Goal: Task Accomplishment & Management: Manage account settings

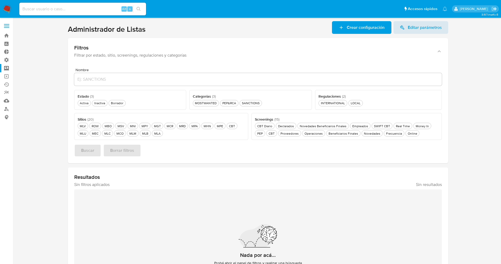
drag, startPoint x: 0, startPoint y: 0, endPoint x: 7, endPoint y: 7, distance: 10.1
click at [7, 7] on img at bounding box center [7, 8] width 9 height 9
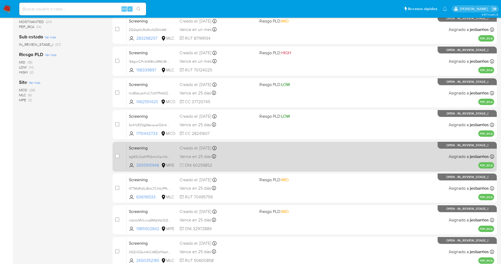
scroll to position [154, 0]
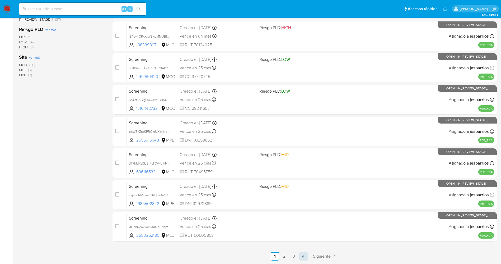
click at [305, 256] on link "4" at bounding box center [303, 256] width 8 height 8
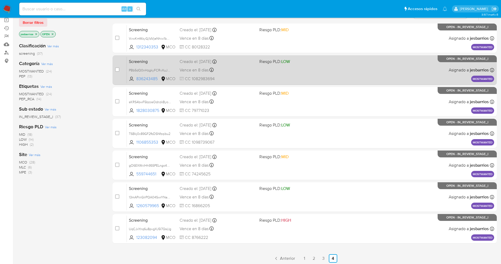
scroll to position [58, 0]
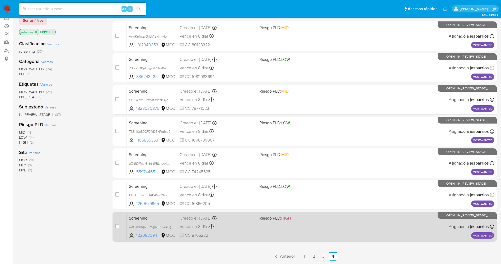
click at [259, 233] on div "Screening UqCJxYnq6u8pvgXJ5I7QsLIg 123082094 MCO Riesgo PLD: HIGH Creado el: 31…" at bounding box center [311, 226] width 368 height 27
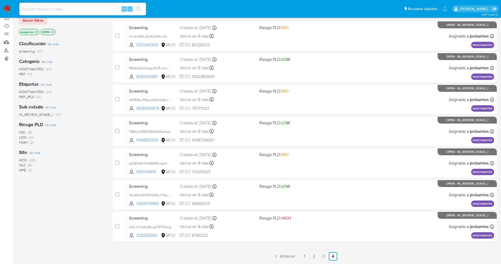
click at [7, 7] on img at bounding box center [7, 8] width 9 height 9
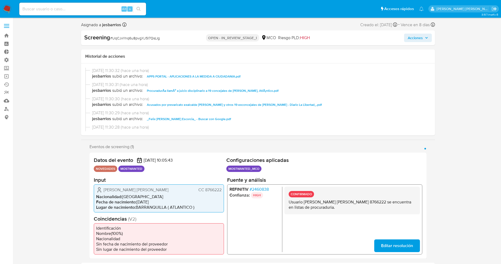
select select "10"
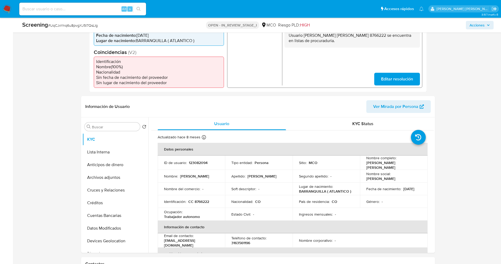
scroll to position [159, 0]
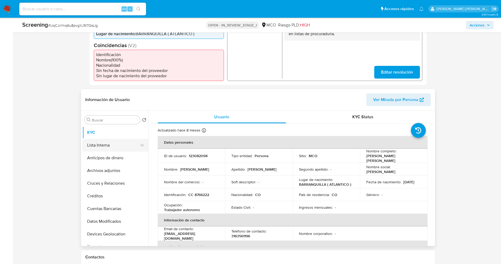
click at [118, 149] on button "Lista Interna" at bounding box center [113, 145] width 62 height 13
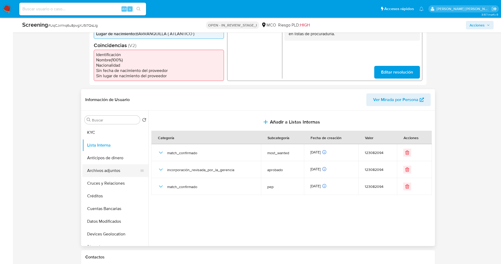
click at [117, 169] on button "Archivos adjuntos" at bounding box center [113, 170] width 62 height 13
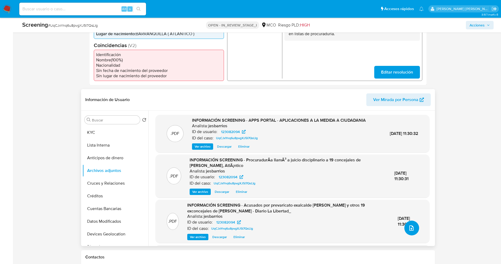
click at [408, 228] on icon "upload-file" at bounding box center [411, 228] width 6 height 6
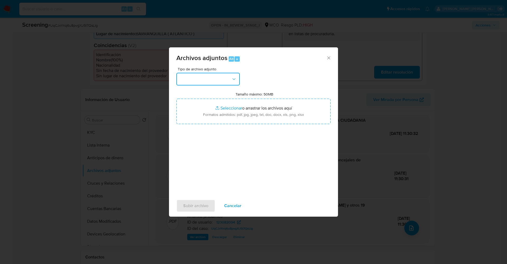
click at [219, 75] on button "button" at bounding box center [207, 79] width 63 height 13
click at [234, 201] on span "Cancelar" at bounding box center [232, 206] width 17 height 12
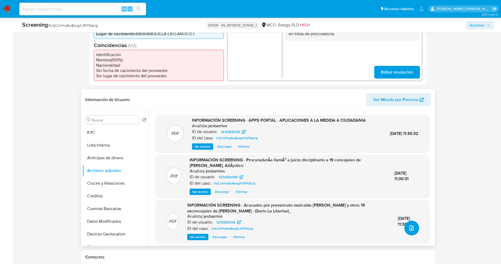
click at [411, 228] on icon "upload-file" at bounding box center [412, 227] width 4 height 5
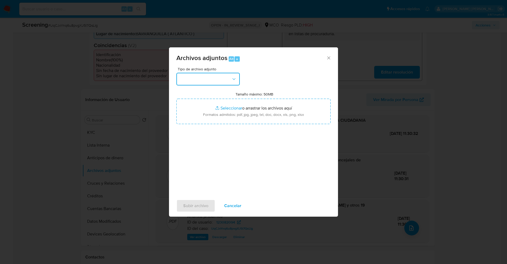
drag, startPoint x: 216, startPoint y: 83, endPoint x: 220, endPoint y: 81, distance: 4.6
click at [216, 83] on button "button" at bounding box center [207, 79] width 63 height 13
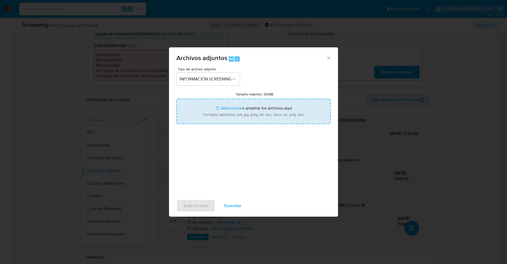
type input "C:\fakepath\Policía Nacional de Colombia.pdf"
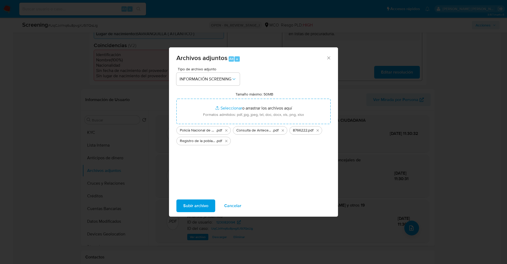
click at [189, 207] on span "Subir archivo" at bounding box center [195, 206] width 25 height 12
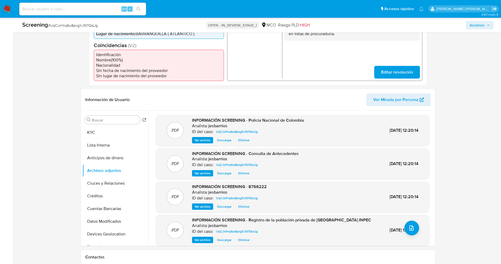
click at [111, 144] on button "Lista Interna" at bounding box center [115, 145] width 66 height 13
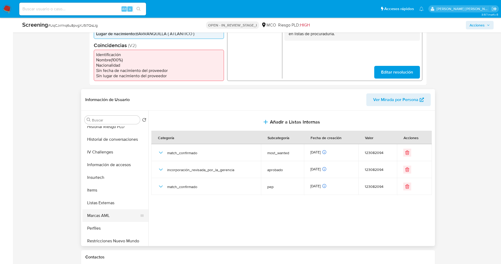
scroll to position [223, 0]
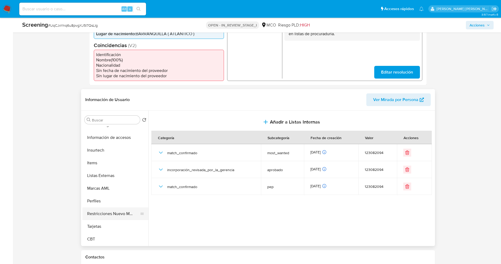
click at [104, 211] on button "Restricciones Nuevo Mundo" at bounding box center [113, 213] width 62 height 13
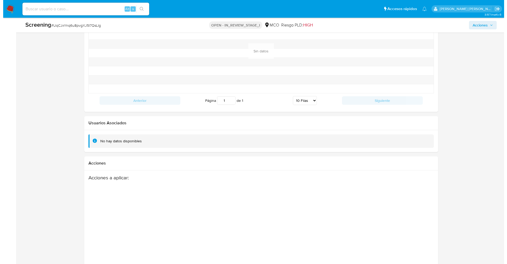
scroll to position [752, 0]
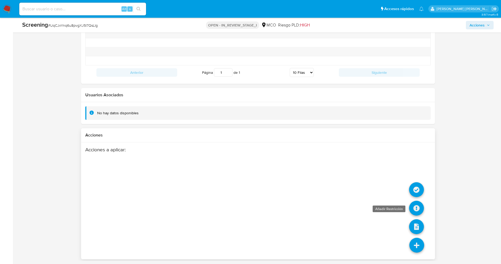
click at [415, 210] on icon at bounding box center [416, 208] width 15 height 15
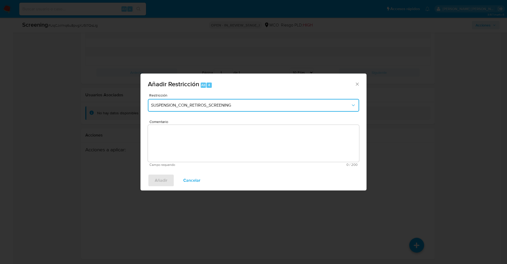
click at [224, 103] on span "SUSPENSION_CON_RETIROS_SCREENING" at bounding box center [251, 105] width 200 height 5
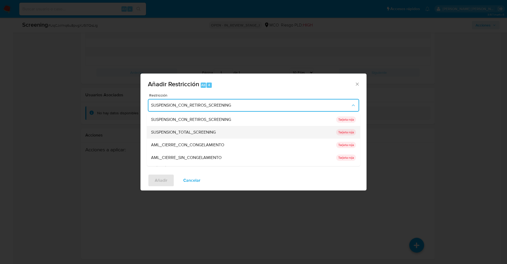
click at [205, 132] on span "SUSPENSION_TOTAL_SCREENING" at bounding box center [183, 131] width 65 height 5
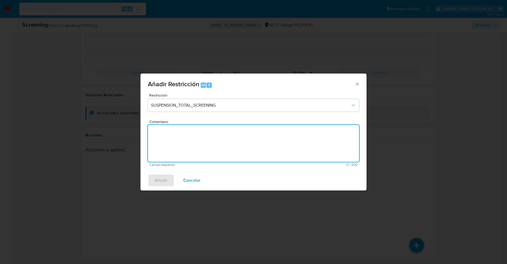
click at [208, 143] on textarea "Comentario" at bounding box center [253, 143] width 211 height 37
type textarea "."
click at [167, 179] on button "Añadir" at bounding box center [161, 180] width 26 height 13
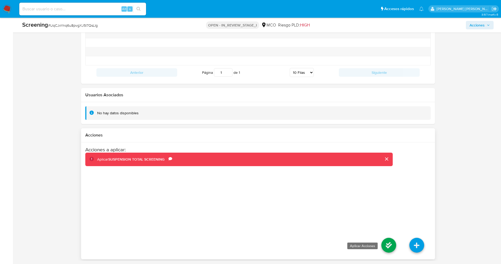
click at [394, 247] on icon at bounding box center [389, 245] width 15 height 15
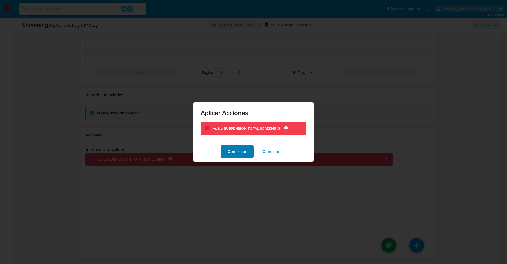
click at [239, 150] on span "Confirmar" at bounding box center [237, 152] width 19 height 12
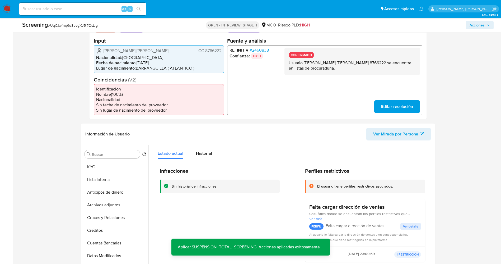
scroll to position [78, 0]
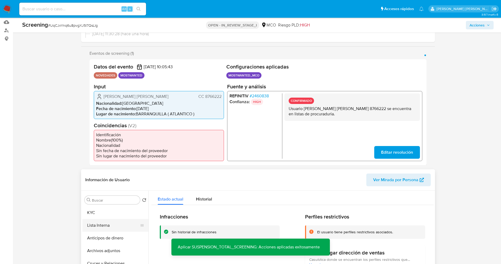
click at [105, 225] on button "Lista Interna" at bounding box center [113, 225] width 62 height 13
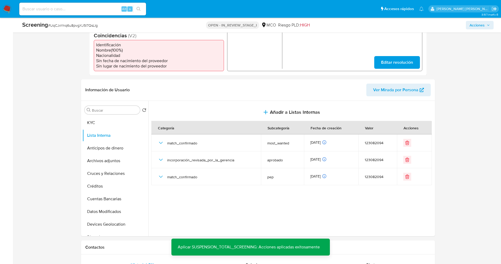
scroll to position [197, 0]
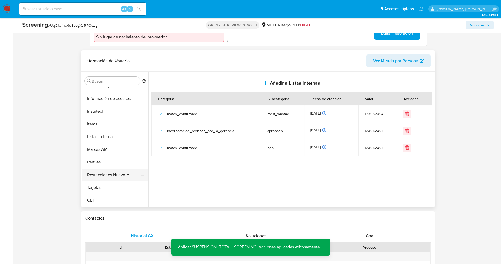
click at [105, 175] on button "Restricciones Nuevo Mundo" at bounding box center [113, 174] width 62 height 13
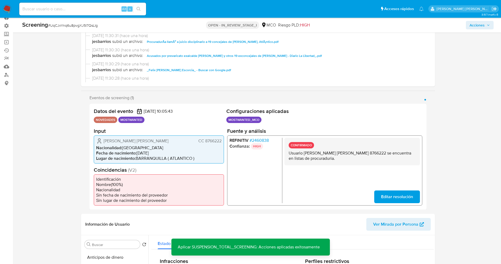
scroll to position [0, 0]
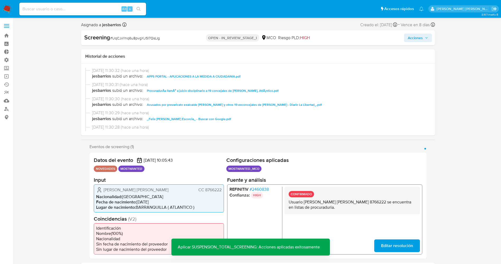
click at [418, 40] on span "Acciones" at bounding box center [415, 38] width 15 height 8
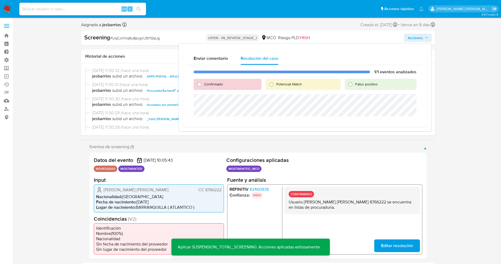
click at [278, 82] on span "Potencial Match" at bounding box center [289, 83] width 26 height 5
click at [276, 82] on input "Potencial Match" at bounding box center [271, 84] width 8 height 8
radio input "true"
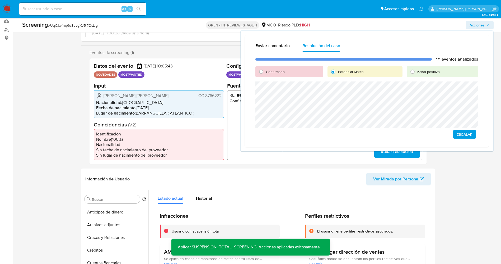
click at [471, 131] on span "Escalar" at bounding box center [465, 134] width 16 height 7
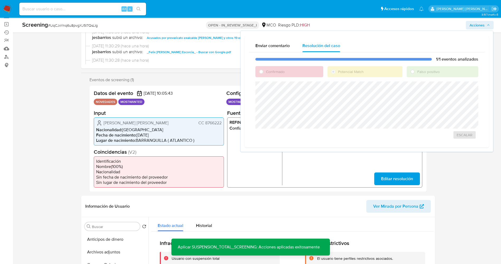
scroll to position [40, 0]
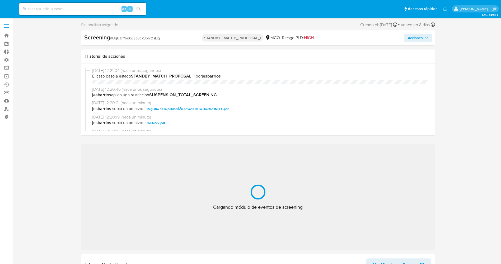
select select "10"
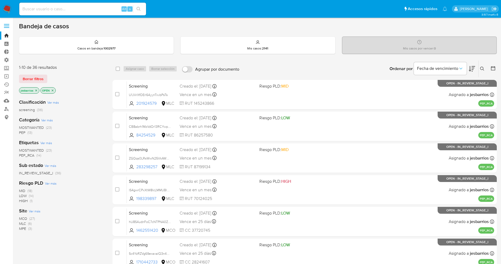
click at [6, 7] on img at bounding box center [7, 8] width 9 height 9
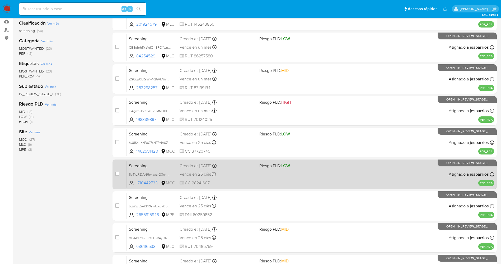
scroll to position [154, 0]
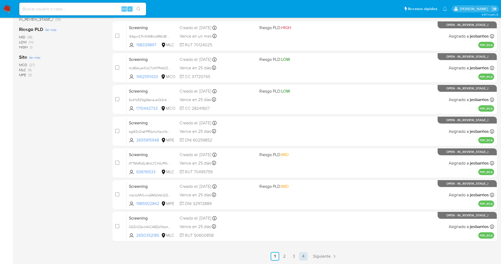
click at [305, 255] on link "4" at bounding box center [303, 256] width 8 height 8
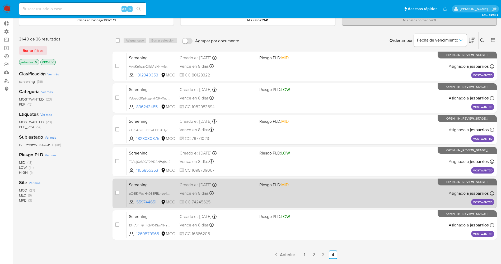
scroll to position [39, 0]
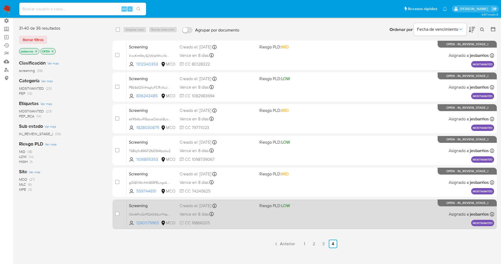
click at [299, 218] on div "Screening 13mAPrnGIrPQA04SwrYNapAb 1260579965 MCO Riesgo PLD: LOW Creado el: 31…" at bounding box center [311, 214] width 368 height 27
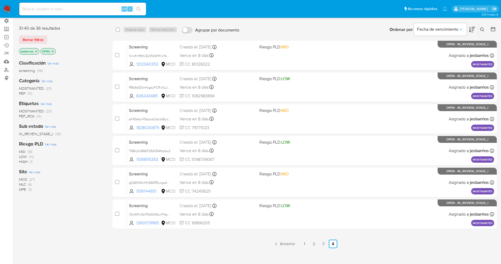
click at [7, 6] on img at bounding box center [7, 8] width 9 height 9
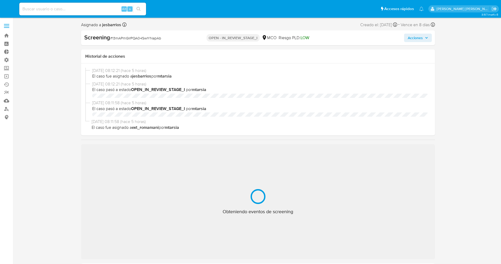
select select "10"
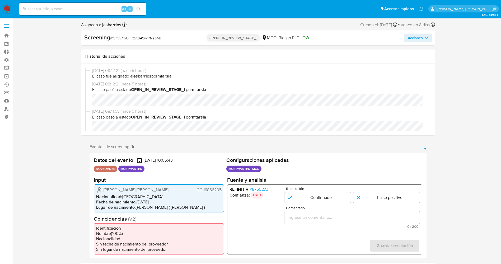
click at [263, 187] on span "# 8760273" at bounding box center [258, 188] width 19 height 5
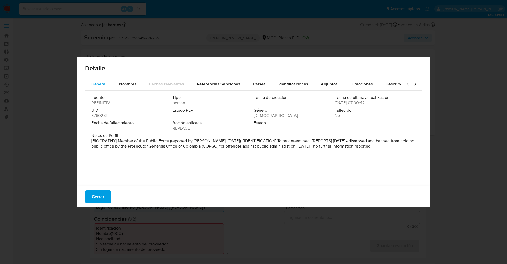
drag, startPoint x: 282, startPoint y: 136, endPoint x: 408, endPoint y: 153, distance: 126.6
click at [408, 153] on div "Fuente REFINITIV Tipo person Fecha de creación - Fecha de última actualización …" at bounding box center [253, 137] width 337 height 92
click at [132, 83] on font "Nombres" at bounding box center [127, 84] width 17 height 6
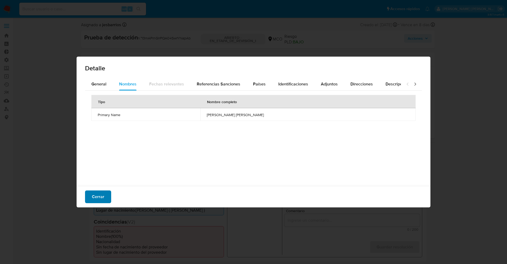
click at [97, 199] on font "Cerrar" at bounding box center [98, 196] width 12 height 13
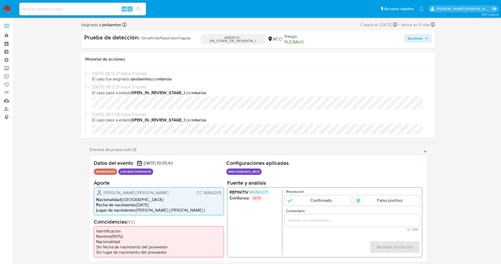
click at [263, 191] on font "8760273" at bounding box center [260, 192] width 16 height 6
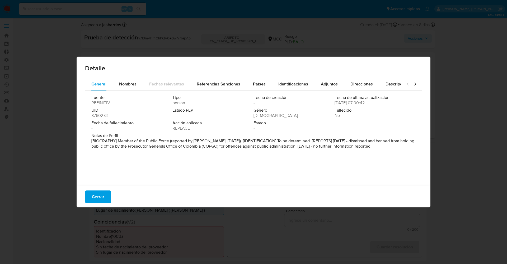
drag, startPoint x: 142, startPoint y: 138, endPoint x: 323, endPoint y: 149, distance: 181.8
click at [411, 147] on div "Fuente REFINITIV Tipo person Fecha de creación - Fecha de última actualización …" at bounding box center [253, 137] width 337 height 92
click at [102, 197] on font "Cerrar" at bounding box center [98, 196] width 12 height 13
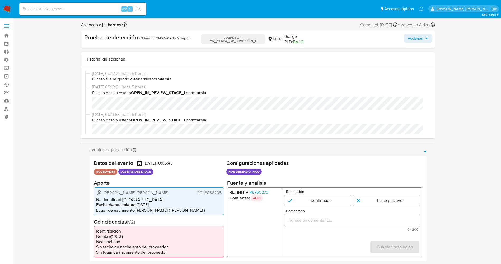
drag, startPoint x: 201, startPoint y: 190, endPoint x: 225, endPoint y: 193, distance: 24.2
click at [225, 193] on div "Datos del evento 31/08/2025 10:05:43 NOVEDADES LOS MÁS DESEADOS Configuraciones…" at bounding box center [258, 208] width 337 height 106
drag, startPoint x: 100, startPoint y: 193, endPoint x: 152, endPoint y: 190, distance: 52.1
click at [172, 191] on div "Wilmar Aldemar Enriquez Gustin CC 16866205" at bounding box center [158, 192] width 125 height 6
click at [109, 192] on font "Wilmar Aldemar Enriquez Gustin" at bounding box center [136, 192] width 65 height 6
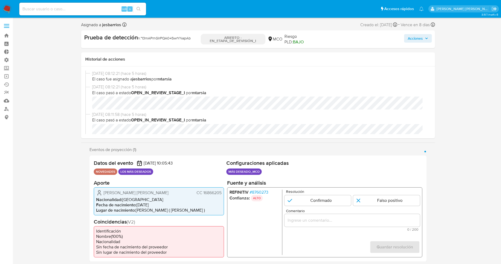
click at [103, 193] on div "Wilmar Aldemar Enriquez Gustin CC 16866205" at bounding box center [158, 192] width 125 height 6
drag, startPoint x: 104, startPoint y: 191, endPoint x: 223, endPoint y: 193, distance: 118.9
click at [223, 193] on div "Wilmar Aldemar Enriquez Gustin CC 16866205 Nacionalidad : Colombia Fecha de nac…" at bounding box center [159, 201] width 130 height 28
click at [266, 193] on font "8760273" at bounding box center [260, 192] width 16 height 6
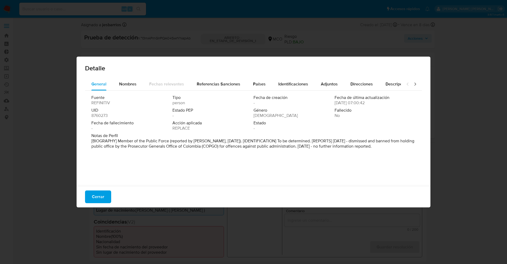
click at [98, 195] on font "Cerrar" at bounding box center [98, 196] width 12 height 13
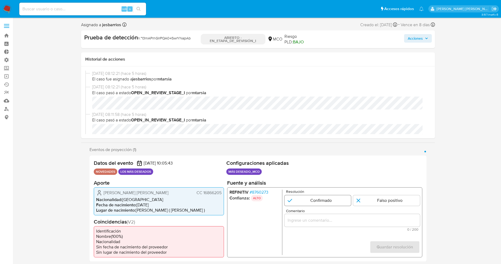
click at [315, 198] on input "1 de 1" at bounding box center [317, 200] width 67 height 11
radio input "true"
click at [316, 219] on input "Comentario" at bounding box center [352, 219] width 136 height 7
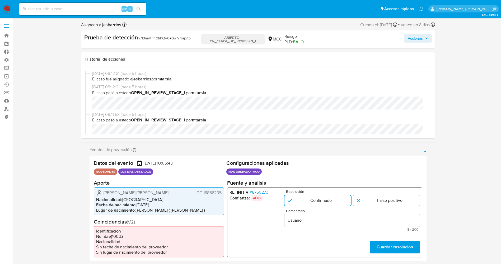
drag, startPoint x: 104, startPoint y: 194, endPoint x: 223, endPoint y: 192, distance: 119.7
click at [223, 192] on div "Wilmar Aldemar Enriquez Gustin CC 16866205 Nacionalidad : Colombia Fecha de nac…" at bounding box center [159, 201] width 130 height 28
click at [313, 218] on input "Usuario" at bounding box center [352, 219] width 136 height 7
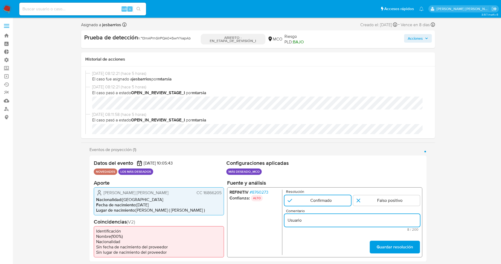
paste input "Wilmar Aldemar Enriquez Gustin CC 16866205"
type input "Usuario Wilmar Aldemar Enriquez Gustin CC 16866205 se encuentra listado por pro…"
click at [390, 222] on input "Usuario Wilmar Aldemar Enriquez Gustin CC 16866205 se encuentra listado por pro…" at bounding box center [352, 219] width 136 height 7
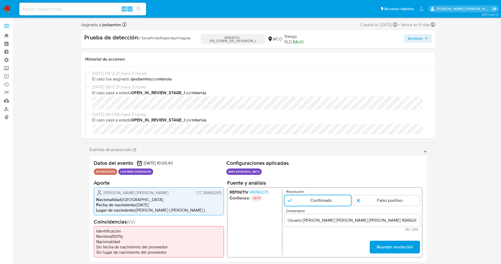
drag, startPoint x: 203, startPoint y: 190, endPoint x: 208, endPoint y: 193, distance: 5.2
click at [222, 192] on div "Wilmar Aldemar Enriquez Gustin CC 16866205 Nacionalidad : Colombia Fecha de nac…" at bounding box center [159, 201] width 130 height 28
click at [208, 193] on font "CC 16866205" at bounding box center [208, 192] width 25 height 6
drag, startPoint x: 203, startPoint y: 193, endPoint x: 224, endPoint y: 193, distance: 20.9
click at [224, 193] on div "Wilmar Aldemar Enriquez Gustin CC 16866205 Nacionalidad : Colombia Fecha de nac…" at bounding box center [159, 201] width 130 height 28
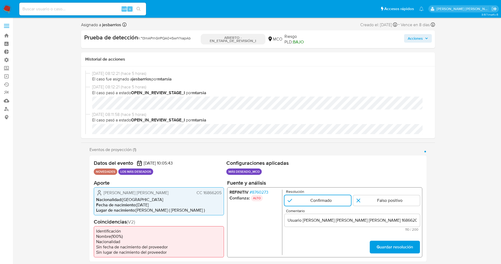
click at [395, 249] on font "Guardar resolución" at bounding box center [394, 246] width 36 height 13
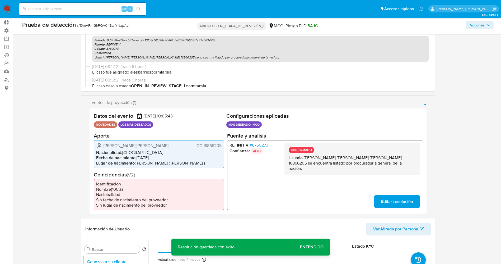
scroll to position [40, 0]
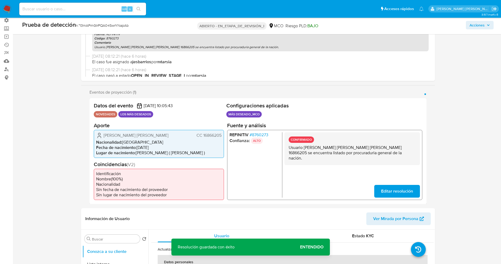
drag, startPoint x: 289, startPoint y: 147, endPoint x: 375, endPoint y: 154, distance: 86.9
click at [375, 154] on p "Usuario Wilmar Aldemar Enriquez Gustin CC 16866205 se encuentra listado por pro…" at bounding box center [352, 153] width 127 height 16
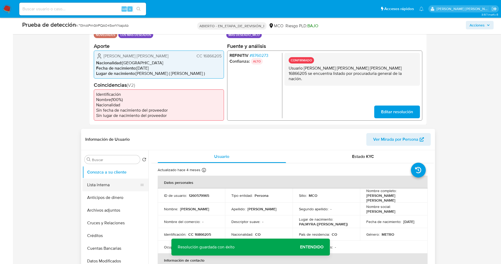
click at [116, 187] on button "Lista interna" at bounding box center [113, 184] width 62 height 13
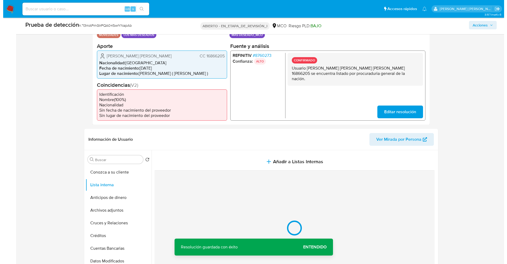
scroll to position [159, 0]
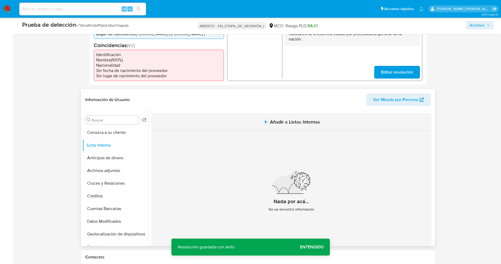
click at [269, 124] on button "Añadir a Listas Internas" at bounding box center [291, 122] width 280 height 18
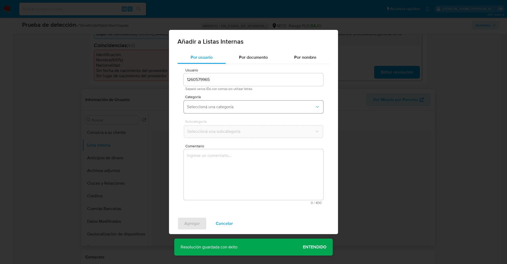
click at [234, 111] on button "Seleccioná una categoría" at bounding box center [253, 106] width 139 height 13
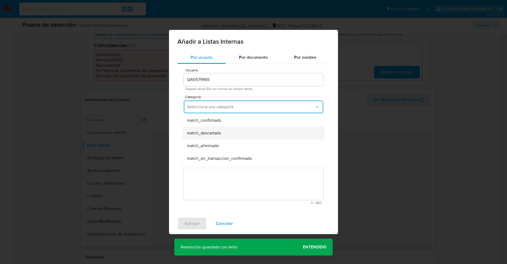
scroll to position [40, 0]
click at [226, 120] on div "match_confirmado" at bounding box center [252, 119] width 130 height 13
click at [231, 133] on span "Seleccioná una subcategoría" at bounding box center [251, 131] width 128 height 5
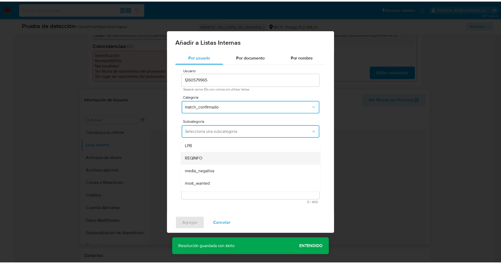
scroll to position [36, 0]
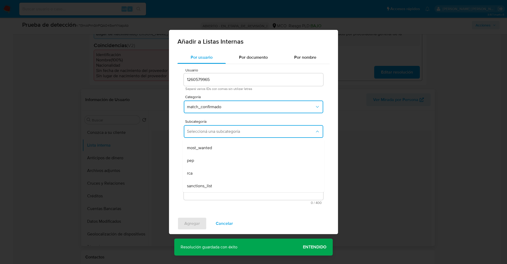
click at [221, 148] on div "most_wanted" at bounding box center [252, 147] width 130 height 13
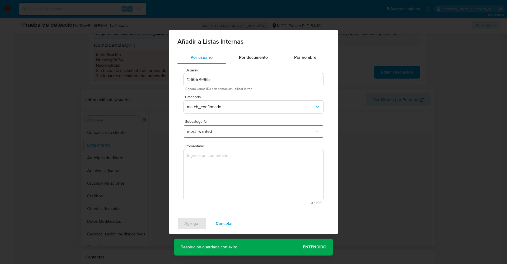
click at [220, 168] on textarea "Comentario" at bounding box center [253, 174] width 139 height 51
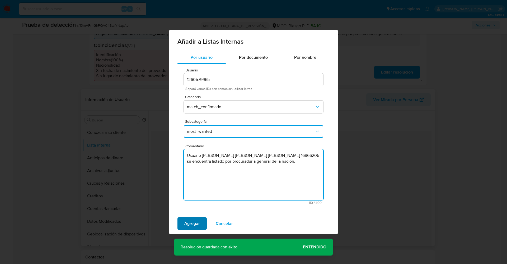
type textarea "Usuario Wilmar Aldemar Enriquez Gustin CC 16866205 se encuentra listado por pro…"
click at [197, 227] on span "Agregar" at bounding box center [192, 223] width 16 height 12
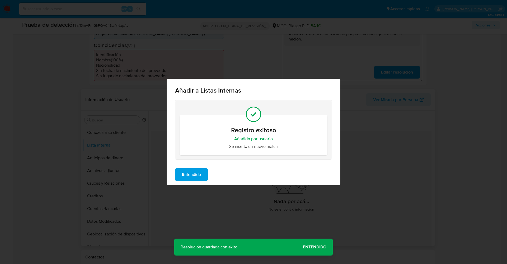
click at [197, 169] on span "Entendido" at bounding box center [191, 175] width 19 height 12
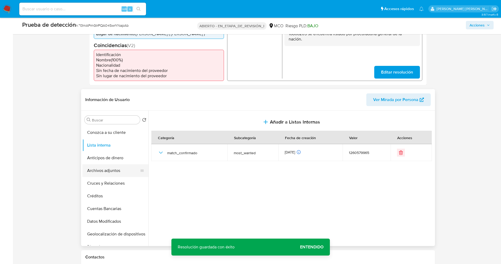
click at [113, 169] on button "Archivos adjuntos" at bounding box center [113, 170] width 62 height 13
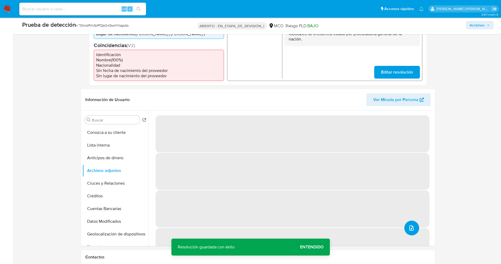
click at [411, 227] on icon "subir archivo" at bounding box center [412, 227] width 4 height 5
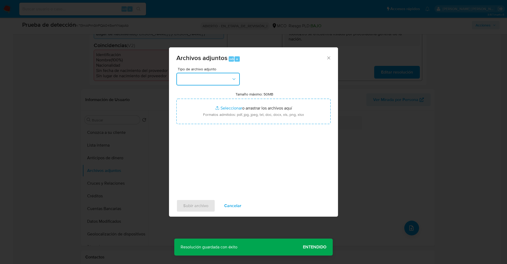
click at [201, 79] on button "button" at bounding box center [207, 79] width 63 height 13
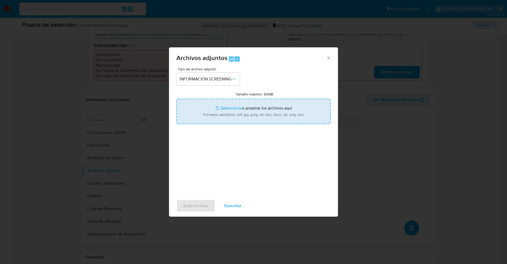
type input "C:\fakepath\16866205.pdf"
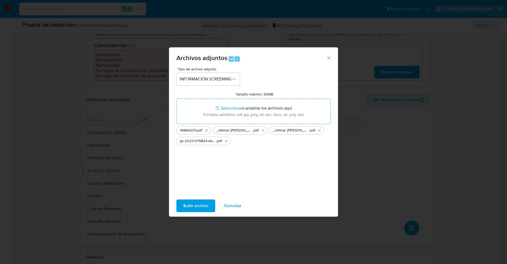
click at [196, 207] on span "Subir archivo" at bounding box center [195, 206] width 25 height 12
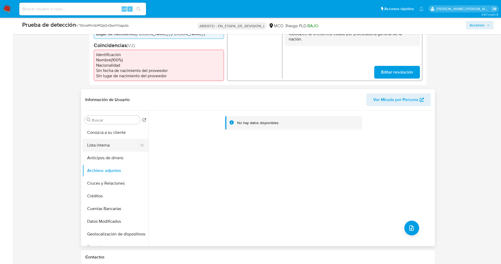
click at [100, 143] on button "Lista interna" at bounding box center [113, 145] width 62 height 13
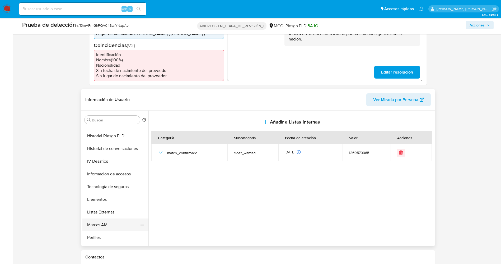
scroll to position [223, 0]
click at [103, 212] on button "Restricciones Nuevo Mundo" at bounding box center [113, 213] width 62 height 13
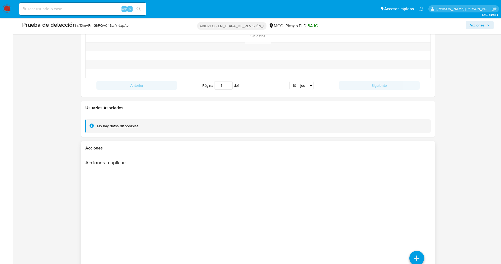
scroll to position [752, 0]
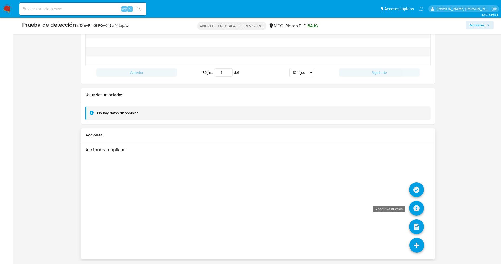
click at [416, 211] on icon at bounding box center [416, 208] width 15 height 15
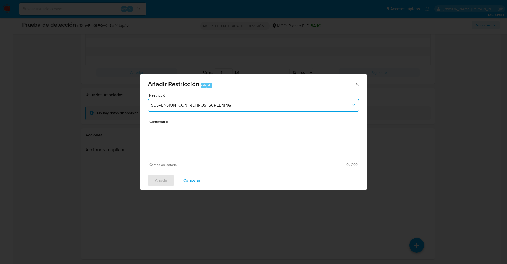
click at [228, 105] on span "SUSPENSION_CON_RETIROS_SCREENING" at bounding box center [251, 105] width 200 height 5
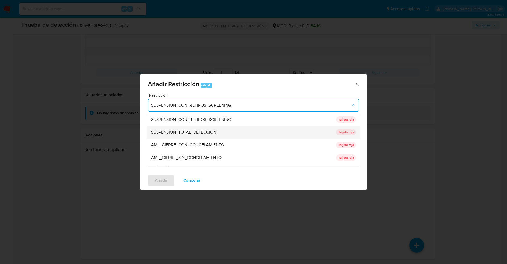
click at [194, 132] on font "SUSPENSIÓN_TOTAL_DETECCIÓN" at bounding box center [183, 132] width 65 height 6
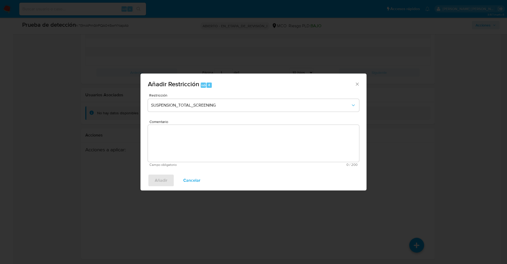
click at [194, 139] on textarea "Comentario" at bounding box center [253, 143] width 211 height 37
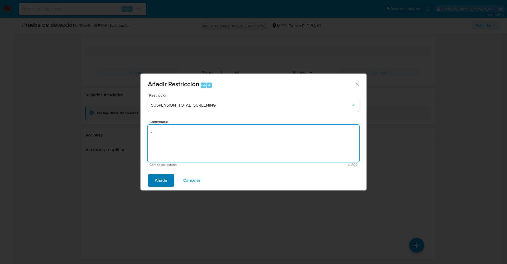
type textarea "."
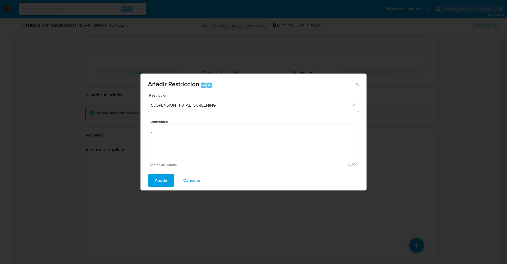
click at [166, 181] on span "Añadir" at bounding box center [161, 180] width 13 height 12
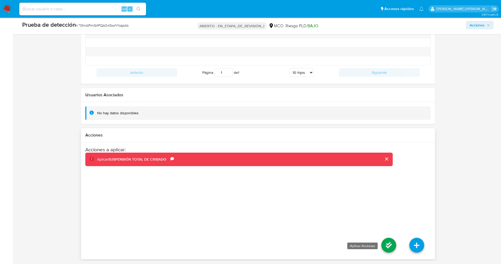
click at [390, 244] on icon at bounding box center [389, 245] width 15 height 15
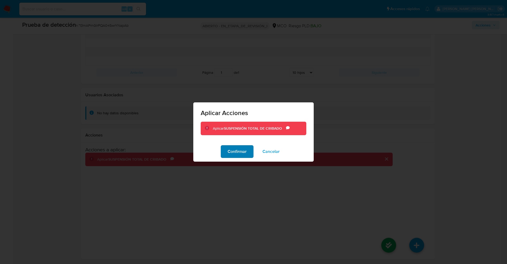
click at [248, 155] on button "Confirmar" at bounding box center [237, 151] width 33 height 13
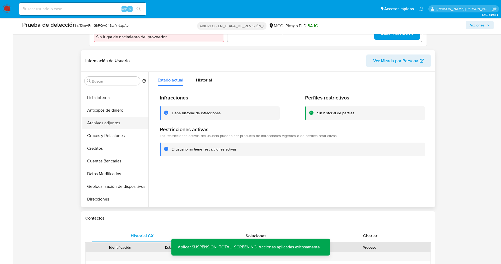
scroll to position [0, 0]
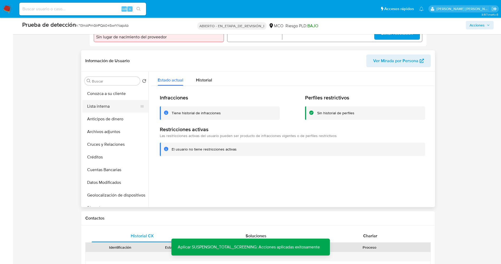
click at [107, 108] on button "Lista interna" at bounding box center [113, 106] width 62 height 13
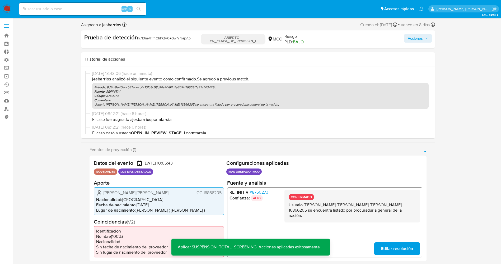
click at [415, 40] on font "Acciones" at bounding box center [415, 38] width 15 height 8
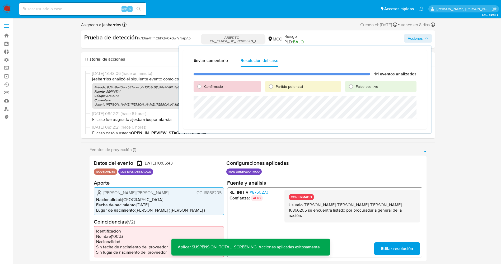
click at [286, 84] on font "Partido potencial" at bounding box center [289, 86] width 27 height 5
click at [275, 84] on input "Partido potencial" at bounding box center [271, 86] width 8 height 8
radio input "true"
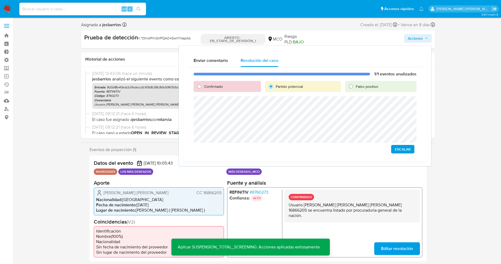
click at [392, 148] on button "Escalar" at bounding box center [402, 149] width 23 height 8
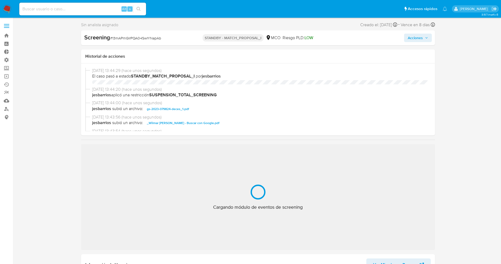
select select "10"
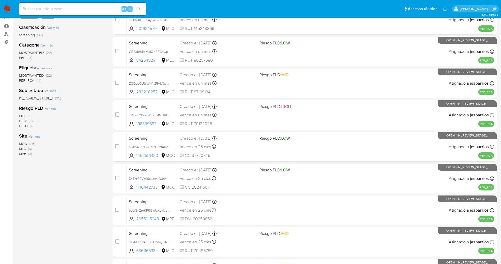
scroll to position [74, 0]
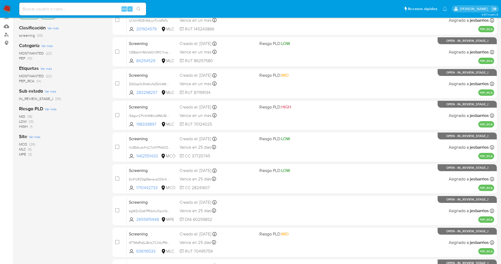
click at [38, 76] on span "MOSTWANTED" at bounding box center [31, 75] width 25 height 5
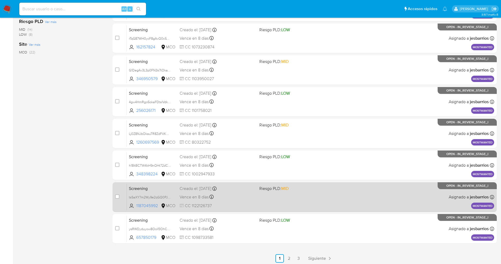
scroll to position [154, 0]
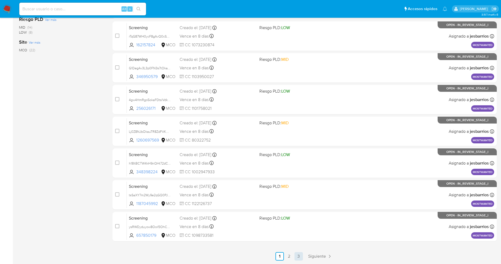
click at [298, 254] on link "3" at bounding box center [299, 256] width 8 height 8
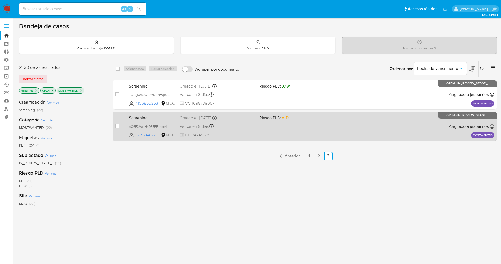
click at [274, 132] on div "Screening gO6EXWxlHh9S5PELngo4Luce 559744651 MCO Riesgo PLD: MID Creado el: 31/…" at bounding box center [311, 126] width 368 height 27
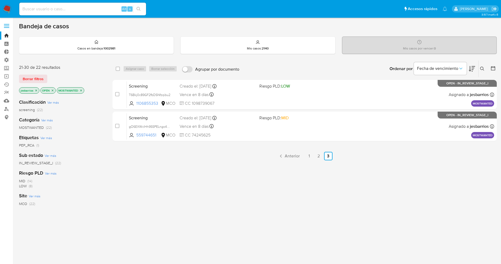
click at [7, 7] on img at bounding box center [7, 8] width 9 height 9
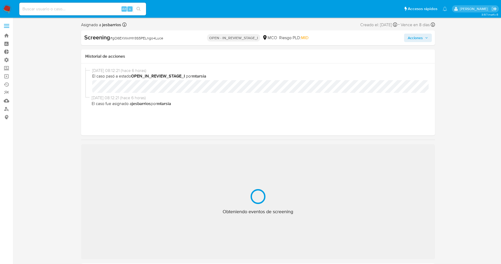
select select "10"
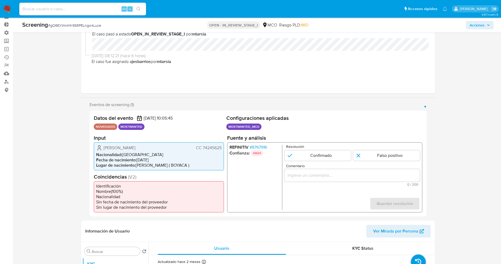
scroll to position [40, 0]
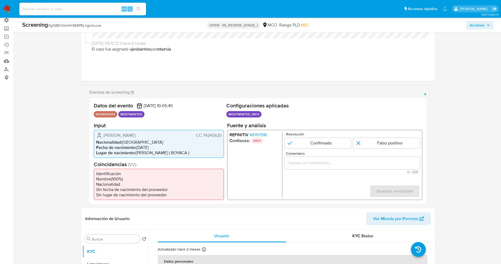
click at [264, 132] on span "# 8767916" at bounding box center [257, 134] width 17 height 5
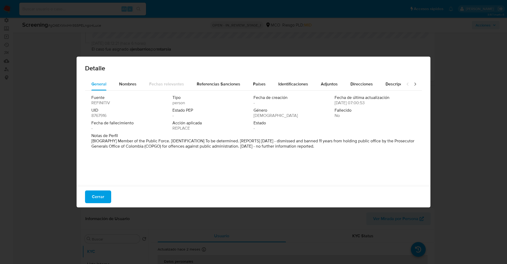
drag, startPoint x: 118, startPoint y: 142, endPoint x: 371, endPoint y: 154, distance: 253.7
click at [371, 154] on div "Fuente REFINITIV Tipo person Fecha de creación - Fecha de última actualización …" at bounding box center [253, 137] width 337 height 92
click at [137, 84] on button "Nombres" at bounding box center [128, 84] width 30 height 13
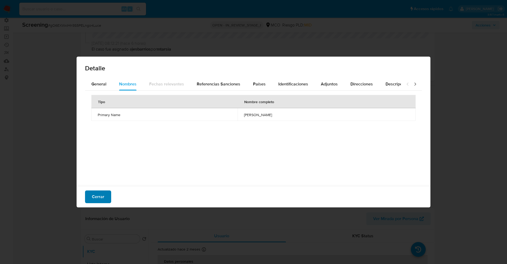
click at [89, 195] on button "Cerrar" at bounding box center [98, 196] width 26 height 13
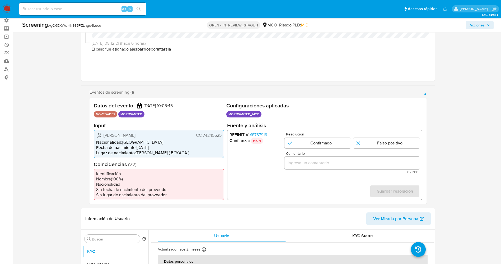
click at [263, 132] on span "# 8767916" at bounding box center [257, 134] width 17 height 5
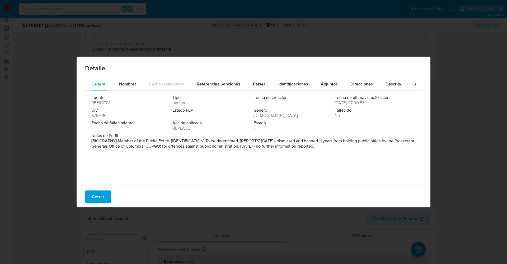
drag, startPoint x: 122, startPoint y: 141, endPoint x: 313, endPoint y: 155, distance: 191.0
click at [420, 164] on div "General Nombres Fechas relevantes Referencias Sanciones Países Identificaciones…" at bounding box center [254, 133] width 354 height 110
click at [91, 192] on button "Cerrar" at bounding box center [98, 196] width 26 height 13
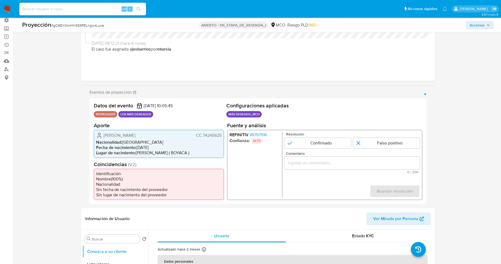
click at [258, 135] on font "8767916" at bounding box center [259, 134] width 15 height 6
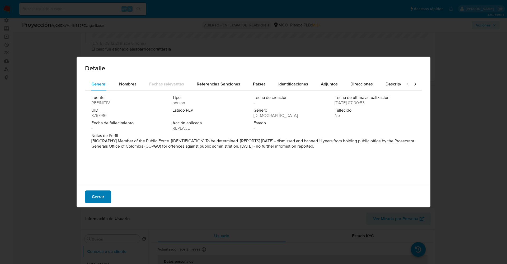
click at [93, 200] on font "Cerrar" at bounding box center [98, 196] width 12 height 13
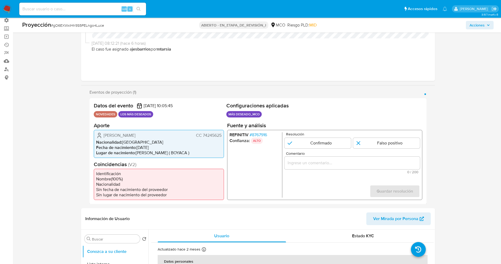
click at [266, 135] on font "8767916" at bounding box center [259, 134] width 15 height 6
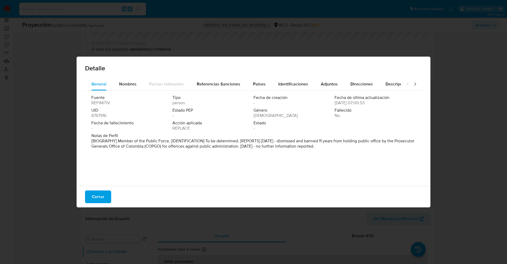
drag, startPoint x: 134, startPoint y: 138, endPoint x: 388, endPoint y: 162, distance: 254.5
click at [388, 162] on div "Fuente REFINITIV Tipo person Fecha de creación - Fecha de última actualización …" at bounding box center [253, 137] width 337 height 92
click at [99, 193] on font "Cerrar" at bounding box center [98, 196] width 12 height 13
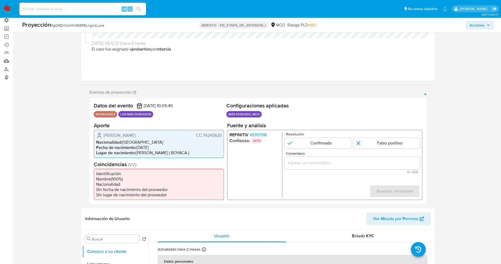
click at [263, 135] on font "8767916" at bounding box center [259, 134] width 15 height 6
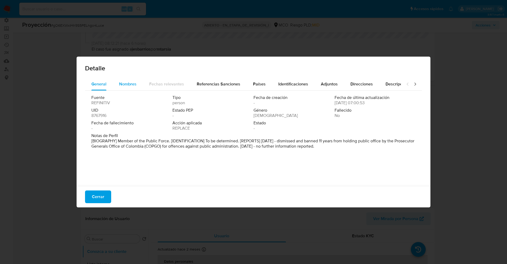
click at [136, 80] on div "Nombres" at bounding box center [127, 84] width 17 height 13
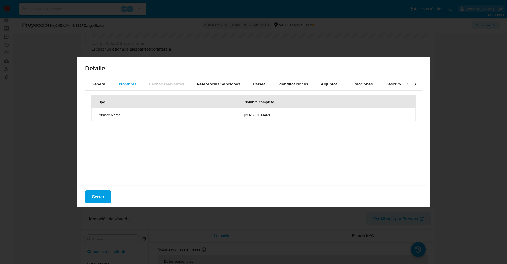
click at [101, 192] on font "Cerrar" at bounding box center [98, 196] width 12 height 13
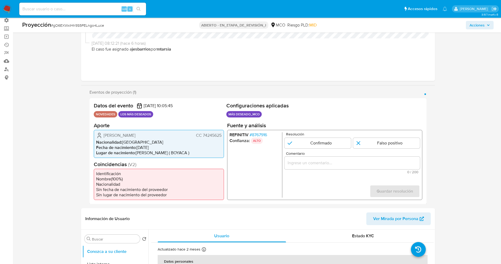
drag, startPoint x: 202, startPoint y: 136, endPoint x: 221, endPoint y: 133, distance: 19.7
click at [221, 133] on font "CC 74245625" at bounding box center [209, 135] width 26 height 6
drag, startPoint x: 103, startPoint y: 136, endPoint x: 157, endPoint y: 134, distance: 54.4
click at [170, 139] on div "Francisco Octavio Melo Malaver CC 74245625 Nacionalidad : Colombia Fecha de nac…" at bounding box center [159, 143] width 130 height 28
drag, startPoint x: 155, startPoint y: 134, endPoint x: 120, endPoint y: 134, distance: 34.6
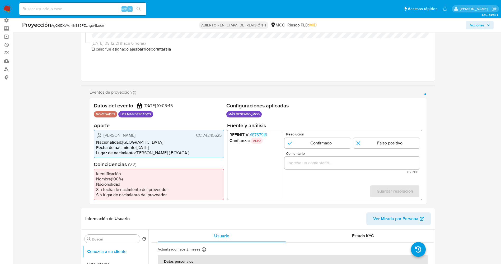
click at [136, 134] on span "Francisco Octavio Melo Malaver" at bounding box center [120, 134] width 32 height 5
click at [108, 134] on span "Francisco Octavio Melo Malaver" at bounding box center [120, 134] width 32 height 5
click at [102, 135] on icon "1 de 1" at bounding box center [99, 135] width 6 height 6
drag, startPoint x: 102, startPoint y: 135, endPoint x: 169, endPoint y: 134, distance: 66.6
click at [169, 134] on div "Francisco Octavio Melo Malaver CC 74245625" at bounding box center [158, 135] width 125 height 6
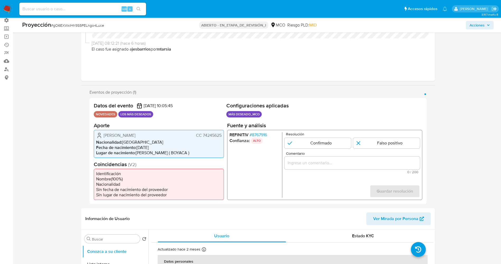
click at [262, 135] on font "8767916" at bounding box center [259, 134] width 15 height 6
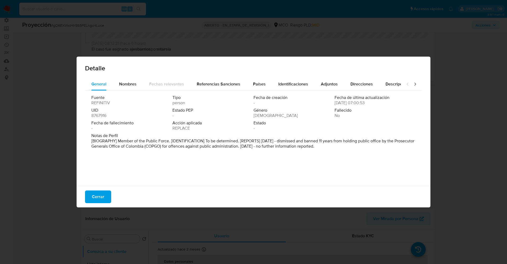
click at [102, 192] on font "Cerrar" at bounding box center [98, 196] width 12 height 13
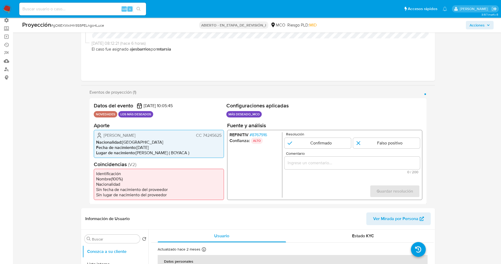
drag, startPoint x: 103, startPoint y: 135, endPoint x: 225, endPoint y: 135, distance: 121.8
click at [225, 135] on div "Datos del evento 31/08/2025 10:05:45 NOVEDADES LOS MÁS DESEADOS Configuraciones…" at bounding box center [258, 151] width 337 height 106
click at [263, 135] on font "8767916" at bounding box center [259, 134] width 15 height 6
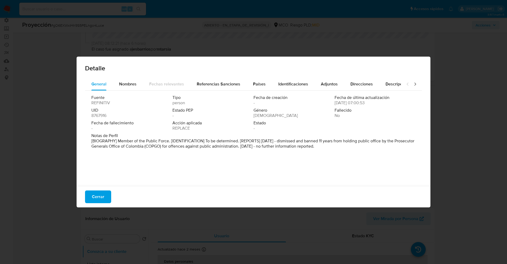
drag, startPoint x: 102, startPoint y: 194, endPoint x: 314, endPoint y: 126, distance: 222.5
click at [102, 194] on font "Cerrar" at bounding box center [98, 196] width 12 height 13
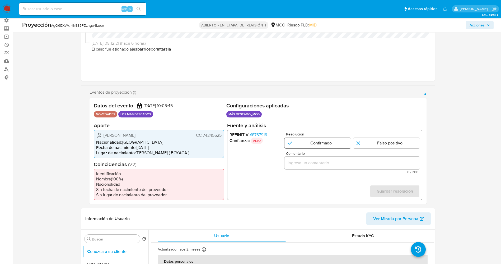
click at [325, 140] on input "1 de 1" at bounding box center [317, 142] width 67 height 11
radio input "true"
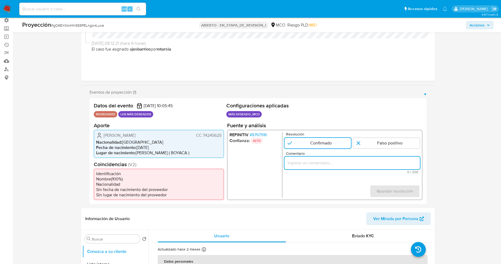
click at [293, 162] on input "Comentario" at bounding box center [352, 162] width 136 height 7
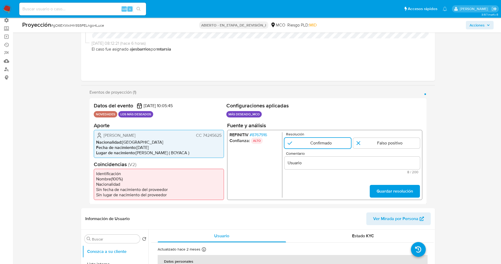
drag, startPoint x: 103, startPoint y: 136, endPoint x: 224, endPoint y: 134, distance: 121.6
click at [224, 134] on div "Datos del evento 31/08/2025 10:05:45 NOVEDADES LOS MÁS DESEADOS Configuraciones…" at bounding box center [258, 151] width 337 height 106
click at [313, 162] on input "Usuario" at bounding box center [352, 162] width 136 height 7
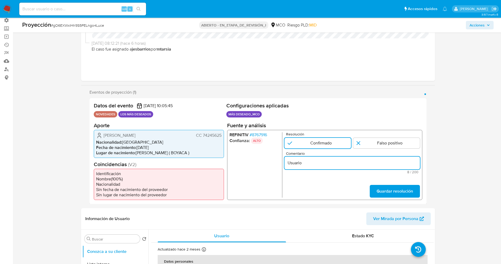
paste input "Francisco Octavio Melo Malaver CC 74245625"
type input "Usuario Francisco Octavio Melo Malaver CC 74245625 se encuentra listado por pro…"
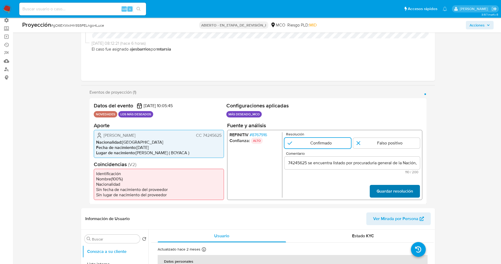
scroll to position [0, 0]
click at [390, 193] on span "Guardar resolución" at bounding box center [394, 191] width 36 height 12
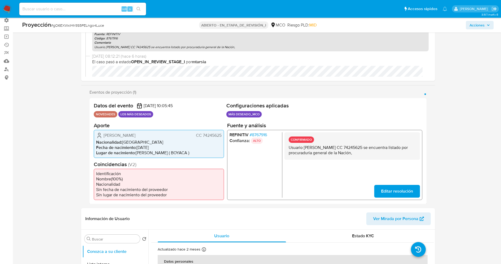
drag, startPoint x: 288, startPoint y: 147, endPoint x: 376, endPoint y: 154, distance: 88.5
click at [379, 154] on div "CONFIRMADO Usuario Francisco Octavio Melo Malaver CC 74245625 se encuentra list…" at bounding box center [352, 145] width 136 height 27
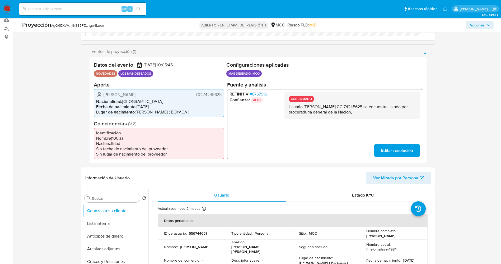
scroll to position [119, 0]
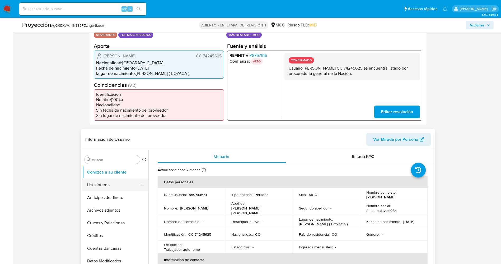
click at [95, 185] on button "Lista interna" at bounding box center [113, 184] width 62 height 13
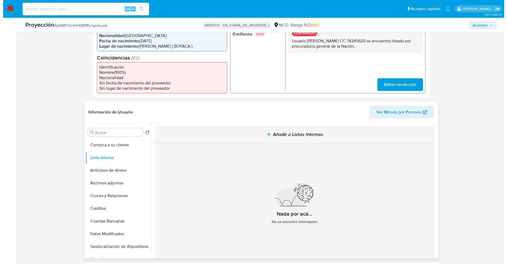
scroll to position [159, 0]
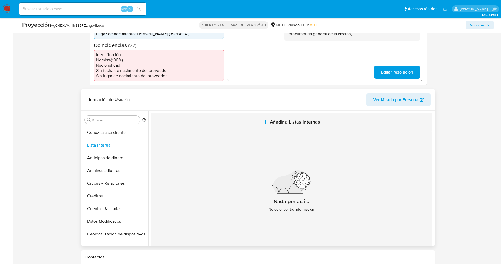
drag, startPoint x: 323, startPoint y: 119, endPoint x: 320, endPoint y: 119, distance: 2.9
click at [320, 119] on button "Añadir a Listas Internas" at bounding box center [291, 122] width 280 height 18
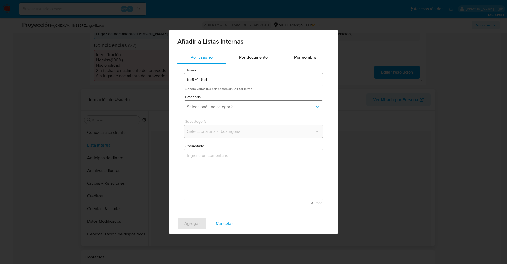
click at [249, 109] on span "Seleccioná una categoría" at bounding box center [251, 106] width 128 height 5
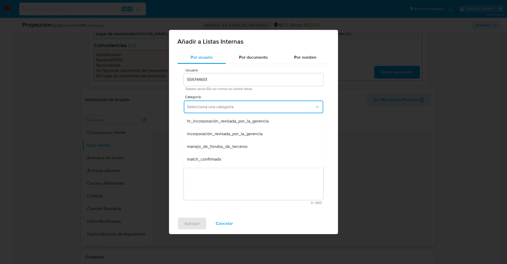
drag, startPoint x: 208, startPoint y: 156, endPoint x: 215, endPoint y: 127, distance: 29.9
click at [208, 156] on span "match_confirmado" at bounding box center [204, 158] width 34 height 5
click at [215, 125] on button "Seleccioná una subcategoría" at bounding box center [253, 131] width 139 height 13
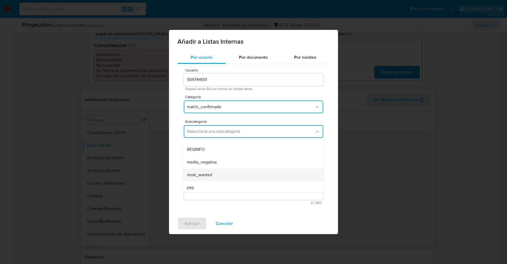
scroll to position [36, 0]
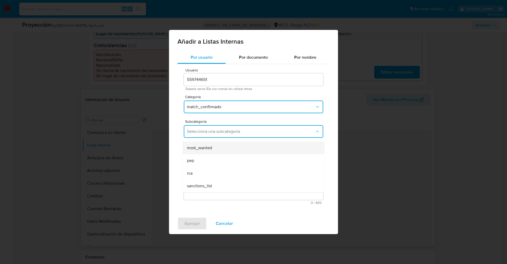
click at [210, 150] on span "most_wanted" at bounding box center [199, 147] width 25 height 5
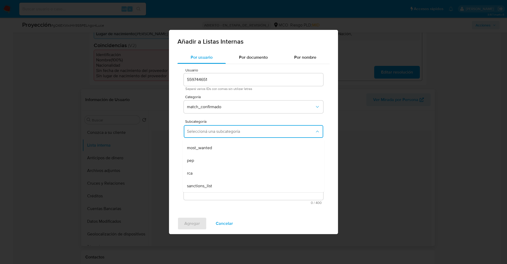
click at [211, 153] on textarea "Comentario" at bounding box center [253, 174] width 139 height 51
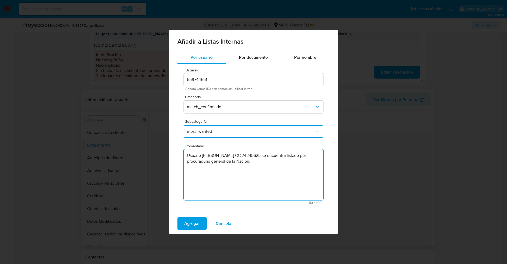
click at [215, 160] on textarea "Usuario Francisco Octavio Melo Malaver CC 74245625 se encuentra listado por pro…" at bounding box center [253, 174] width 139 height 51
type textarea "Usuario Francisco Octavio Melo Malaver CC 74245625 se encuentra listado por pro…"
click at [194, 222] on span "Agregar" at bounding box center [192, 223] width 16 height 12
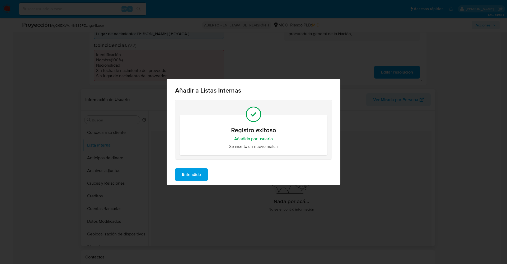
click at [191, 173] on span "Entendido" at bounding box center [191, 175] width 19 height 12
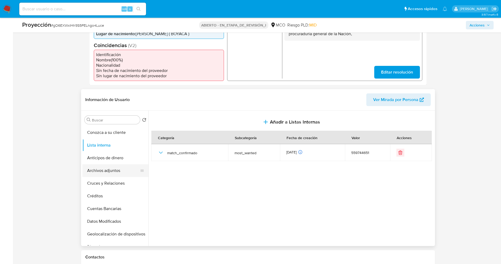
click at [112, 173] on button "Archivos adjuntos" at bounding box center [113, 170] width 62 height 13
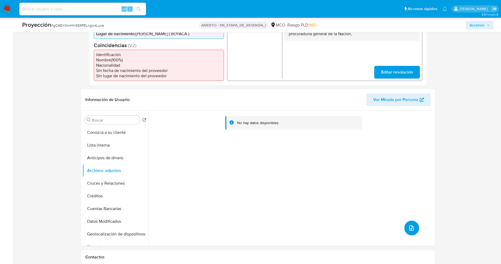
click at [410, 226] on icon "subir archivo" at bounding box center [412, 227] width 4 height 5
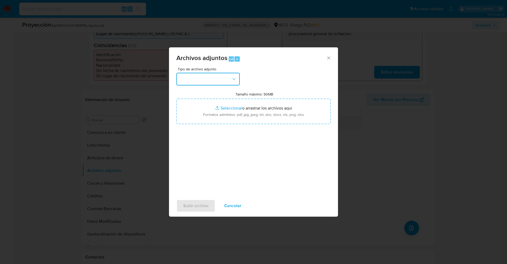
click at [212, 81] on button "button" at bounding box center [207, 79] width 63 height 13
drag, startPoint x: 245, startPoint y: 202, endPoint x: 240, endPoint y: 202, distance: 5.0
click at [244, 202] on button "Cancelar" at bounding box center [232, 205] width 31 height 13
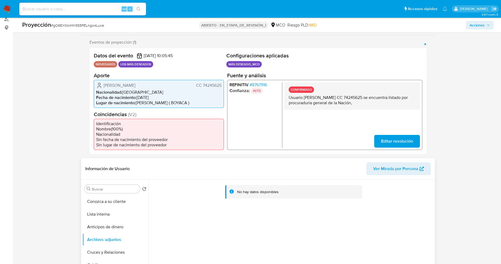
scroll to position [159, 0]
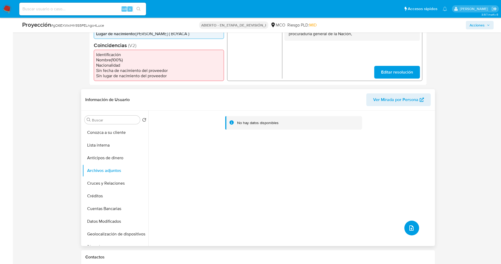
click at [410, 226] on icon "subir archivo" at bounding box center [411, 228] width 6 height 6
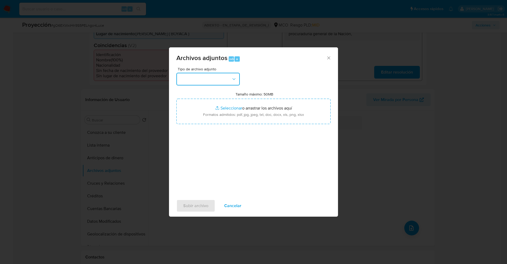
click at [197, 73] on button "button" at bounding box center [207, 79] width 63 height 13
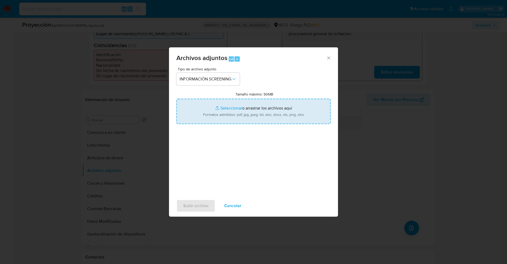
type input "C:\fakepath\Consulta de Antecedentes.pdf"
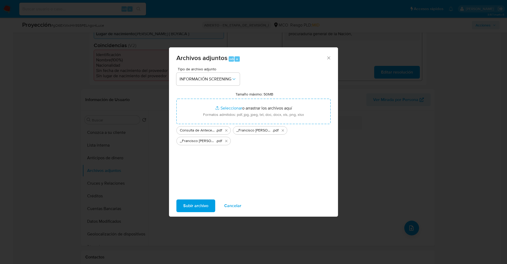
click at [196, 209] on font "Subir archivo" at bounding box center [195, 205] width 25 height 13
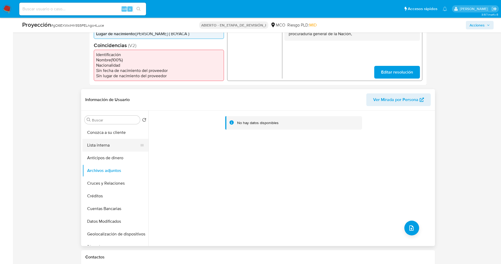
click at [103, 146] on button "Lista interna" at bounding box center [113, 145] width 62 height 13
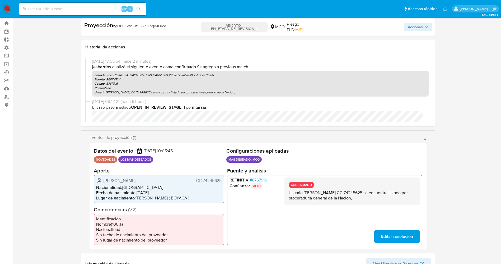
scroll to position [0, 0]
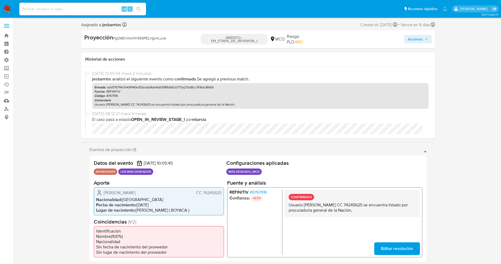
click at [416, 34] on div "Acciones" at bounding box center [374, 39] width 114 height 11
drag, startPoint x: 416, startPoint y: 36, endPoint x: 351, endPoint y: 42, distance: 65.0
click at [417, 36] on span "Acciones" at bounding box center [415, 39] width 15 height 8
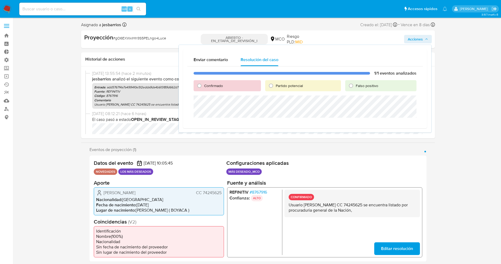
click at [290, 86] on font "Partido potencial" at bounding box center [289, 85] width 27 height 5
click at [275, 86] on input "Partido potencial" at bounding box center [271, 85] width 8 height 8
radio input "true"
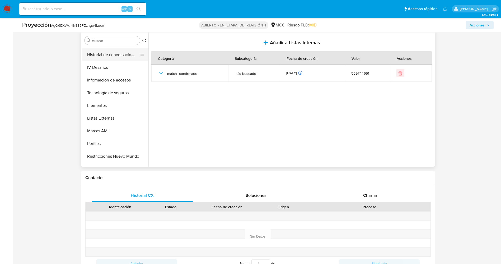
scroll to position [223, 0]
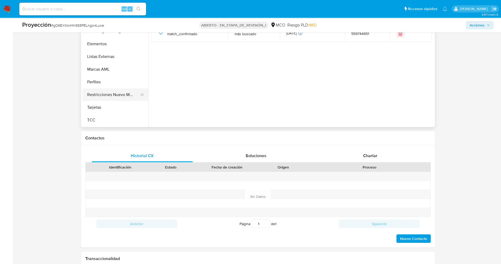
click at [105, 94] on button "Restricciones Nuevo Mundo" at bounding box center [113, 94] width 62 height 13
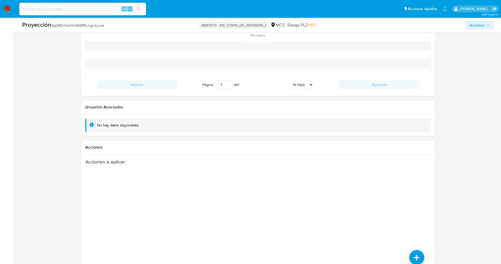
scroll to position [752, 0]
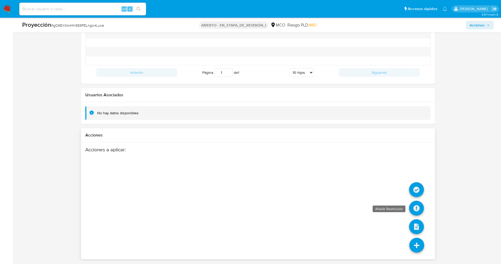
click at [418, 209] on icon at bounding box center [416, 208] width 15 height 15
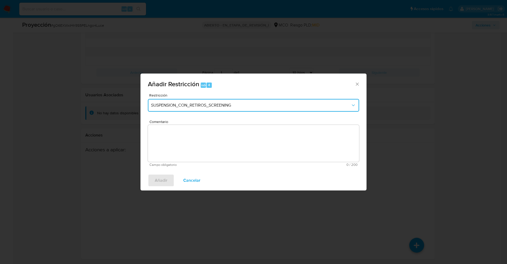
click at [216, 106] on span "SUSPENSION_CON_RETIROS_SCREENING" at bounding box center [251, 105] width 200 height 5
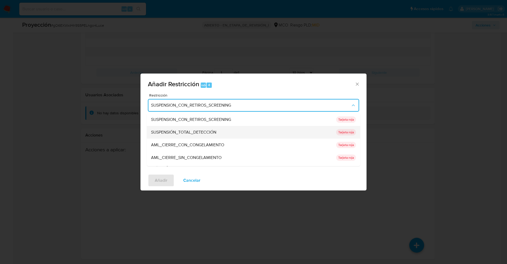
click at [199, 126] on div "SUSPENSIÓN_TOTAL_DETECCIÓN" at bounding box center [242, 132] width 182 height 13
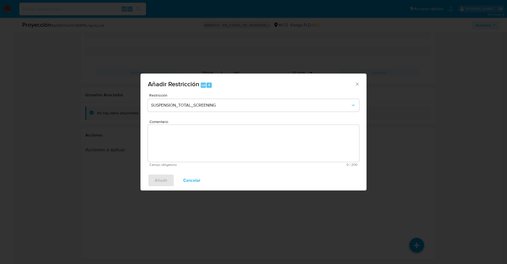
click at [196, 142] on textarea "Comentario" at bounding box center [253, 143] width 211 height 37
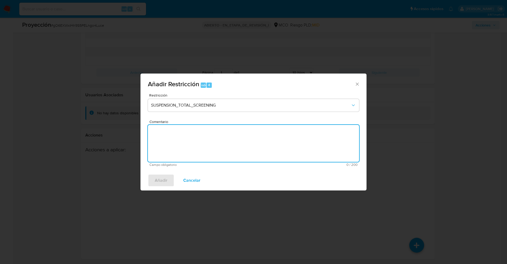
type textarea ","
type textarea "."
click at [160, 180] on span "Añadir" at bounding box center [161, 180] width 13 height 12
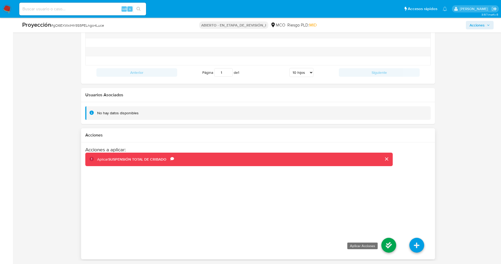
click at [391, 242] on icon at bounding box center [389, 245] width 15 height 15
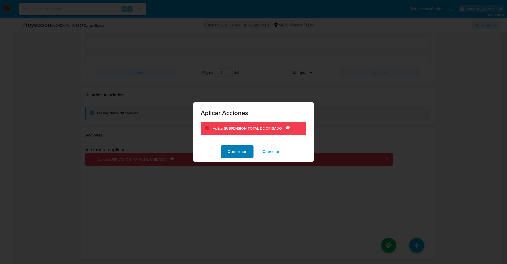
click at [228, 148] on font "Confirmar" at bounding box center [237, 151] width 19 height 13
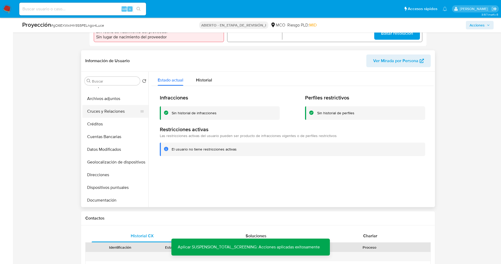
scroll to position [0, 0]
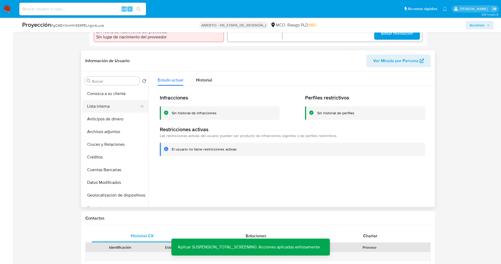
click at [109, 108] on button "Lista interna" at bounding box center [113, 106] width 62 height 13
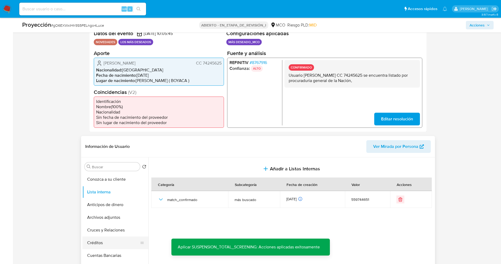
scroll to position [159, 0]
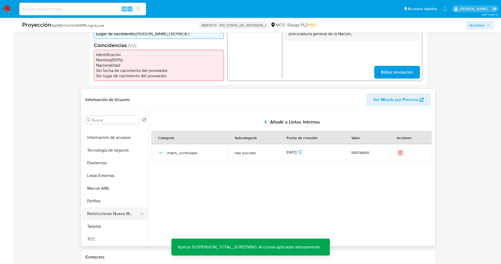
click at [110, 212] on button "Restricciones Nuevo Mundo" at bounding box center [113, 213] width 62 height 13
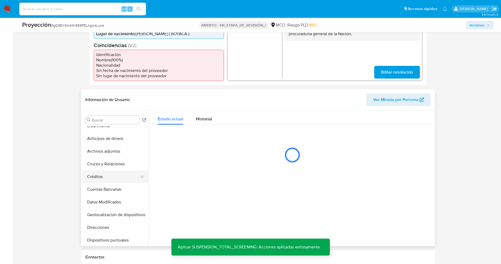
scroll to position [0, 0]
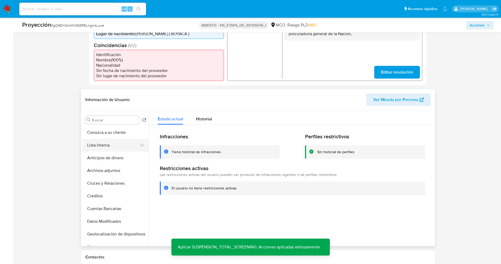
click at [101, 144] on button "Lista interna" at bounding box center [113, 145] width 62 height 13
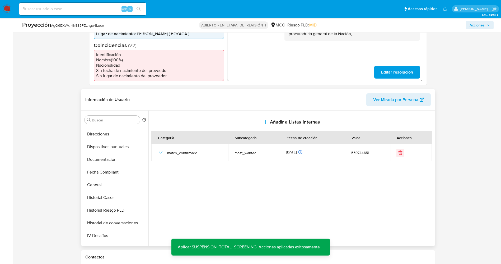
scroll to position [198, 0]
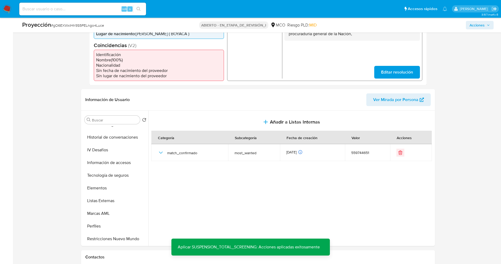
click at [116, 239] on button "Restricciones Nuevo Mundo" at bounding box center [113, 238] width 62 height 13
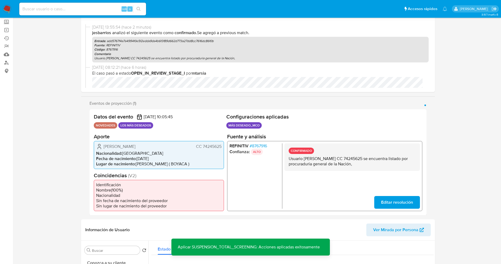
scroll to position [0, 0]
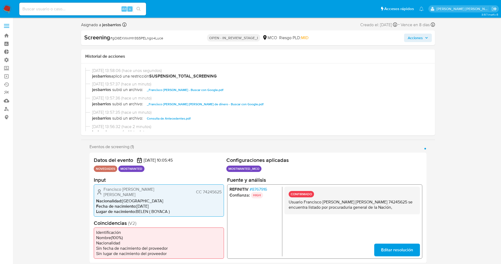
select select "10"
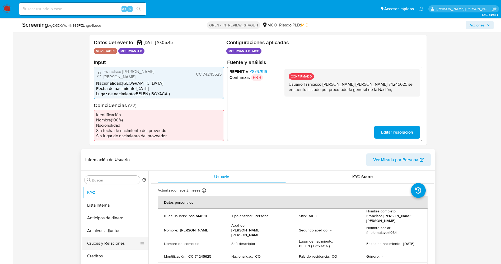
scroll to position [159, 0]
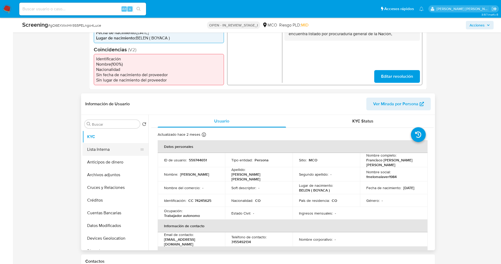
click at [104, 150] on button "Lista Interna" at bounding box center [113, 149] width 62 height 13
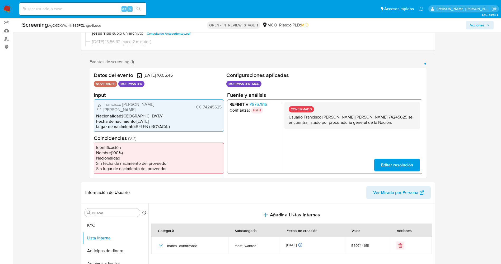
scroll to position [0, 0]
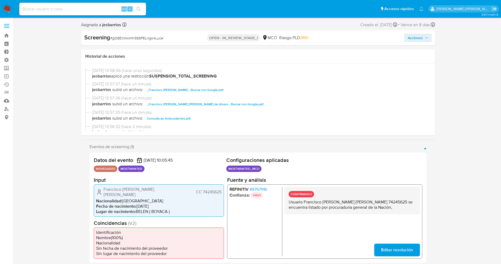
click at [416, 35] on span "Acciones" at bounding box center [415, 38] width 15 height 8
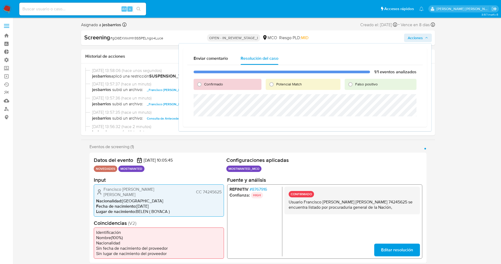
click at [284, 83] on span "Potencial Match" at bounding box center [289, 83] width 26 height 5
click at [276, 83] on input "Potencial Match" at bounding box center [271, 84] width 8 height 8
radio input "true"
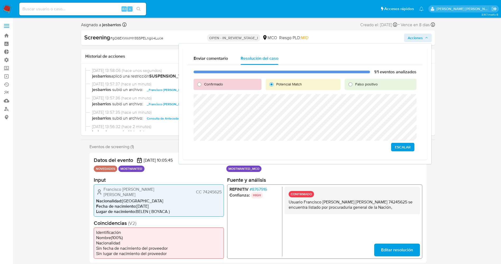
click at [407, 145] on span "Escalar" at bounding box center [403, 146] width 16 height 7
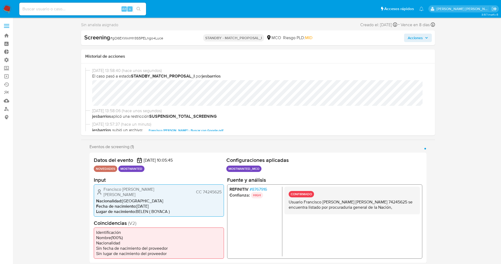
select select "10"
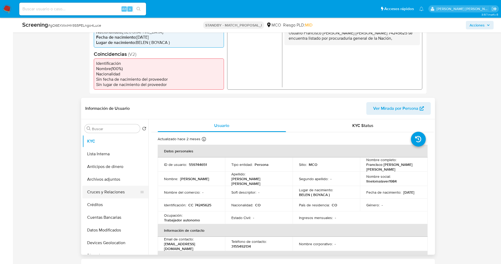
scroll to position [159, 0]
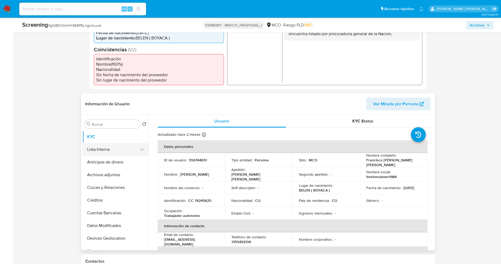
click at [112, 146] on button "Lista Interna" at bounding box center [113, 149] width 62 height 13
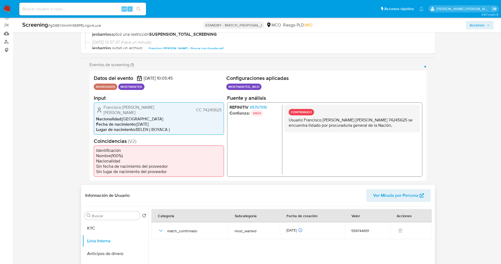
scroll to position [0, 0]
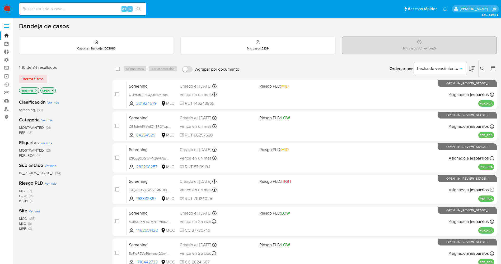
click at [39, 126] on span "MOSTWANTED" at bounding box center [31, 127] width 25 height 5
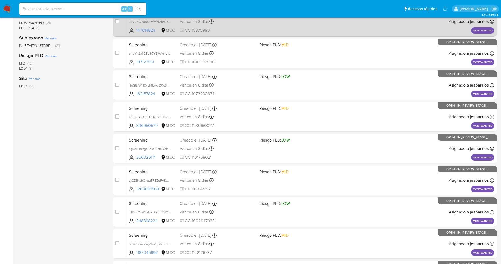
scroll to position [154, 0]
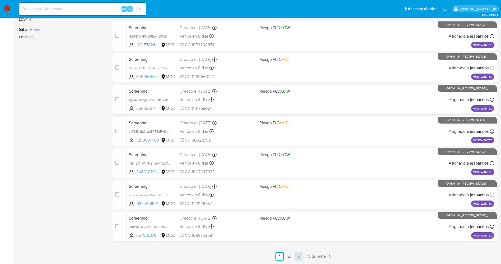
click at [299, 254] on link "3" at bounding box center [299, 256] width 8 height 8
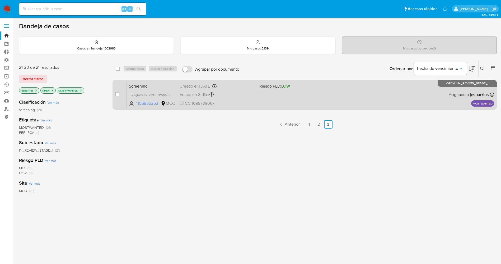
click at [284, 99] on div "Screening T6Bkj0c89GF2fbDSNfzqibu2 1106855353 MCO Riesgo PLD: LOW Creado el: [D…" at bounding box center [311, 94] width 368 height 27
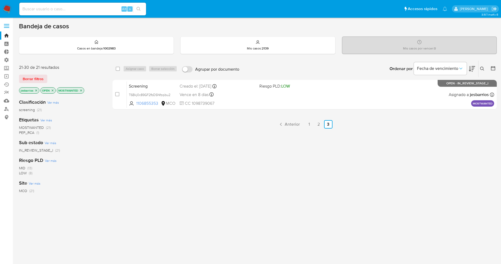
click at [5, 8] on img at bounding box center [7, 8] width 9 height 9
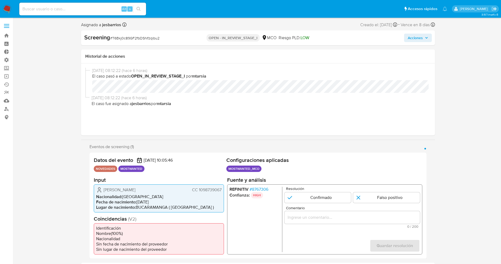
select select "10"
click at [253, 227] on ul "REFINITIV # 8767306 Confianza: HIGH" at bounding box center [255, 218] width 53 height 65
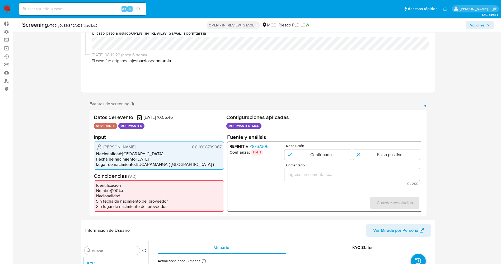
scroll to position [40, 0]
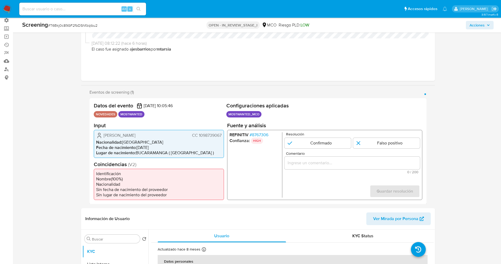
click at [263, 134] on span "# 8767306" at bounding box center [258, 134] width 19 height 5
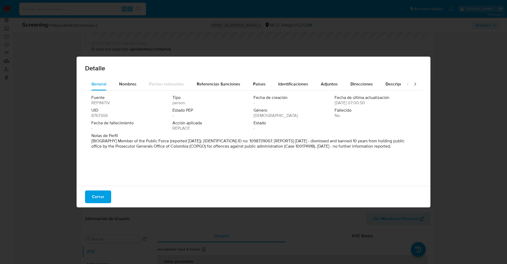
drag, startPoint x: 136, startPoint y: 135, endPoint x: 210, endPoint y: 154, distance: 76.1
click at [210, 154] on div "Fuente REFINITIV Tipo person Fecha de creación - Fecha de última actualización …" at bounding box center [253, 137] width 337 height 92
click at [127, 82] on span "Nombres" at bounding box center [127, 84] width 17 height 6
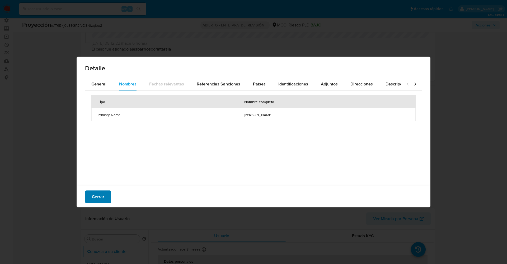
click at [102, 198] on span "Cerrar" at bounding box center [98, 197] width 12 height 12
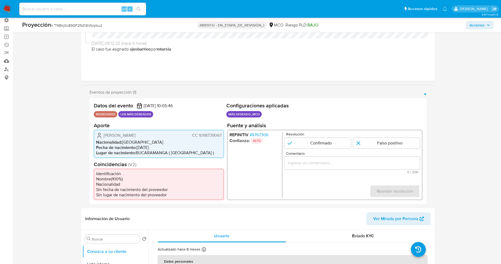
click at [266, 136] on font "8767306" at bounding box center [260, 134] width 16 height 6
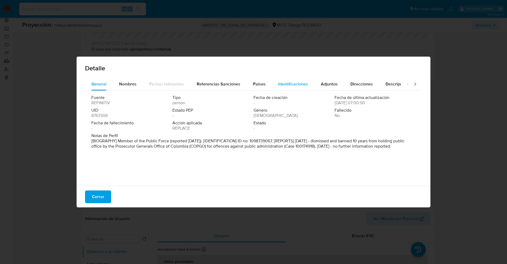
click at [286, 81] on span "Identificaciones" at bounding box center [293, 84] width 30 height 6
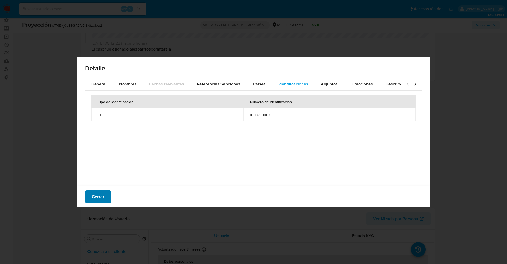
click at [98, 192] on font "Cerrar" at bounding box center [98, 196] width 12 height 13
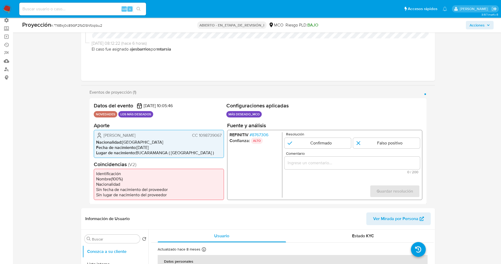
drag, startPoint x: 198, startPoint y: 136, endPoint x: 224, endPoint y: 136, distance: 25.4
click at [224, 136] on div "Cristian Eduardo Florez Medrano CC 1098739067 Nacionalidad : Colombia Fecha de …" at bounding box center [159, 143] width 130 height 28
drag, startPoint x: 100, startPoint y: 133, endPoint x: 171, endPoint y: 136, distance: 70.8
click at [171, 136] on div "Cristian Eduardo Florez Medrano CC 1098739067" at bounding box center [158, 135] width 125 height 6
drag, startPoint x: 123, startPoint y: 137, endPoint x: 116, endPoint y: 137, distance: 7.4
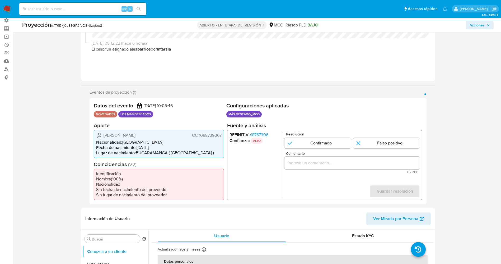
click at [123, 137] on span "Cristian Eduardo Florez Medrano" at bounding box center [120, 134] width 32 height 5
click at [105, 136] on span "Cristian Eduardo Florez Medrano" at bounding box center [120, 134] width 32 height 5
drag, startPoint x: 111, startPoint y: 135, endPoint x: 217, endPoint y: 136, distance: 106.2
click at [223, 136] on div "Cristian Eduardo Florez Medrano CC 1098739067 Nacionalidad : Colombia Fecha de …" at bounding box center [159, 143] width 130 height 28
click at [266, 133] on font "8767306" at bounding box center [260, 134] width 16 height 6
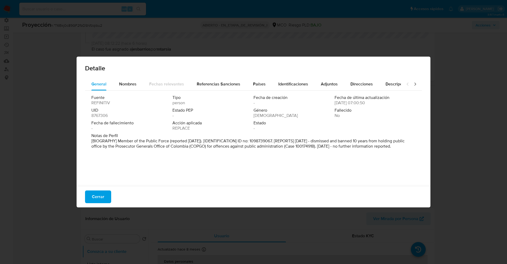
drag, startPoint x: 117, startPoint y: 140, endPoint x: 227, endPoint y: 169, distance: 114.3
click at [227, 169] on div "Fuente REFINITIV Tipo person Fecha de creación - Fecha de última actualización …" at bounding box center [253, 137] width 337 height 92
click at [355, 143] on p "[BIOGRAPHY] Member of the Public Force (reported Dec 2023). [IDENTIFICATION] ID…" at bounding box center [252, 143] width 323 height 11
click at [387, 145] on font "[BIOGRAFÍA] Miembro de la Fuerza Pública (reportado en diciembre de 2023). [IDE…" at bounding box center [252, 146] width 323 height 17
click at [104, 193] on font "Cerrar" at bounding box center [98, 196] width 12 height 13
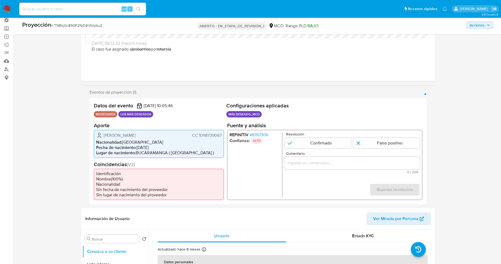
click at [310, 148] on form "Resolución Confirmado Falso positivo Comentario 0 / 200 200 caracteres restante…" at bounding box center [352, 164] width 136 height 65
click at [313, 146] on input "1 de 1" at bounding box center [317, 142] width 67 height 11
radio input "true"
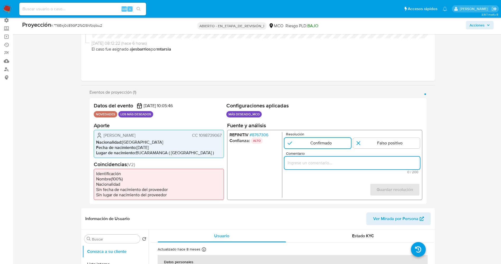
click at [306, 164] on input "Comentario" at bounding box center [352, 162] width 136 height 7
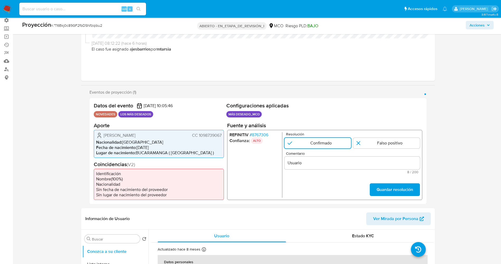
drag, startPoint x: 101, startPoint y: 134, endPoint x: 222, endPoint y: 137, distance: 120.5
click at [222, 137] on div "Cristian Eduardo Florez Medrano CC 1098739067 Nacionalidad : Colombia Fecha de …" at bounding box center [159, 143] width 130 height 28
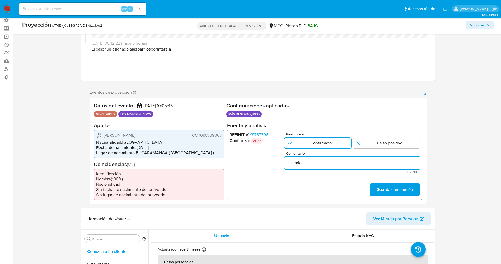
drag, startPoint x: 314, startPoint y: 166, endPoint x: 311, endPoint y: 166, distance: 2.9
click at [312, 166] on input "Usuario" at bounding box center [352, 162] width 136 height 7
paste input "Cristian Eduardo Florez Medrano CC 1098739067"
type input "Usuario Cristian Eduardo Florez Medrano CC 1098739067 se encuentra en listas de…"
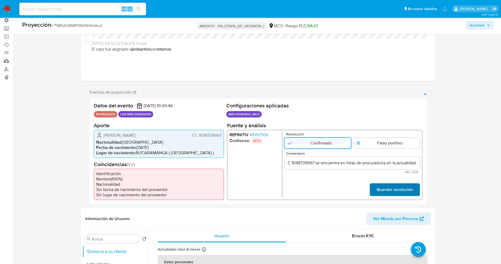
click at [391, 192] on font "Guardar resolución" at bounding box center [394, 189] width 36 height 13
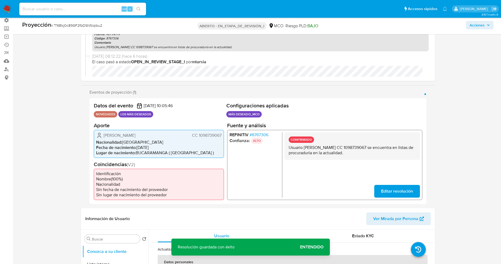
drag, startPoint x: 290, startPoint y: 147, endPoint x: 393, endPoint y: 152, distance: 103.2
click at [393, 152] on p "Usuario Cristian Eduardo Florez Medrano CC 1098739067 se encuentra en listas de…" at bounding box center [352, 150] width 127 height 11
drag, startPoint x: 370, startPoint y: 150, endPoint x: 320, endPoint y: 146, distance: 49.5
click at [324, 147] on p "Usuario Cristian Eduardo Florez Medrano CC 1098739067 se encuentra en listas de…" at bounding box center [352, 150] width 127 height 11
click at [305, 147] on p "Usuario Cristian Eduardo Florez Medrano CC 1098739067 se encuentra en listas de…" at bounding box center [352, 150] width 127 height 11
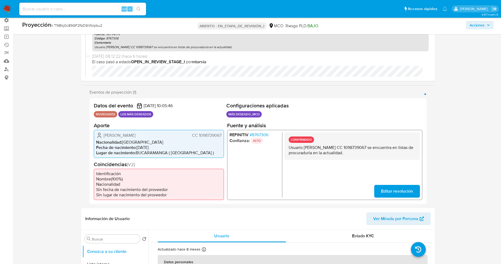
drag, startPoint x: 301, startPoint y: 146, endPoint x: 395, endPoint y: 154, distance: 93.8
click at [395, 154] on p "Usuario Cristian Eduardo Florez Medrano CC 1098739067 se encuentra en listas de…" at bounding box center [352, 150] width 127 height 11
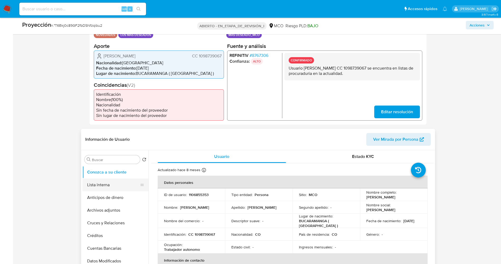
click at [115, 188] on button "Lista interna" at bounding box center [113, 184] width 62 height 13
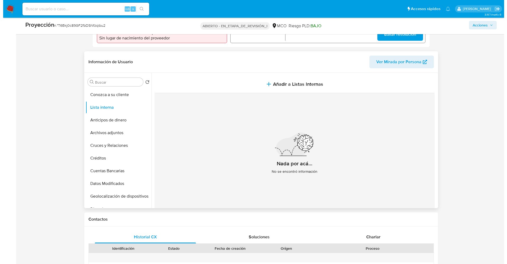
scroll to position [198, 0]
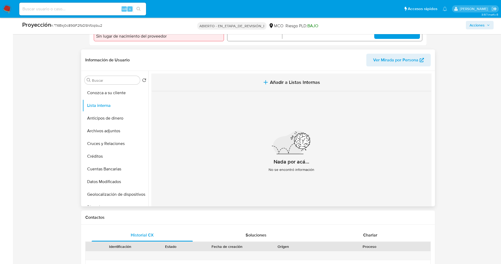
click at [309, 86] on button "Añadir a Listas Internas" at bounding box center [291, 82] width 280 height 18
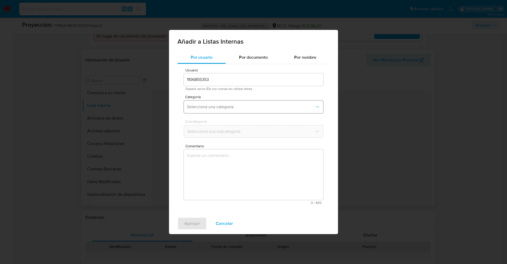
click at [234, 111] on button "Seleccioná una categoría" at bounding box center [253, 106] width 139 height 13
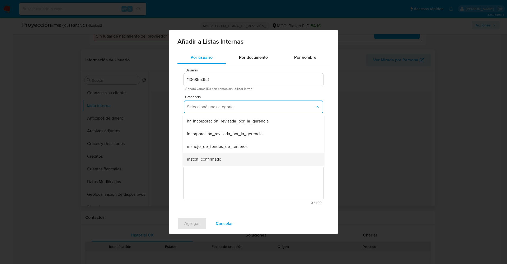
click at [216, 157] on span "match_confirmado" at bounding box center [204, 158] width 34 height 5
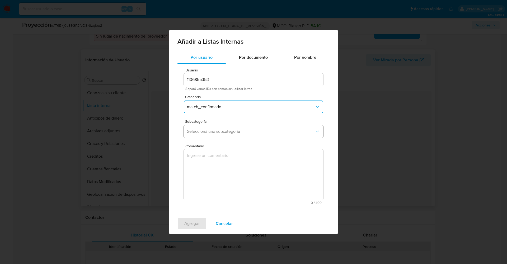
click at [219, 130] on span "Seleccioná una subcategoría" at bounding box center [251, 131] width 128 height 5
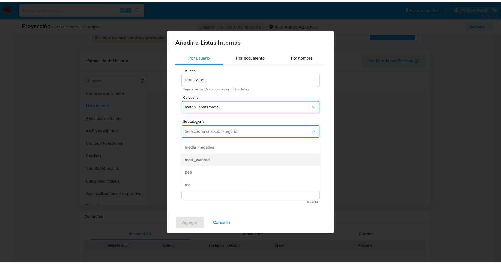
scroll to position [36, 0]
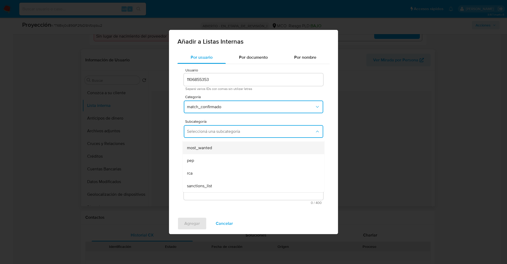
click at [218, 149] on div "most_wanted" at bounding box center [252, 147] width 130 height 13
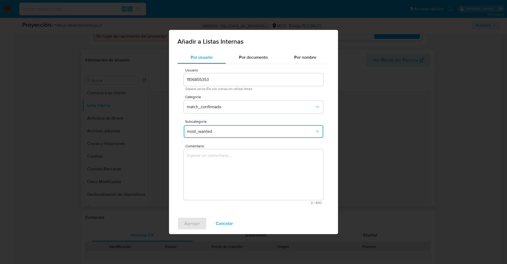
click at [218, 152] on textarea "Comentario" at bounding box center [253, 174] width 139 height 51
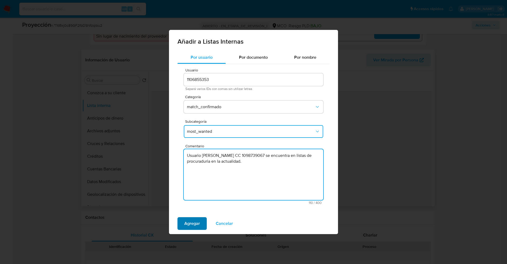
type textarea "Usuario Cristian Eduardo Florez Medrano CC 1098739067 se encuentra en listas de…"
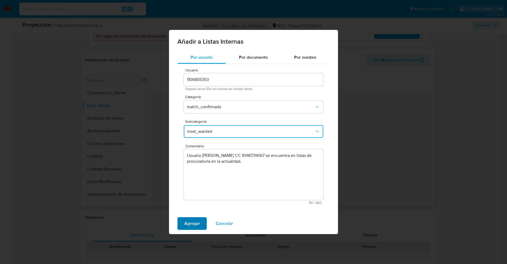
click at [195, 220] on span "Agregar" at bounding box center [192, 223] width 16 height 12
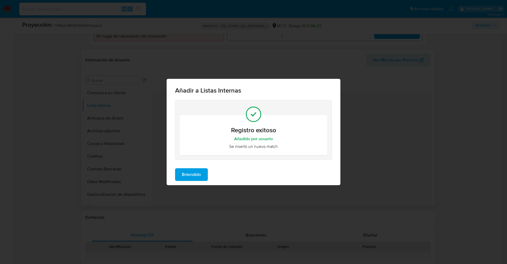
click at [195, 176] on span "Entendido" at bounding box center [191, 175] width 19 height 12
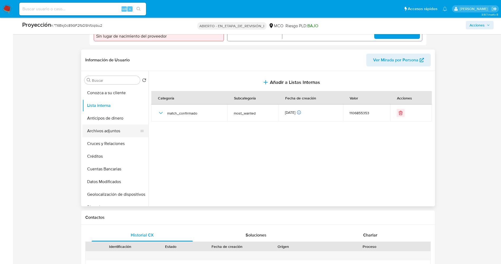
click at [118, 131] on button "Archivos adjuntos" at bounding box center [113, 130] width 62 height 13
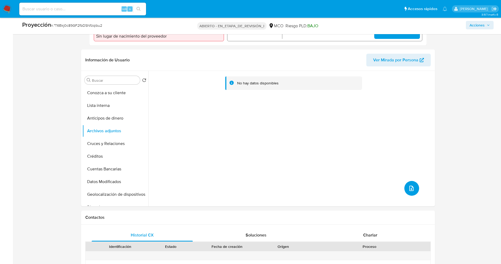
click at [411, 190] on icon "subir archivo" at bounding box center [411, 188] width 6 height 6
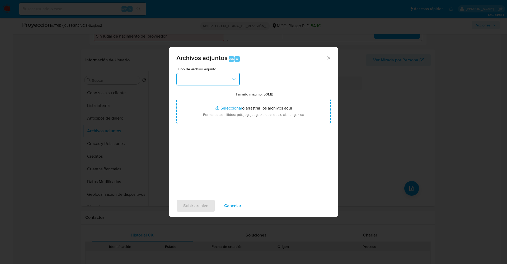
click at [215, 80] on button "button" at bounding box center [207, 79] width 63 height 13
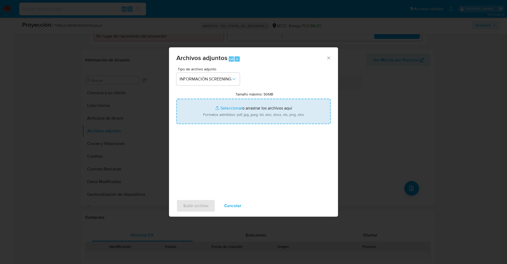
type input "C:\fakepath\Consulta de Antecedentes.pdf"
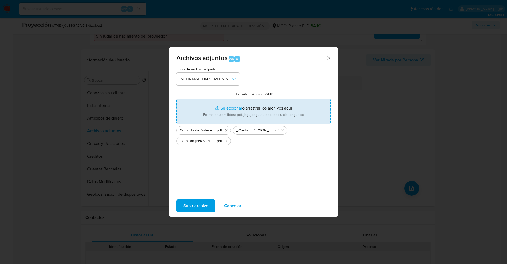
click at [201, 204] on span "Subir archivo" at bounding box center [195, 206] width 25 height 12
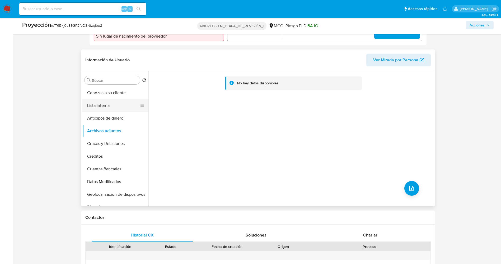
click at [106, 106] on button "Lista interna" at bounding box center [113, 105] width 62 height 13
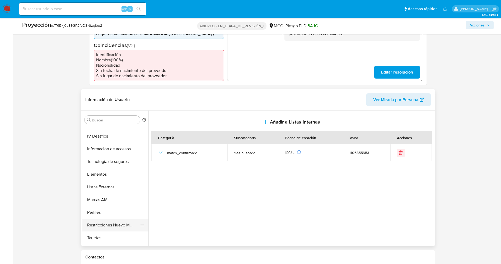
scroll to position [223, 0]
click at [117, 214] on button "Restricciones Nuevo Mundo" at bounding box center [113, 213] width 62 height 13
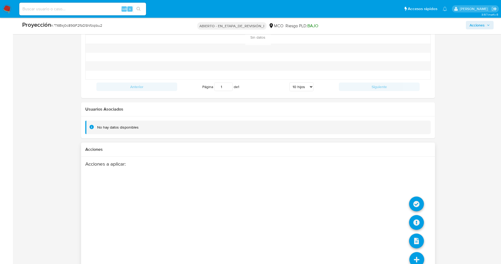
scroll to position [752, 0]
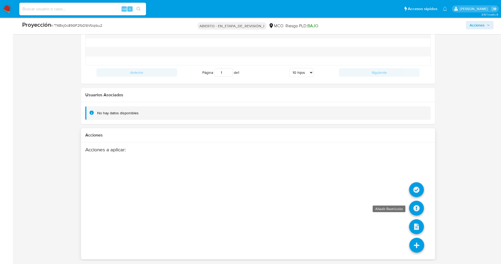
click at [415, 208] on icon at bounding box center [416, 208] width 15 height 15
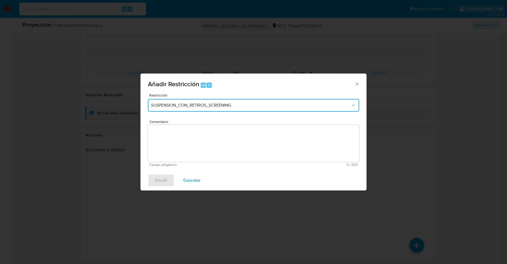
click at [187, 103] on span "SUSPENSION_CON_RETIROS_SCREENING" at bounding box center [251, 105] width 200 height 5
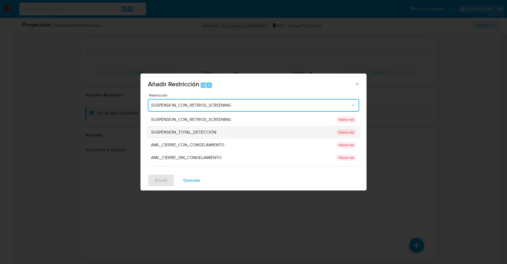
click at [193, 131] on font "SUSPENSIÓN_TOTAL_DETECCIÓN" at bounding box center [183, 132] width 65 height 6
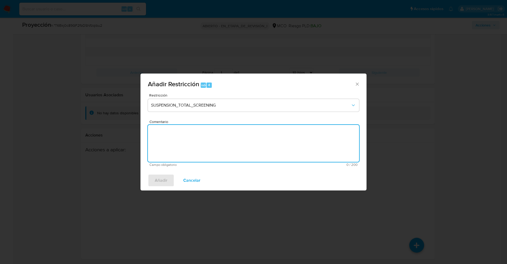
click at [207, 138] on textarea "Comentario" at bounding box center [253, 143] width 211 height 37
type textarea "."
click at [170, 183] on button "Añadir" at bounding box center [161, 180] width 26 height 13
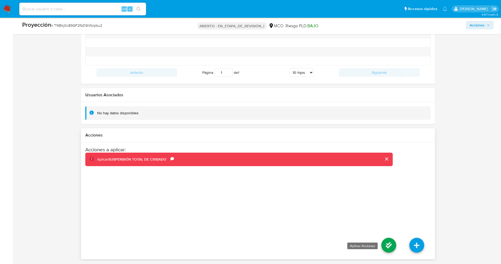
click at [387, 245] on icon at bounding box center [389, 245] width 15 height 15
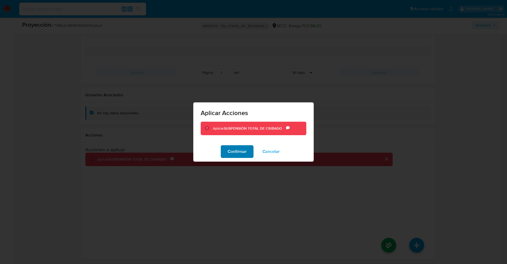
click at [245, 151] on font "Confirmar" at bounding box center [237, 151] width 19 height 13
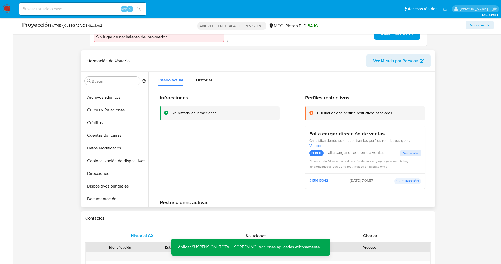
scroll to position [0, 0]
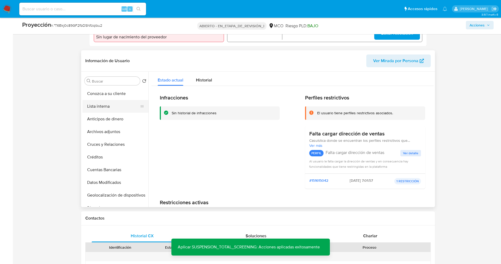
click at [106, 111] on button "Lista interna" at bounding box center [113, 106] width 62 height 13
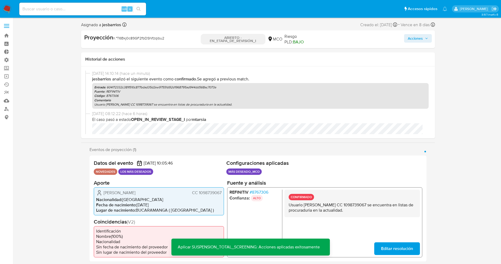
click at [418, 36] on font "Acciones" at bounding box center [415, 38] width 15 height 8
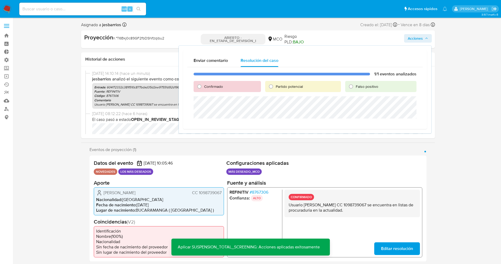
click at [295, 84] on font "Partido potencial" at bounding box center [289, 86] width 27 height 5
click at [275, 84] on input "Partido potencial" at bounding box center [271, 86] width 8 height 8
radio input "true"
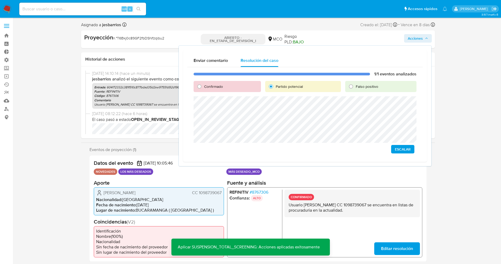
click at [411, 150] on span "Escalar" at bounding box center [403, 148] width 16 height 7
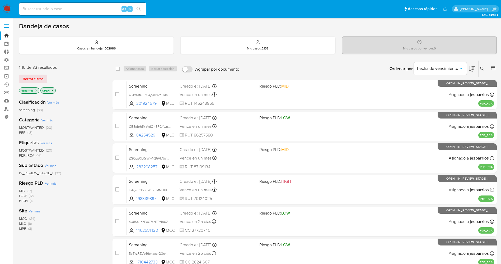
click at [8, 8] on img at bounding box center [7, 8] width 9 height 9
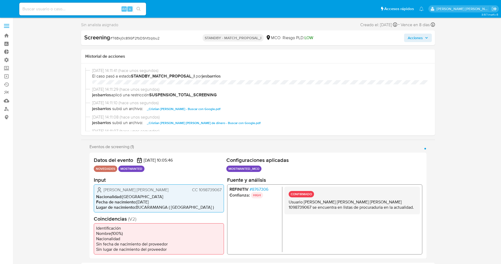
select select "10"
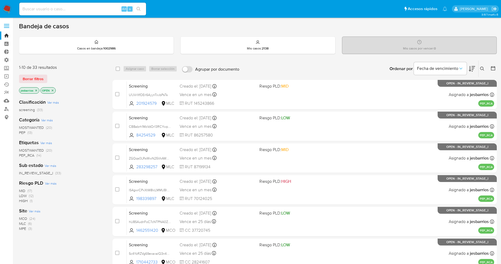
click at [35, 90] on icon "close-filter" at bounding box center [36, 90] width 3 height 3
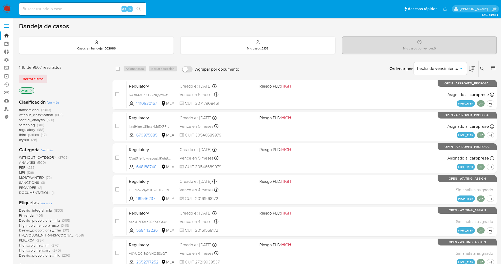
click at [44, 203] on span "Ver más" at bounding box center [46, 202] width 12 height 5
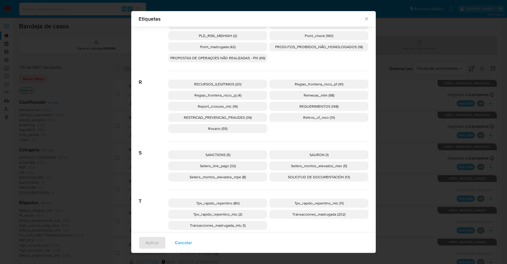
click at [222, 151] on p "SANCTIONS (5)" at bounding box center [217, 154] width 99 height 9
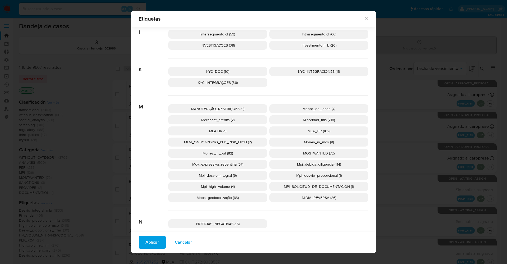
scroll to position [631, 0]
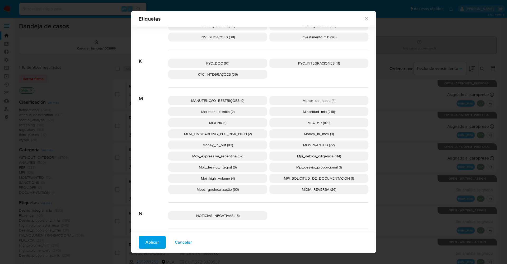
click at [332, 146] on p "MOSTWANTED (72)" at bounding box center [318, 144] width 99 height 9
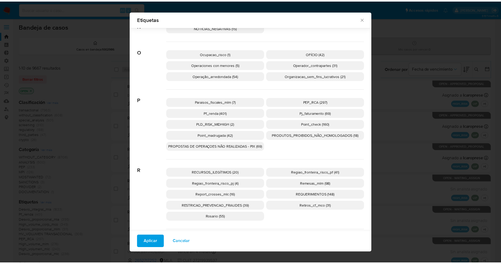
scroll to position [830, 0]
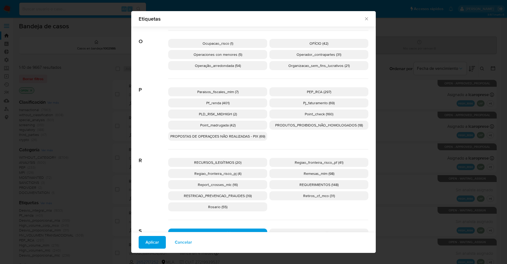
click at [335, 90] on p "PEP_RCA (297)" at bounding box center [318, 91] width 99 height 9
click at [146, 239] on span "Aplicar" at bounding box center [152, 242] width 13 height 12
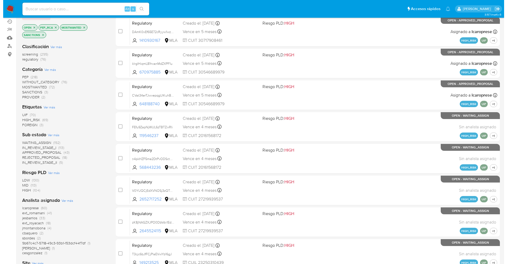
scroll to position [154, 0]
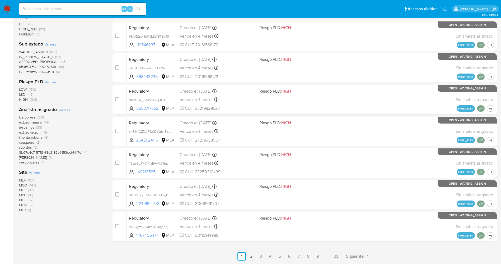
click at [40, 172] on span "Ver más" at bounding box center [35, 172] width 12 height 5
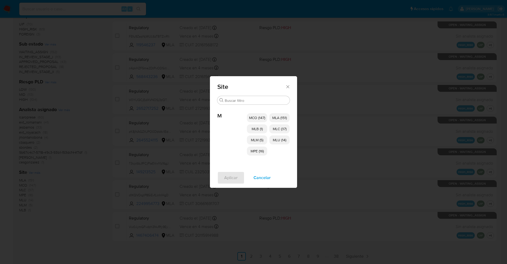
click at [258, 115] on span "MCO (147)" at bounding box center [257, 117] width 16 height 5
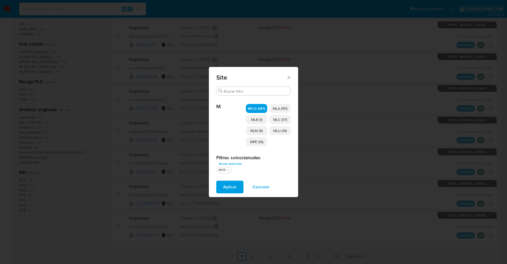
click at [261, 130] on span "MLM (5)" at bounding box center [256, 130] width 12 height 5
click at [259, 145] on p "MPE (16)" at bounding box center [256, 141] width 21 height 9
click at [281, 131] on span "MLU (14)" at bounding box center [279, 130] width 13 height 5
click at [283, 119] on span "MLC (37)" at bounding box center [280, 119] width 14 height 5
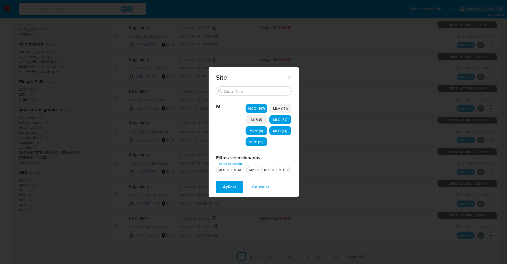
click at [232, 191] on span "Aplicar" at bounding box center [229, 187] width 13 height 12
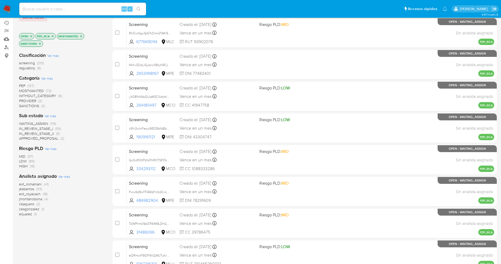
scroll to position [35, 0]
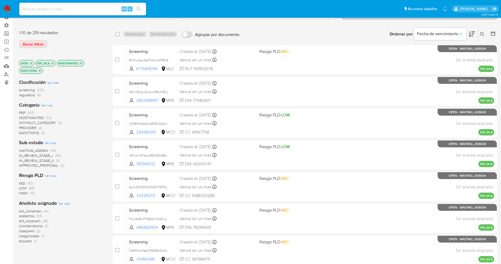
click at [43, 149] on span "WAITING_ASSIGN" at bounding box center [33, 150] width 29 height 5
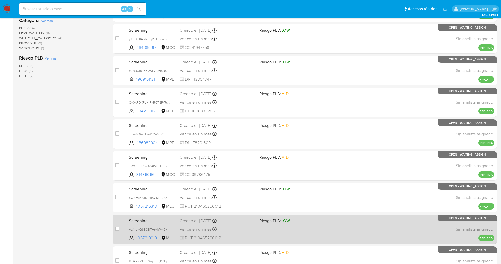
scroll to position [154, 0]
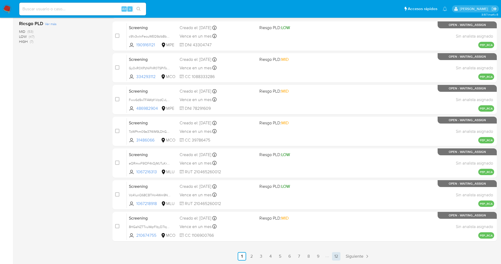
click at [338, 256] on link "12" at bounding box center [336, 256] width 8 height 8
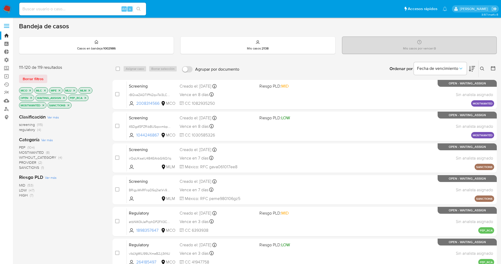
click at [6, 8] on img at bounding box center [7, 8] width 9 height 9
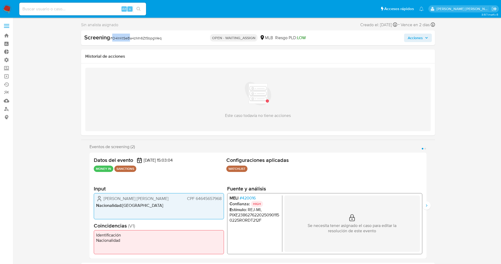
select select "10"
drag, startPoint x: 112, startPoint y: 38, endPoint x: 164, endPoint y: 37, distance: 51.5
click at [164, 37] on div "Screening # O4InKtSeBa4zMn6Zt5bpgWeq" at bounding box center [141, 38] width 114 height 8
copy span "O4InKtSeBa4zMn6Zt5bpgWeq"
click at [250, 198] on span "# 420016" at bounding box center [247, 197] width 16 height 5
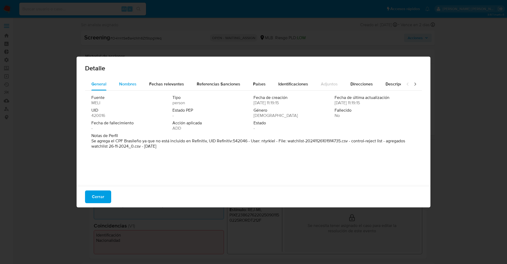
click at [129, 85] on span "Nombres" at bounding box center [127, 84] width 17 height 6
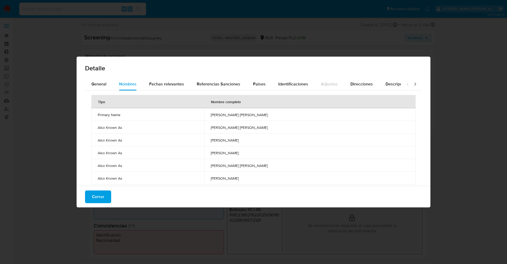
click at [261, 91] on div "Tipo Nombre completo Primary Name [PERSON_NAME] [PERSON_NAME] Also Known As [PE…" at bounding box center [253, 140] width 337 height 98
click at [264, 88] on button "Países" at bounding box center [259, 84] width 25 height 13
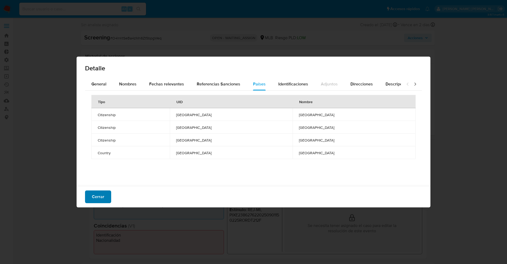
click at [106, 196] on button "Cerrar" at bounding box center [98, 196] width 26 height 13
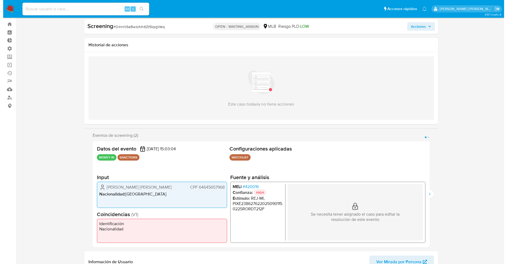
scroll to position [40, 0]
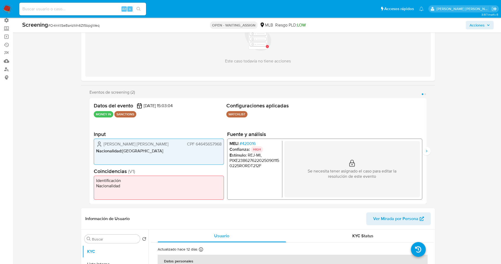
click at [253, 141] on span "# 420016" at bounding box center [247, 143] width 16 height 5
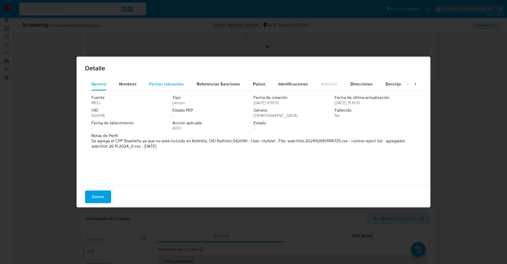
click at [167, 86] on span "Fechas relevantes" at bounding box center [166, 84] width 35 height 6
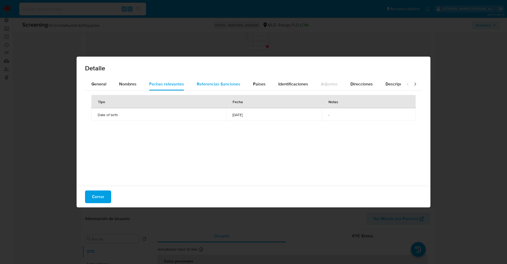
click at [214, 81] on span "Referencias Sanciones" at bounding box center [219, 84] width 44 height 6
click at [138, 88] on button "Nombres" at bounding box center [128, 84] width 30 height 13
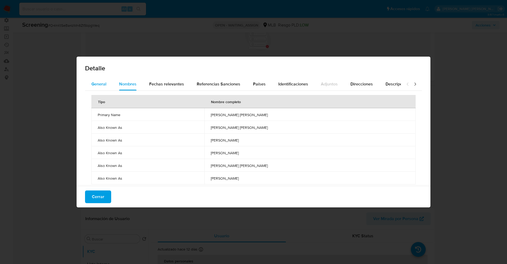
click at [101, 85] on span "General" at bounding box center [98, 84] width 15 height 6
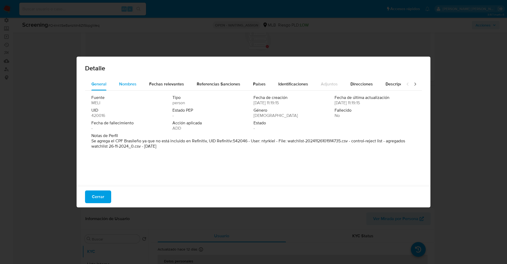
click at [127, 85] on span "Nombres" at bounding box center [127, 84] width 17 height 6
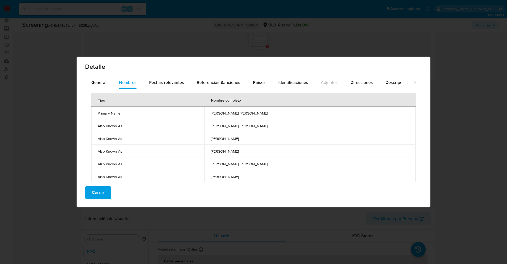
scroll to position [0, 0]
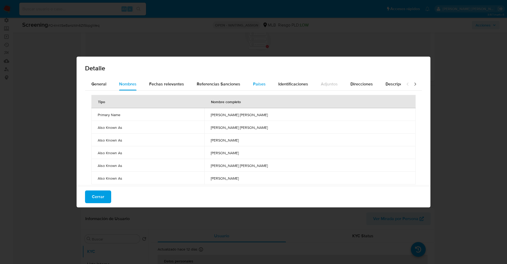
click at [259, 85] on span "Países" at bounding box center [259, 84] width 13 height 6
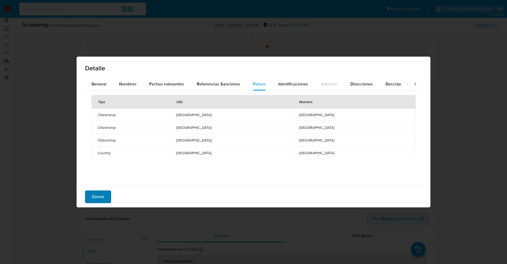
click at [103, 200] on span "Cerrar" at bounding box center [98, 197] width 12 height 12
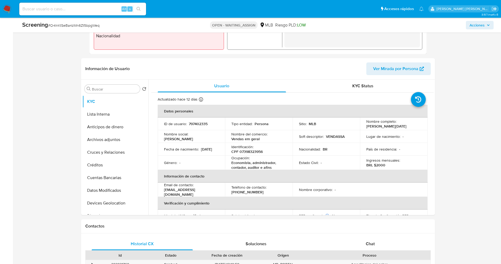
scroll to position [119, 0]
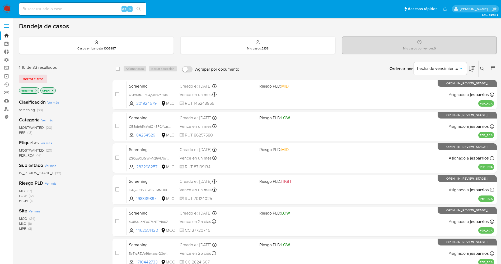
click at [36, 125] on span "MOSTWANTED" at bounding box center [31, 127] width 25 height 5
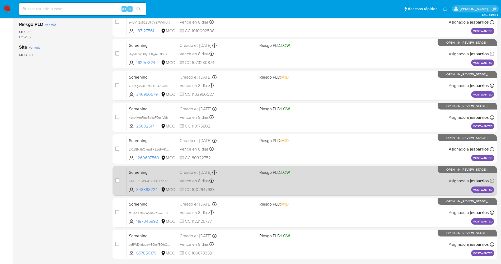
scroll to position [154, 0]
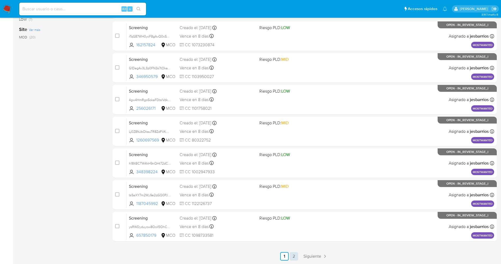
click at [294, 254] on link "2" at bounding box center [294, 256] width 8 height 8
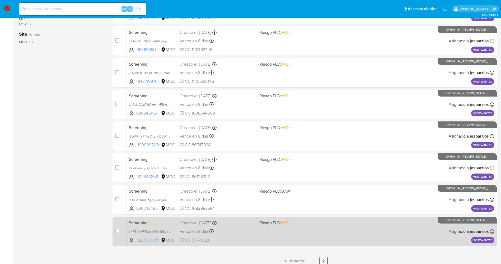
scroll to position [154, 0]
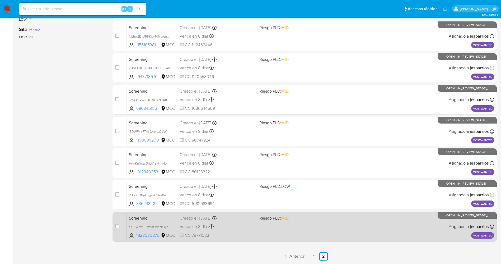
click at [309, 220] on span "Riesgo PLD: MID" at bounding box center [297, 217] width 76 height 7
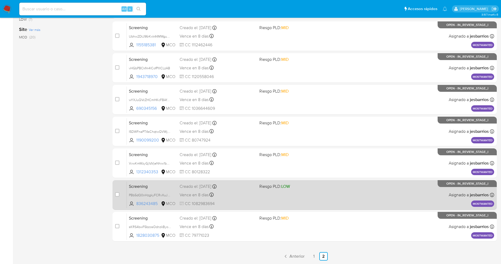
click at [258, 199] on div "Screening PBb5dQ0nHzgkyFCRvXuJmd3A 836243485 MCO Riesgo PLD: LOW Creado el: [DA…" at bounding box center [311, 194] width 368 height 27
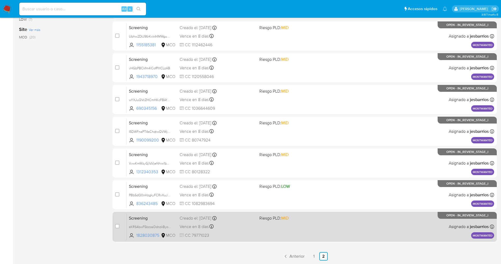
click at [309, 231] on div "Screening sKRS4bwF5bzosOdnzkByorST 1828030875 MCO Riesgo PLD: MID Creado el: [D…" at bounding box center [311, 226] width 368 height 27
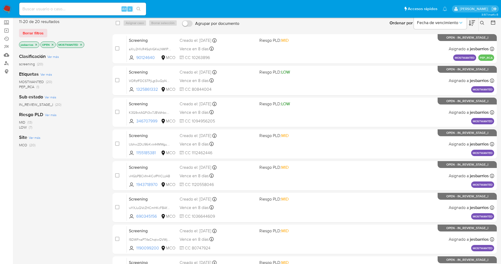
scroll to position [0, 0]
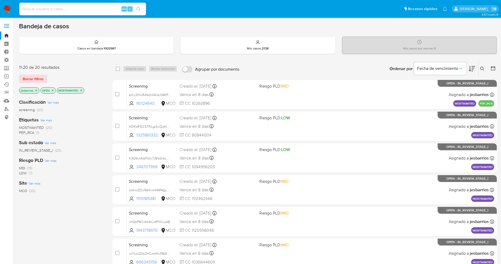
click at [81, 90] on icon "close-filter" at bounding box center [81, 90] width 3 height 3
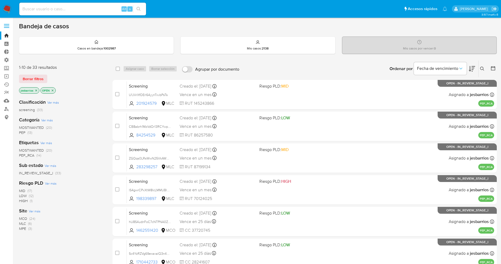
click at [25, 133] on span "PEP" at bounding box center [22, 132] width 6 height 5
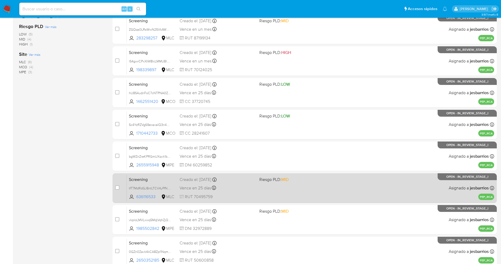
scroll to position [154, 0]
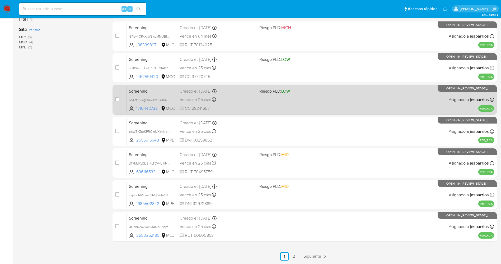
click at [295, 255] on link "2" at bounding box center [294, 256] width 8 height 8
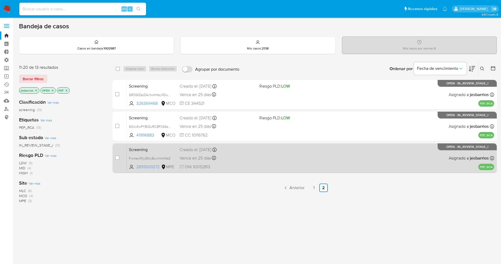
click at [243, 165] on span "DNI 10052813" at bounding box center [218, 167] width 76 height 6
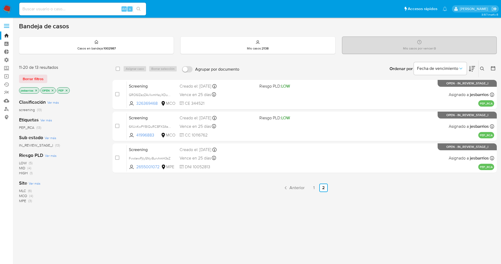
click at [10, 4] on img at bounding box center [7, 8] width 9 height 9
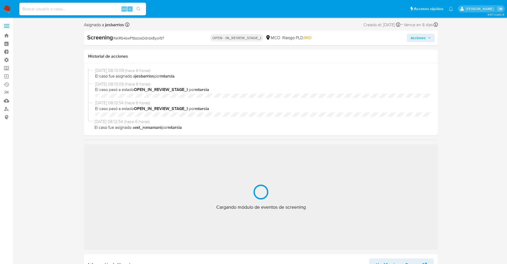
select select "10"
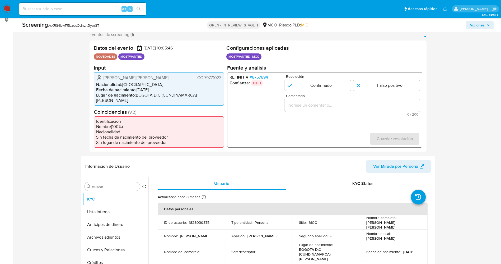
scroll to position [79, 0]
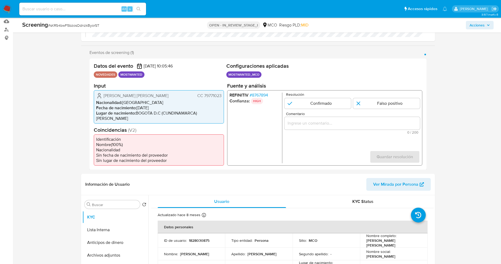
click at [258, 94] on span "# 8767894" at bounding box center [258, 94] width 18 height 5
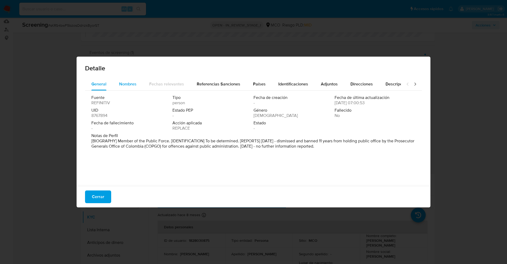
click at [126, 89] on div "Nombres" at bounding box center [127, 84] width 17 height 13
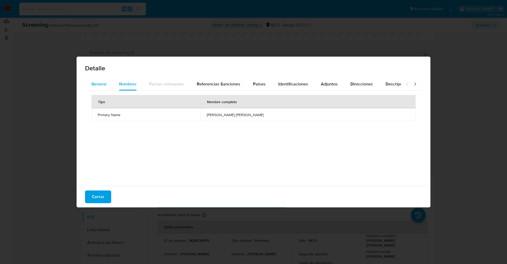
click at [91, 86] on button "General" at bounding box center [99, 84] width 28 height 13
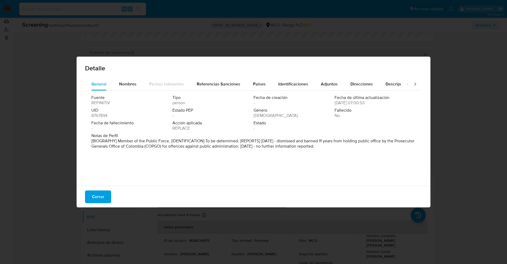
drag, startPoint x: 119, startPoint y: 138, endPoint x: 377, endPoint y: 155, distance: 258.4
click at [377, 155] on div "Fuente REFINITIV Tipo person Fecha de creación - Fecha de última actualización …" at bounding box center [253, 137] width 337 height 92
click at [128, 75] on div "Detalle" at bounding box center [254, 67] width 354 height 21
click at [130, 81] on span "Nombres" at bounding box center [127, 84] width 17 height 6
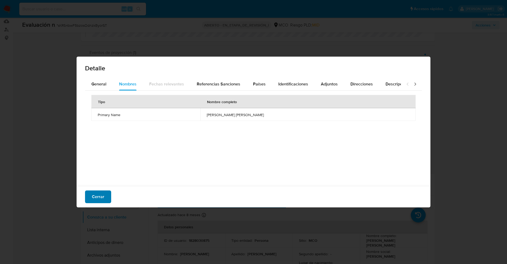
click at [97, 192] on span "Cerrar" at bounding box center [98, 197] width 12 height 12
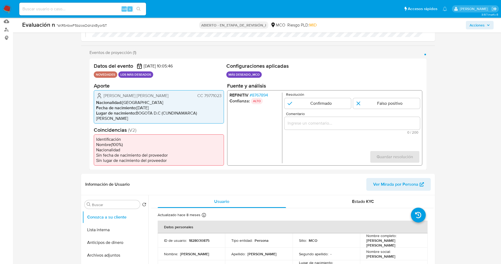
drag, startPoint x: 207, startPoint y: 94, endPoint x: 222, endPoint y: 94, distance: 15.6
click at [222, 94] on div "Davis Alejandro Zapata Martin CC 79771023 Nacionalidad : Colombia Fecha de naci…" at bounding box center [159, 106] width 130 height 33
drag, startPoint x: 103, startPoint y: 96, endPoint x: 143, endPoint y: 97, distance: 39.9
click at [180, 97] on div "Davis Alejandro Zapata Martin CC 79771023" at bounding box center [158, 95] width 125 height 6
click at [262, 93] on font "8767894" at bounding box center [260, 95] width 16 height 6
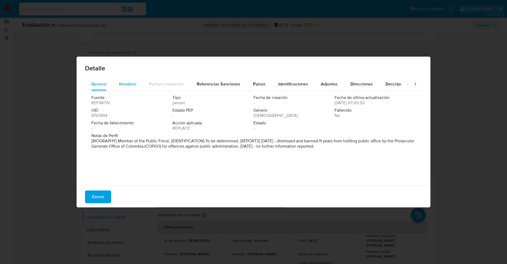
click at [121, 85] on span "Nombres" at bounding box center [127, 84] width 17 height 6
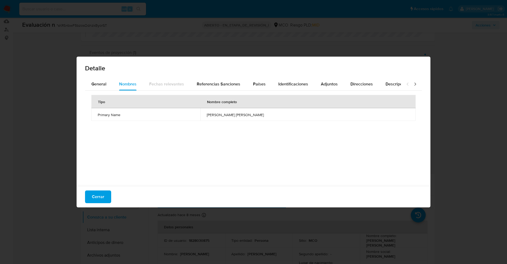
drag, startPoint x: 102, startPoint y: 196, endPoint x: 104, endPoint y: 187, distance: 9.5
click at [101, 196] on font "Cerrar" at bounding box center [98, 196] width 12 height 13
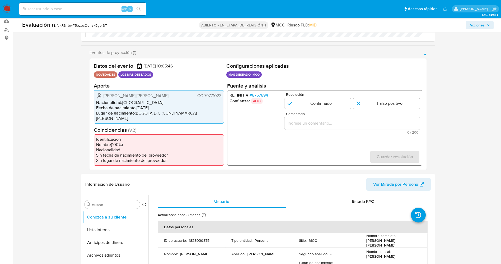
drag, startPoint x: 205, startPoint y: 95, endPoint x: 222, endPoint y: 97, distance: 17.3
click at [222, 97] on div "Davis Alejandro Zapata Martin CC 79771023 Nacionalidad : Colombia Fecha de naci…" at bounding box center [159, 106] width 130 height 33
drag, startPoint x: 103, startPoint y: 95, endPoint x: 222, endPoint y: 96, distance: 119.2
click at [222, 96] on div "Davis Alejandro Zapata Martin CC 79771023 Nacionalidad : Colombia Fecha de naci…" at bounding box center [159, 106] width 130 height 33
click at [264, 95] on font "8767894" at bounding box center [260, 95] width 16 height 6
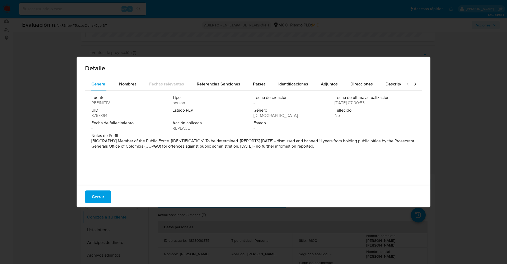
drag, startPoint x: 97, startPoint y: 196, endPoint x: 81, endPoint y: 11, distance: 185.3
click at [97, 196] on font "Cerrar" at bounding box center [98, 196] width 12 height 13
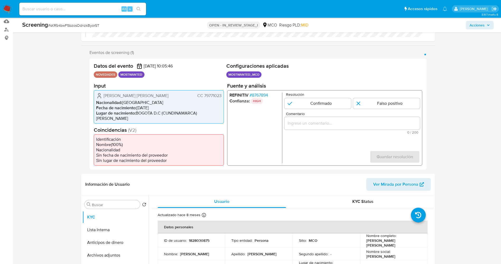
drag, startPoint x: 53, startPoint y: 50, endPoint x: 52, endPoint y: 42, distance: 8.3
drag, startPoint x: 50, startPoint y: 25, endPoint x: 103, endPoint y: 23, distance: 52.4
click at [103, 23] on div "Screening # sKRS4bwF5bzosOdnzkByorST" at bounding box center [99, 25] width 155 height 8
copy span "sKRS4bwF5bzosOdnzkByorST"
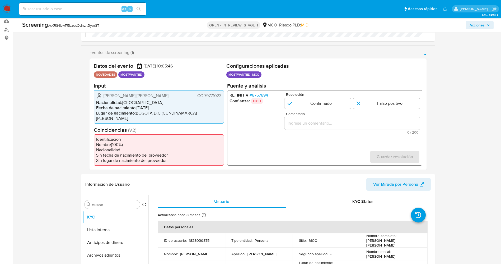
drag, startPoint x: 203, startPoint y: 96, endPoint x: 223, endPoint y: 95, distance: 19.9
click at [223, 95] on div "Davis Alejandro Zapata Martin CC 79771023 Nacionalidad : Colombia Fecha de naci…" at bounding box center [159, 106] width 130 height 33
drag, startPoint x: 104, startPoint y: 96, endPoint x: 109, endPoint y: 95, distance: 5.2
click at [116, 95] on span "Davis Alejandro Zapata Martin" at bounding box center [136, 95] width 65 height 5
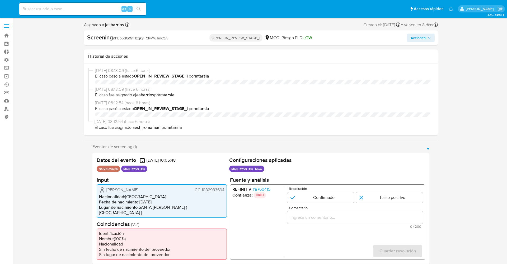
select select "10"
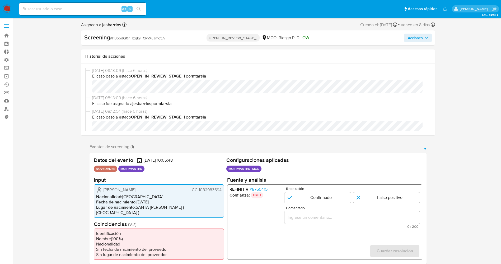
click at [262, 188] on span "# 8760415" at bounding box center [258, 188] width 18 height 5
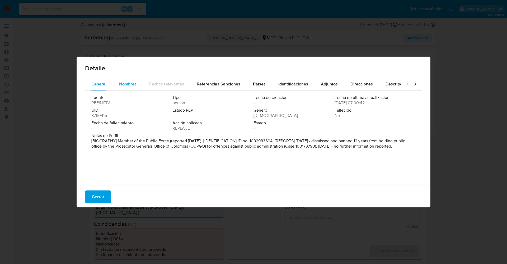
click at [126, 79] on div "Nombres" at bounding box center [127, 84] width 17 height 13
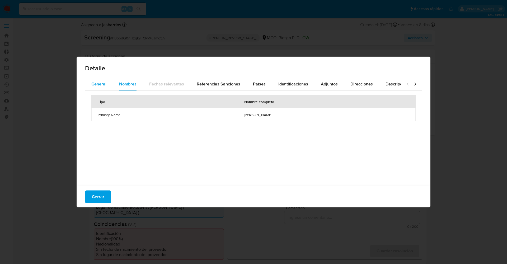
click at [100, 80] on div "General" at bounding box center [98, 84] width 15 height 13
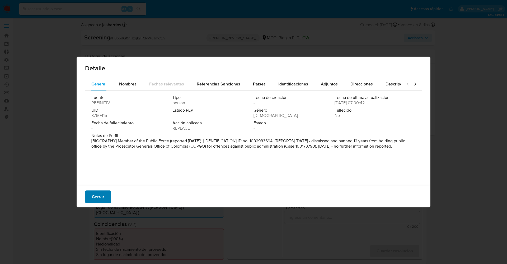
click at [98, 197] on span "Cerrar" at bounding box center [98, 197] width 12 height 12
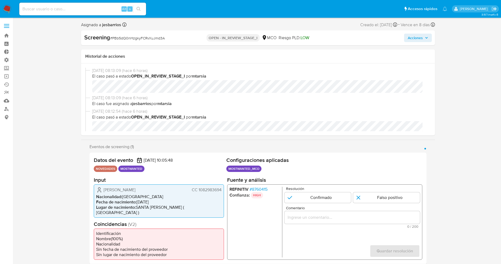
drag, startPoint x: 199, startPoint y: 189, endPoint x: 225, endPoint y: 190, distance: 26.2
click at [225, 190] on div "Datos del evento 31/08/2025 10:05:48 NOVEDADES MOSTWANTED Configuraciones aplic…" at bounding box center [258, 207] width 337 height 111
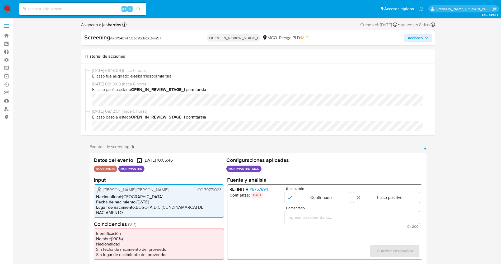
select select "10"
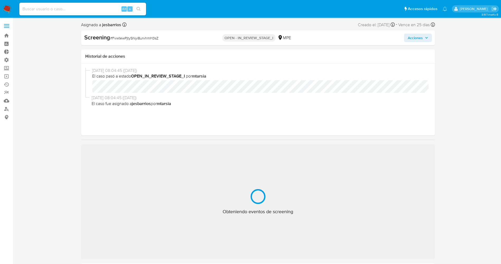
select select "10"
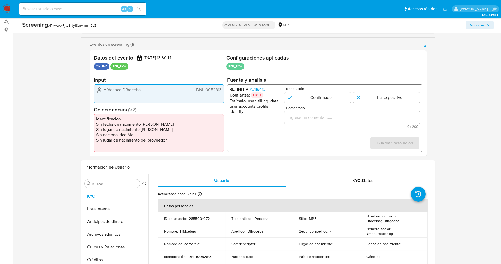
scroll to position [40, 0]
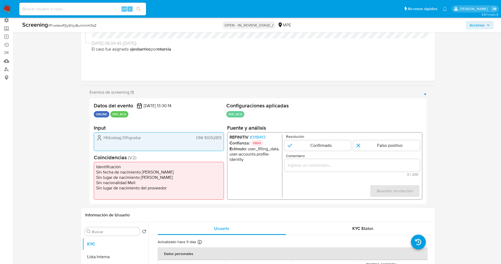
click at [257, 135] on span "# 3118413" at bounding box center [257, 136] width 16 height 5
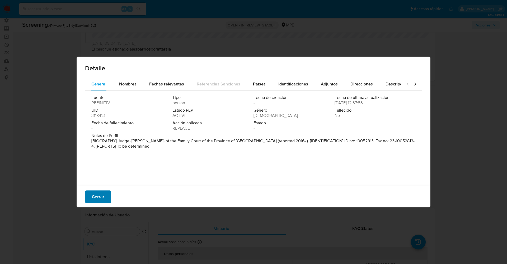
click at [96, 198] on span "Cerrar" at bounding box center [98, 197] width 12 height 12
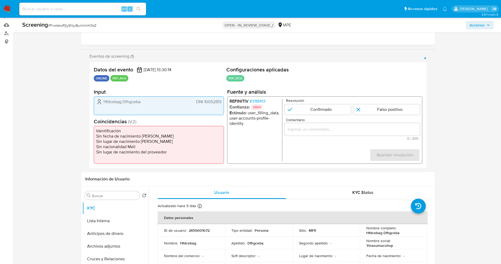
scroll to position [79, 0]
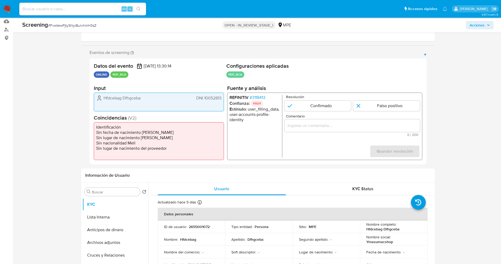
click at [262, 96] on span "# 3118413" at bounding box center [257, 97] width 16 height 5
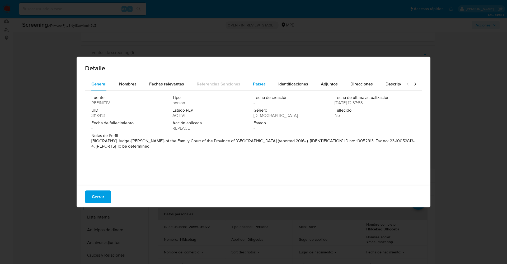
click at [264, 85] on button "Países" at bounding box center [259, 84] width 25 height 13
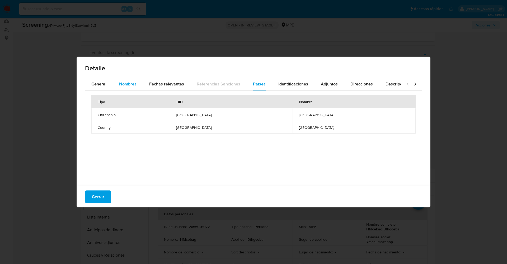
click at [120, 80] on div "Nombres" at bounding box center [127, 84] width 17 height 13
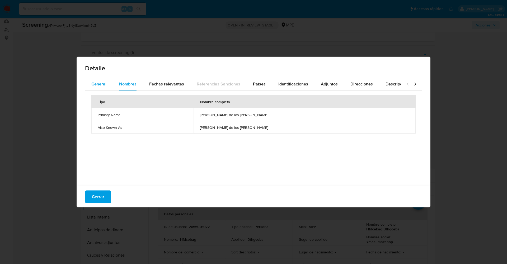
click at [103, 81] on span "General" at bounding box center [98, 84] width 15 height 6
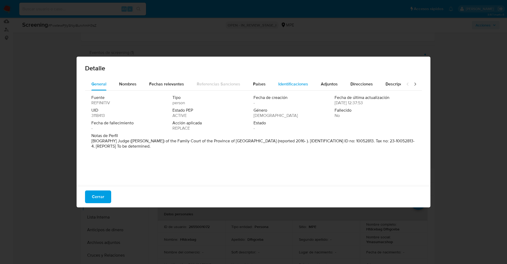
click at [283, 89] on div "Identificaciones" at bounding box center [293, 84] width 30 height 13
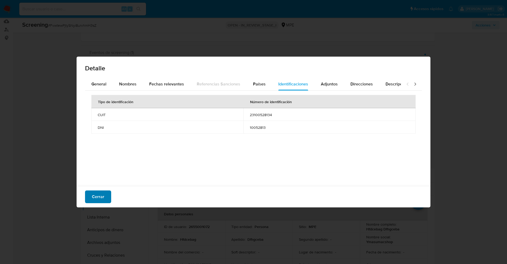
click at [97, 193] on span "Cerrar" at bounding box center [98, 197] width 12 height 12
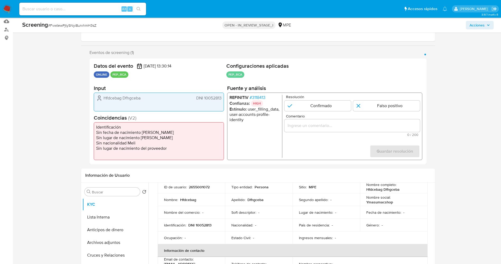
click at [261, 95] on span "# 3118413" at bounding box center [257, 97] width 16 height 5
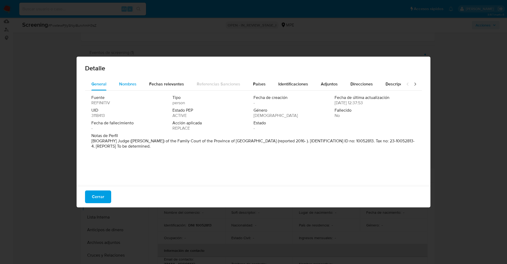
click at [134, 82] on span "Nombres" at bounding box center [127, 84] width 17 height 6
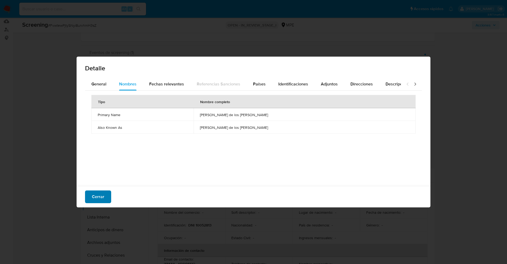
click at [98, 194] on span "Cerrar" at bounding box center [98, 197] width 12 height 12
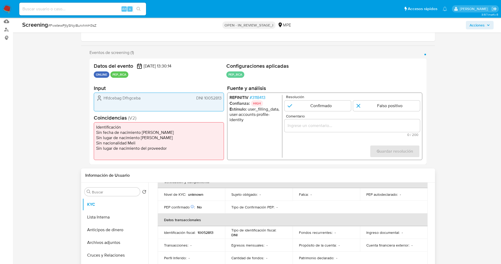
scroll to position [164, 0]
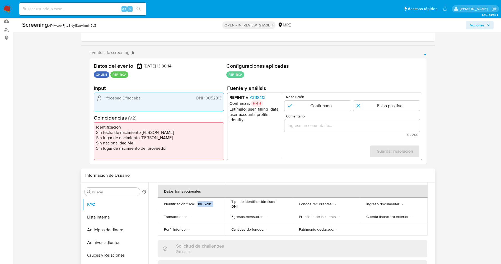
drag, startPoint x: 197, startPoint y: 203, endPoint x: 217, endPoint y: 203, distance: 19.8
click at [217, 203] on div "Identificación fiscal : 10052813" at bounding box center [191, 203] width 55 height 5
copy p "10052813"
drag, startPoint x: 118, startPoint y: 97, endPoint x: 216, endPoint y: 99, distance: 98.3
click at [222, 99] on div "Hfdcebag Dfhgceba DNI 10052813" at bounding box center [159, 101] width 130 height 19
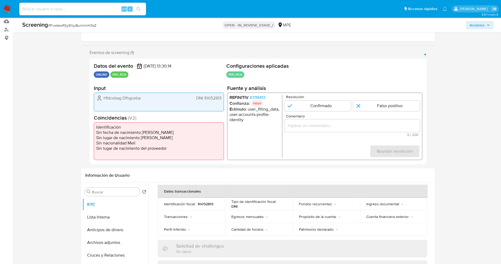
click at [264, 96] on span "# 3118413" at bounding box center [257, 97] width 16 height 5
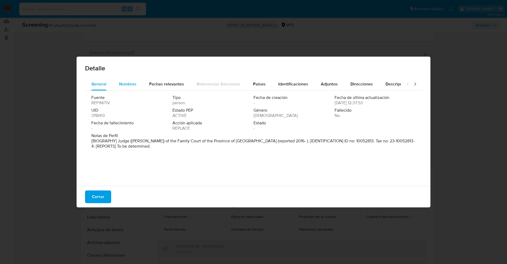
click at [128, 87] on div "Nombres" at bounding box center [127, 84] width 17 height 13
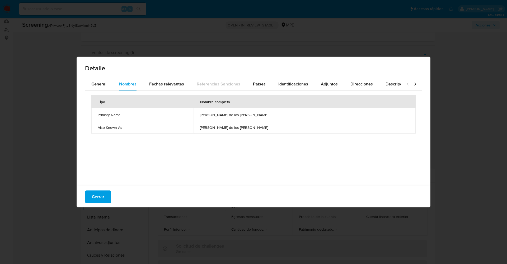
drag, startPoint x: 213, startPoint y: 112, endPoint x: 277, endPoint y: 113, distance: 63.9
click at [277, 113] on td "maria de los angeles bonzano" at bounding box center [305, 114] width 222 height 13
click at [293, 87] on div "Identificaciones" at bounding box center [293, 84] width 30 height 13
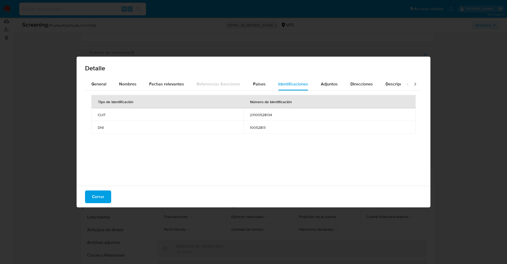
click at [245, 115] on td "23100528134" at bounding box center [330, 114] width 172 height 13
drag, startPoint x: 247, startPoint y: 126, endPoint x: 250, endPoint y: 126, distance: 3.7
click at [276, 126] on td "10052813" at bounding box center [330, 127] width 172 height 13
drag, startPoint x: 101, startPoint y: 192, endPoint x: 119, endPoint y: 193, distance: 18.8
click at [101, 192] on span "Cerrar" at bounding box center [98, 197] width 12 height 12
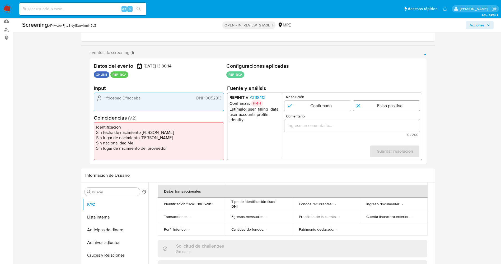
click at [387, 104] on input "1 de 1" at bounding box center [386, 105] width 67 height 11
radio input "true"
click at [369, 125] on input "Comentario" at bounding box center [352, 125] width 136 height 7
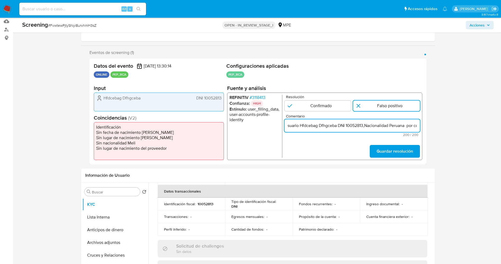
scroll to position [0, 252]
drag, startPoint x: 358, startPoint y: 127, endPoint x: 398, endPoint y: 125, distance: 39.4
click at [398, 125] on input "suario Hfdcebag Dfhgceba DNI 10052813,Nacionalidad Peruana por coincidir en lis…" at bounding box center [352, 125] width 136 height 7
type input "suario Hfdcebag Dfhgceba DNI 10052813,Nacionalidad Peruana por coincidir en lis…"
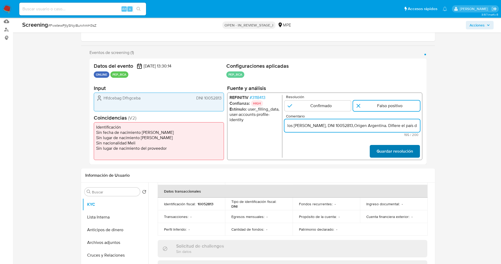
click at [408, 154] on span "Guardar resolución" at bounding box center [394, 151] width 36 height 12
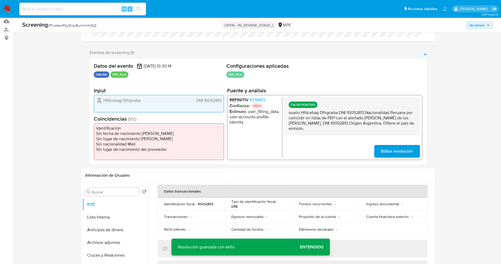
drag, startPoint x: 288, startPoint y: 113, endPoint x: 427, endPoint y: 123, distance: 139.9
click at [428, 123] on div "Eventos de screening (1) Página 1 Datos del evento 27/08/2025 13:30:14 ONLINE P…" at bounding box center [258, 107] width 354 height 114
click at [390, 153] on span "Editar resolución" at bounding box center [397, 151] width 32 height 12
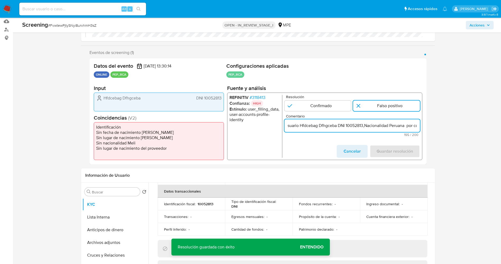
click at [287, 125] on input "suario Hfdcebag Dfhgceba DNI 10052813,Nacionalidad Peruana por coincidir en lis…" at bounding box center [352, 125] width 136 height 7
type input "Usuario Hfdcebag Dfhgceba DNI 10052813,Nacionalidad Peruana por coincidir en li…"
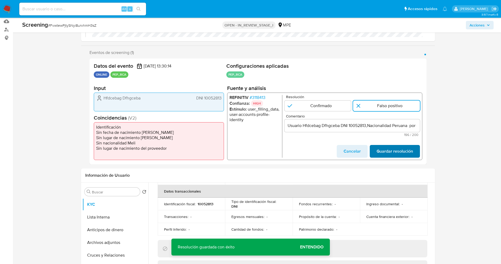
click at [390, 151] on span "Guardar resolución" at bounding box center [394, 151] width 36 height 12
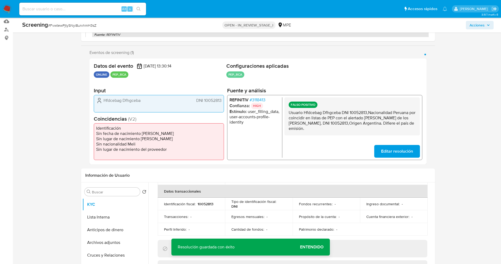
drag, startPoint x: 306, startPoint y: 115, endPoint x: 390, endPoint y: 119, distance: 83.8
click at [432, 131] on div "Eventos de screening (1) Página 1 Datos del evento 27/08/2025 13:30:14 ONLINE P…" at bounding box center [258, 107] width 354 height 114
click at [122, 214] on button "Lista Interna" at bounding box center [113, 217] width 62 height 13
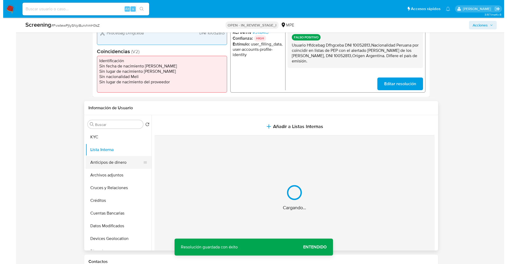
scroll to position [159, 0]
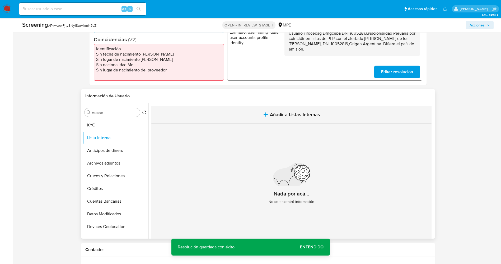
click at [276, 115] on span "Añadir a Listas Internas" at bounding box center [295, 114] width 50 height 6
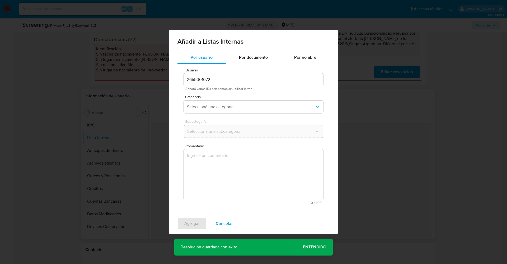
click at [242, 114] on div "Categoría Seleccioná una categoría" at bounding box center [253, 105] width 139 height 20
click at [243, 108] on span "Seleccioná una categoría" at bounding box center [251, 106] width 128 height 5
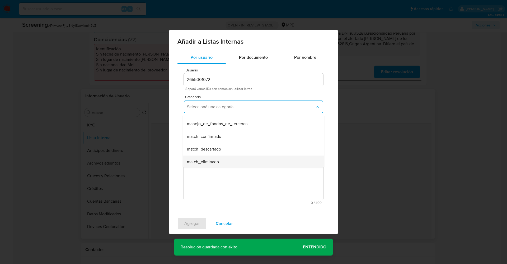
scroll to position [40, 0]
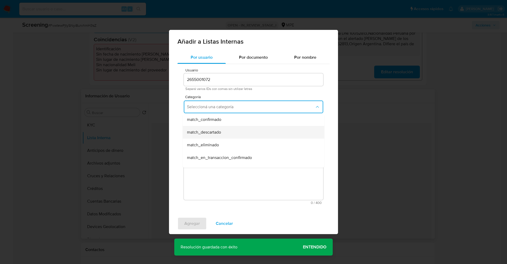
click at [222, 133] on div "match_descartado" at bounding box center [252, 132] width 130 height 13
click at [223, 134] on button "Seleccioná una subcategoría" at bounding box center [253, 131] width 139 height 13
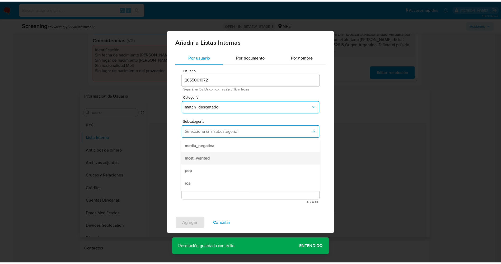
scroll to position [36, 0]
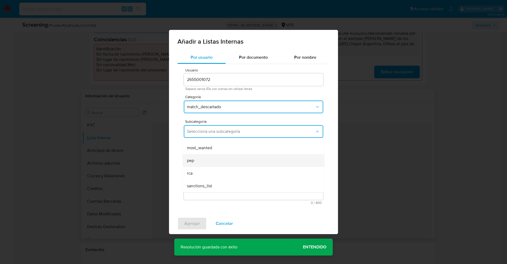
click at [208, 165] on div "pep" at bounding box center [252, 160] width 130 height 13
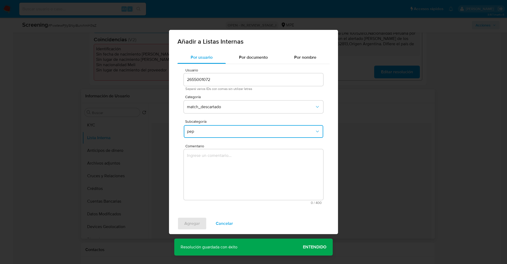
click at [208, 166] on textarea "Comentario" at bounding box center [253, 174] width 139 height 51
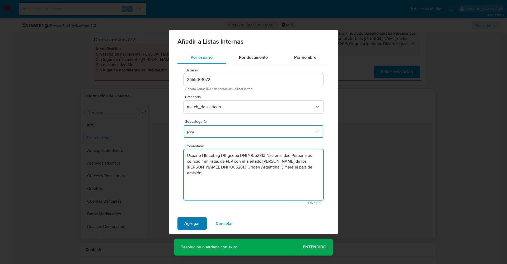
type textarea "Usuario Hfdcebag Dfhgceba DNI 10052813,Nacionalidad Peruana por coincidir en li…"
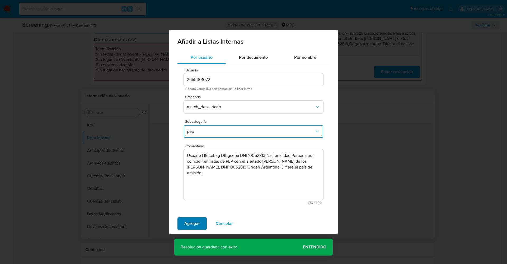
click at [179, 226] on button "Agregar" at bounding box center [192, 223] width 29 height 13
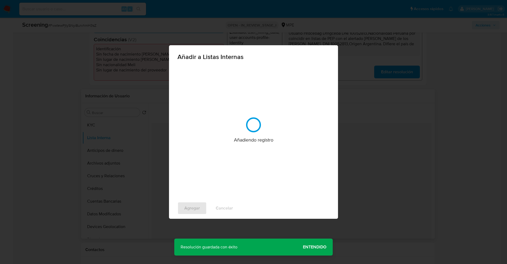
click at [187, 225] on div "Añadir a Listas Internas Añadiendo registro Agregar Cancelar" at bounding box center [253, 132] width 507 height 264
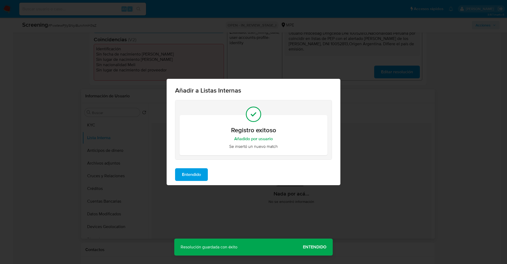
click at [196, 175] on span "Entendido" at bounding box center [191, 175] width 19 height 12
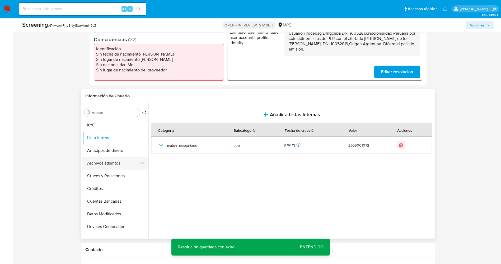
click at [108, 166] on button "Archivos adjuntos" at bounding box center [113, 163] width 62 height 13
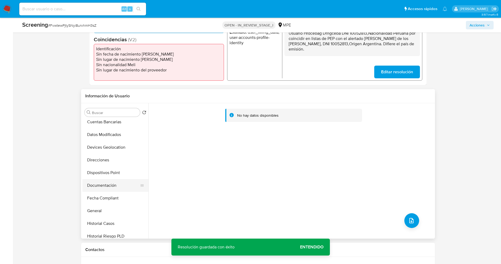
click at [107, 184] on button "Documentación" at bounding box center [113, 185] width 62 height 13
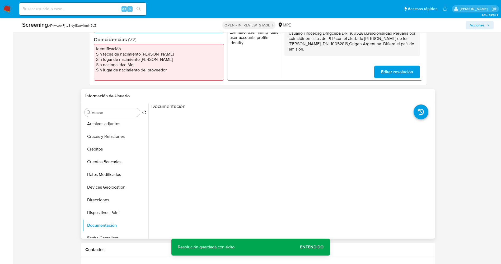
scroll to position [0, 0]
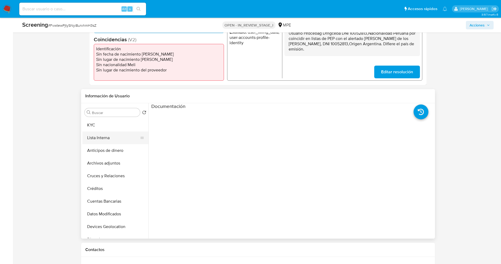
click at [110, 141] on button "Lista Interna" at bounding box center [113, 137] width 62 height 13
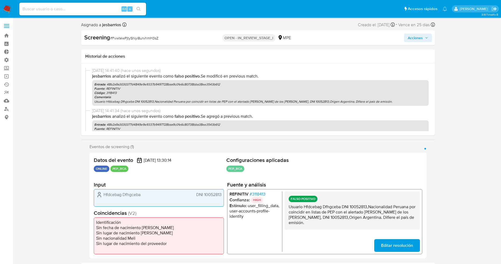
click at [414, 40] on span "Acciones" at bounding box center [415, 38] width 15 height 8
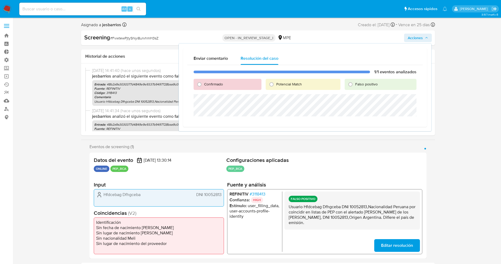
click at [369, 83] on span "Falso positivo" at bounding box center [366, 83] width 22 height 5
click at [355, 83] on input "Falso positivo" at bounding box center [350, 84] width 8 height 8
radio input "true"
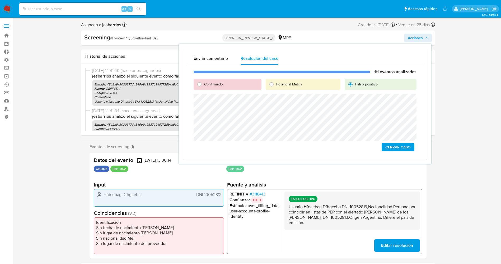
click at [404, 148] on span "Cerrar Caso" at bounding box center [397, 146] width 25 height 7
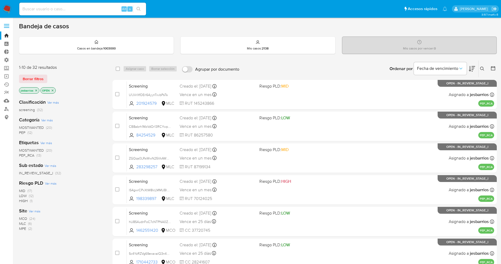
click at [25, 157] on span "PEP_RCA" at bounding box center [26, 154] width 15 height 5
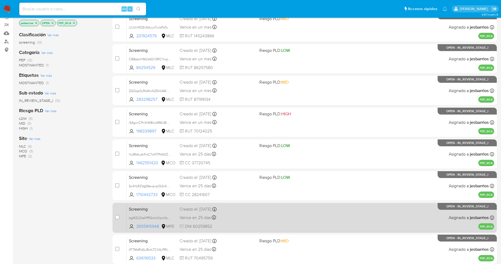
scroll to position [154, 0]
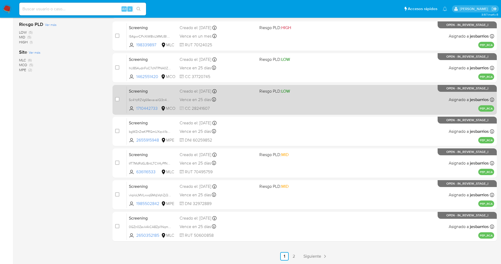
click at [292, 252] on link "2" at bounding box center [294, 256] width 8 height 8
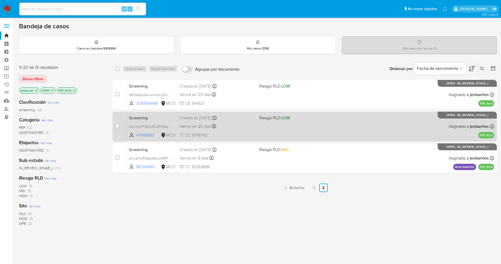
click at [263, 134] on div "Screening 6XUxKwPYBlQuRC8FX3As3JJ3 41996883 MCO Riesgo PLD: LOW Creado el: 27/0…" at bounding box center [311, 126] width 368 height 27
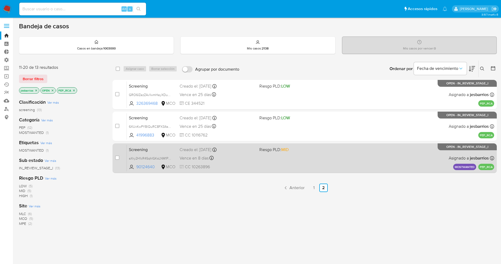
click at [259, 157] on div "Screening aXry2H1cR4SqhIGKsLNM1P0c 90124640 MCO Riesgo PLD: MID Creado el: 30/0…" at bounding box center [311, 158] width 368 height 27
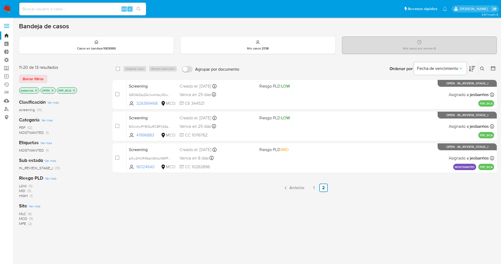
click at [9, 6] on img at bounding box center [7, 8] width 9 height 9
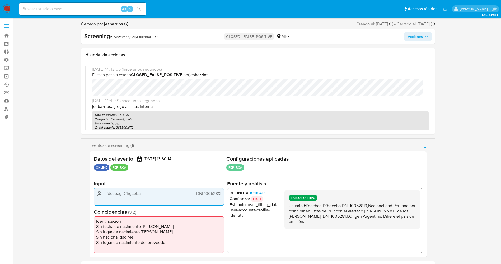
select select "10"
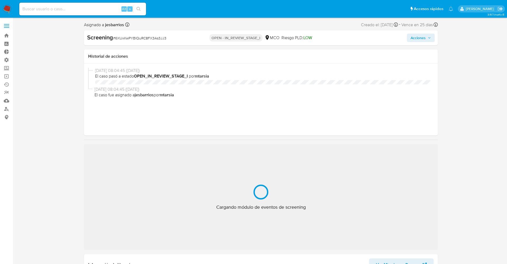
select select "10"
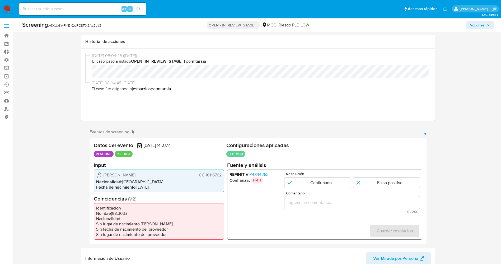
scroll to position [40, 0]
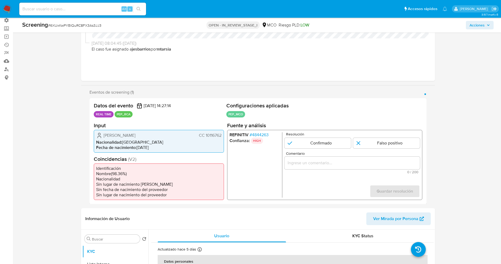
click at [268, 133] on span "# 4844263" at bounding box center [258, 134] width 19 height 5
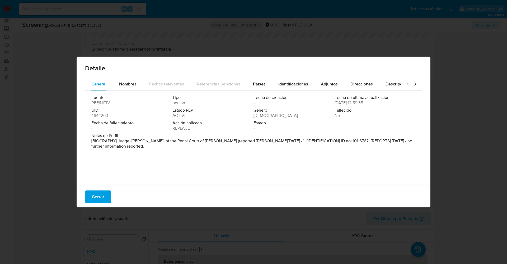
drag, startPoint x: 397, startPoint y: 147, endPoint x: 440, endPoint y: 153, distance: 42.9
click at [440, 153] on div "Detalle General Nombres Fechas relevantes Referencias Sanciones Países Identifi…" at bounding box center [253, 132] width 507 height 264
click at [124, 83] on span "Nombres" at bounding box center [127, 84] width 17 height 6
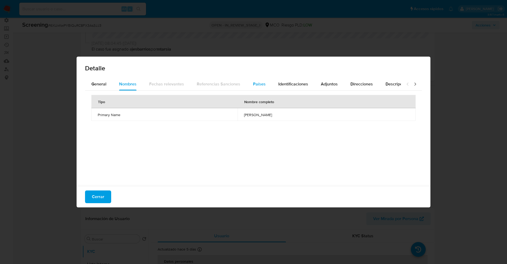
click at [256, 83] on span "Países" at bounding box center [259, 84] width 13 height 6
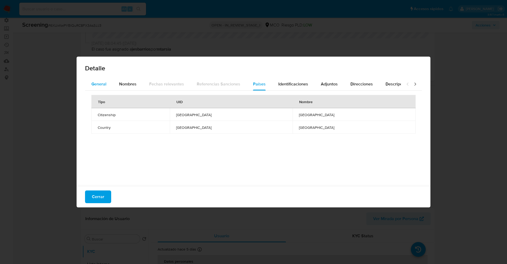
click at [99, 82] on span "General" at bounding box center [98, 84] width 15 height 6
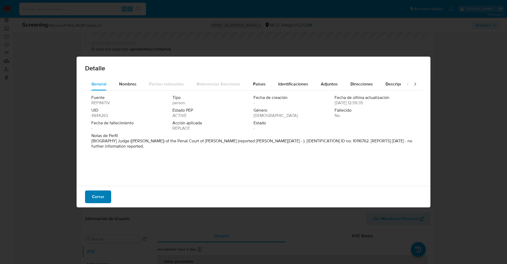
click at [97, 191] on span "Cerrar" at bounding box center [98, 197] width 12 height 12
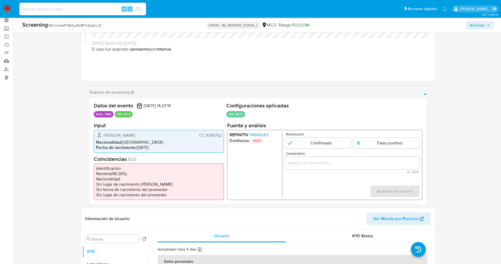
drag, startPoint x: 106, startPoint y: 135, endPoint x: 165, endPoint y: 136, distance: 58.9
click at [188, 135] on div "Luis Fernando Moreno Bustamante CC 10116762" at bounding box center [158, 135] width 125 height 6
click at [146, 147] on li "Fecha de nacimiento : 30/12/1964" at bounding box center [158, 147] width 125 height 5
drag, startPoint x: 101, startPoint y: 134, endPoint x: 223, endPoint y: 136, distance: 122.1
click at [223, 136] on div "Luis Fernando Moreno Bustamante CC 10116762 Nacionalidad : Colombia Fecha de na…" at bounding box center [159, 140] width 130 height 23
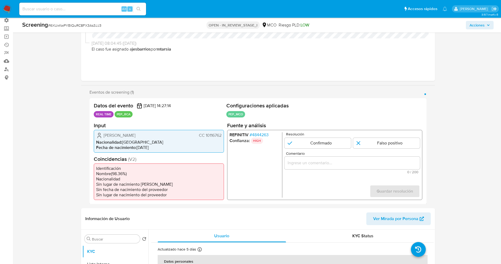
click at [260, 136] on span "# 4844263" at bounding box center [258, 134] width 19 height 5
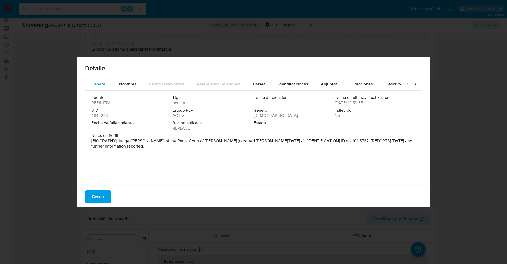
drag, startPoint x: 117, startPoint y: 141, endPoint x: 184, endPoint y: 142, distance: 67.9
click at [227, 140] on p "[BIOGRAPHY] Judge (Juez) of the Penal Court of Pereira (reported Jan 2019 - ). …" at bounding box center [252, 143] width 323 height 11
click at [100, 193] on span "Cerrar" at bounding box center [98, 197] width 12 height 12
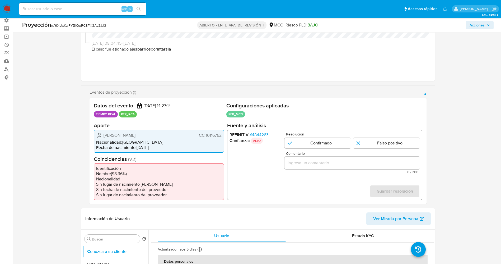
drag, startPoint x: 100, startPoint y: 135, endPoint x: 223, endPoint y: 133, distance: 122.9
click at [223, 133] on div "Luis Fernando Moreno Bustamante CC 10116762 Nacionalidad : Colombia Fecha de na…" at bounding box center [159, 140] width 130 height 23
click at [261, 132] on font "4844263" at bounding box center [260, 134] width 17 height 6
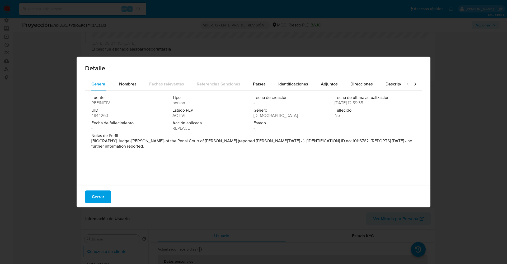
drag, startPoint x: 129, startPoint y: 139, endPoint x: 299, endPoint y: 140, distance: 169.4
click at [299, 140] on p "[BIOGRAPHY] Judge (Juez) of the Penal Court of Pereira (reported Jan 2019 - ). …" at bounding box center [252, 143] width 323 height 11
click at [119, 126] on div "Fecha de fallecimiento -" at bounding box center [131, 125] width 81 height 11
click at [136, 136] on span "Notas de Perfil" at bounding box center [252, 135] width 323 height 5
drag, startPoint x: 116, startPoint y: 141, endPoint x: 180, endPoint y: 141, distance: 63.4
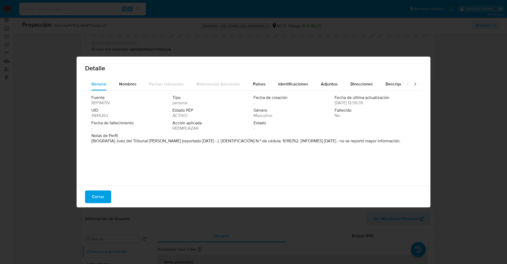
click at [180, 141] on font "[BIOGRAFÍA] Juez del Tribunal Penal de Pereira (reportado ene. 2019 - ). [IDENT…" at bounding box center [245, 141] width 309 height 6
click at [98, 202] on font "Cerrar" at bounding box center [98, 196] width 12 height 13
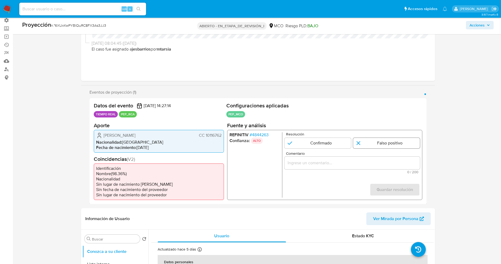
click at [389, 140] on input "1 de 1" at bounding box center [386, 142] width 67 height 11
radio input "true"
click at [371, 166] on div "1 de 1" at bounding box center [352, 162] width 136 height 13
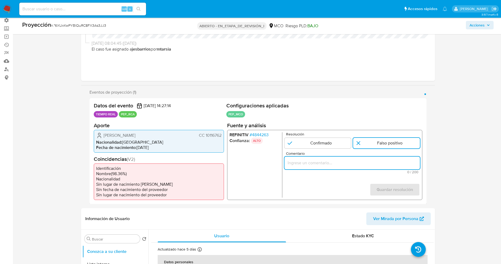
click at [368, 164] on input "Comentario" at bounding box center [352, 162] width 136 height 7
paste input "suario Luis Fernando Moreno Bustamante,CC 10116762,nacionalidad Colombiana, por…"
type input "suario Luis Fernando Moreno Bustamante,CC 10116762,nacionalidad Colombiana, por…"
drag, startPoint x: 326, startPoint y: 141, endPoint x: 379, endPoint y: 176, distance: 64.0
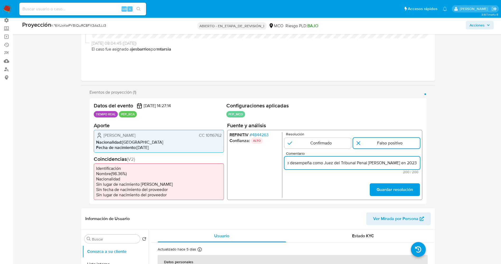
click at [327, 141] on input "1 de 1" at bounding box center [317, 142] width 67 height 11
radio input "true"
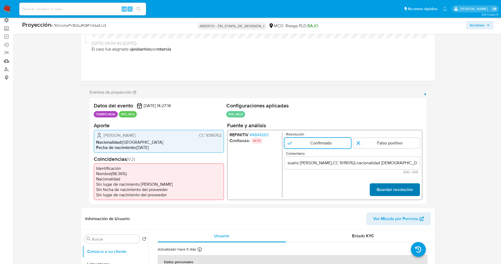
click at [388, 192] on font "Guardar resolución" at bounding box center [394, 189] width 36 height 13
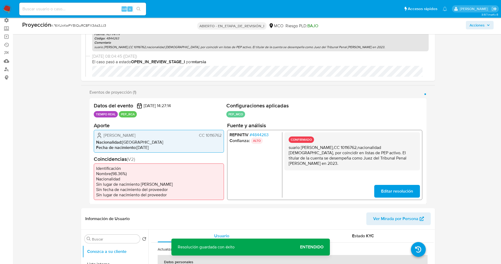
drag, startPoint x: 290, startPoint y: 150, endPoint x: 325, endPoint y: 166, distance: 38.8
click at [325, 166] on div "CONFIRMADO suario Luis Fernando Moreno Bustamante,CC 10116762,nacionalidad Colo…" at bounding box center [352, 151] width 136 height 38
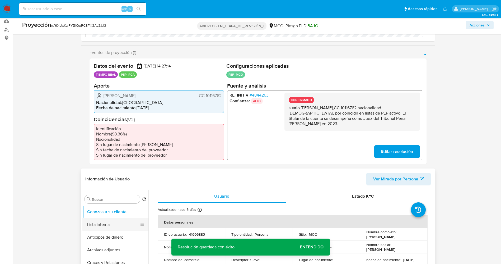
click at [97, 226] on button "Lista interna" at bounding box center [113, 224] width 62 height 13
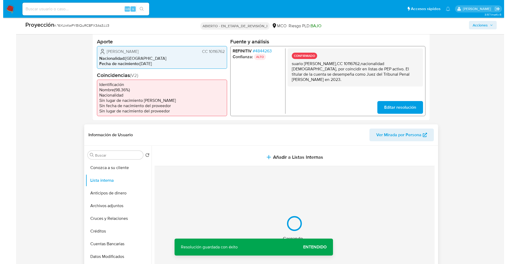
scroll to position [159, 0]
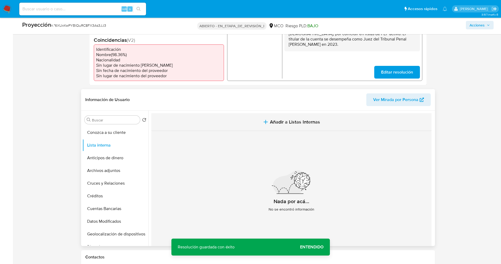
click at [289, 126] on button "Añadir a Listas Internas" at bounding box center [291, 122] width 280 height 18
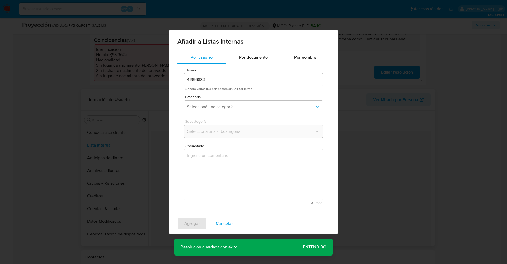
click at [222, 115] on div "Categoría Seleccioná una categoría" at bounding box center [253, 105] width 139 height 20
click at [223, 110] on button "Seleccioná una categoría" at bounding box center [253, 106] width 139 height 13
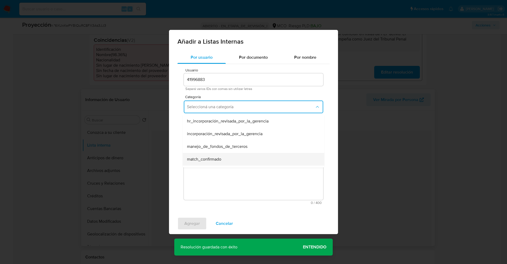
click at [211, 160] on span "match_confirmado" at bounding box center [204, 158] width 34 height 5
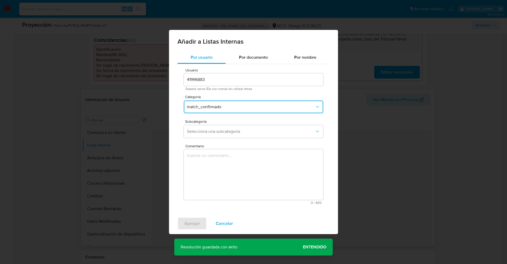
click at [216, 138] on div "Subcategoría Seleccioná una subcategoría" at bounding box center [253, 129] width 139 height 20
click at [222, 136] on button "Seleccioná una subcategoría" at bounding box center [253, 131] width 139 height 13
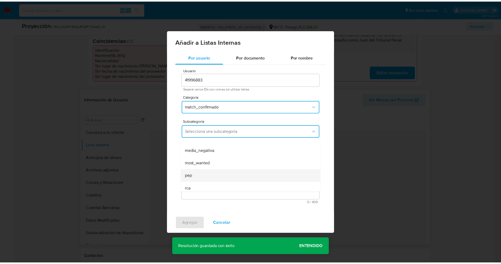
scroll to position [36, 0]
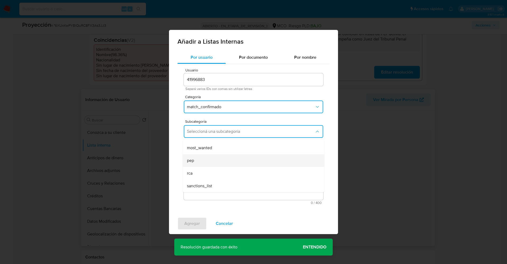
click at [210, 160] on div "pep" at bounding box center [252, 160] width 130 height 13
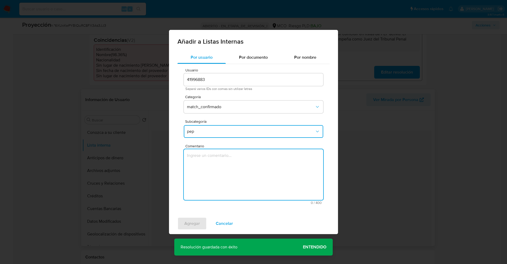
click at [210, 162] on textarea "Comentario" at bounding box center [253, 174] width 139 height 51
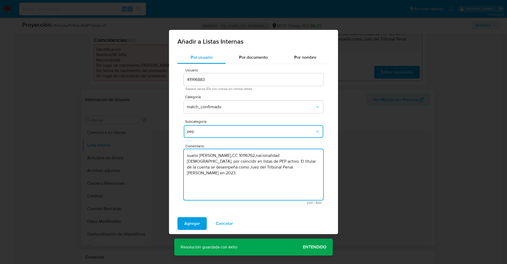
click at [186, 157] on textarea "suario Luis Fernando Moreno Bustamante,CC 10116762,nacionalidad Colombiana, por…" at bounding box center [253, 174] width 139 height 51
type textarea "Usuario Luis Fernando Moreno Bustamante,CC 10116762,nacionalidad Colombiana, po…"
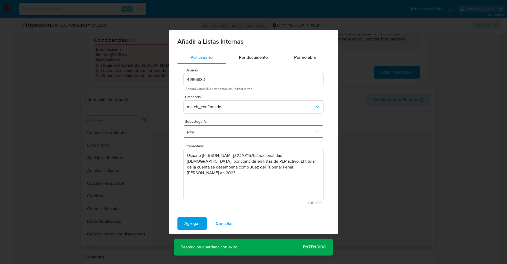
drag, startPoint x: 192, startPoint y: 224, endPoint x: 169, endPoint y: 119, distance: 107.5
click at [193, 224] on span "Agregar" at bounding box center [192, 223] width 16 height 12
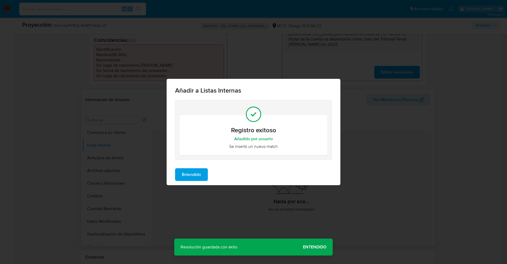
drag, startPoint x: 191, startPoint y: 174, endPoint x: 138, endPoint y: 169, distance: 53.3
click at [191, 174] on span "Entendido" at bounding box center [191, 175] width 19 height 12
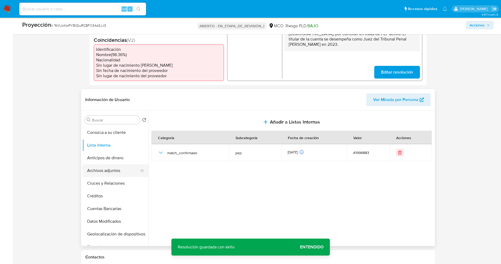
click at [98, 171] on button "Archivos adjuntos" at bounding box center [113, 170] width 62 height 13
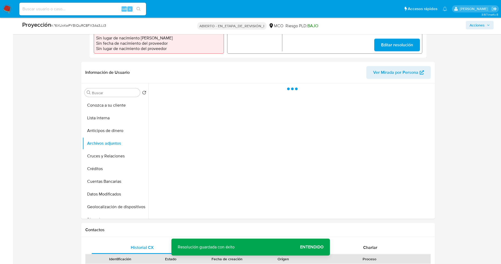
scroll to position [198, 0]
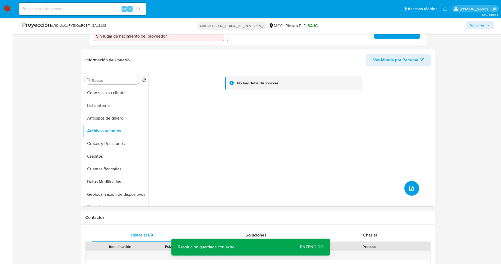
click at [410, 190] on icon "subir archivo" at bounding box center [412, 187] width 4 height 5
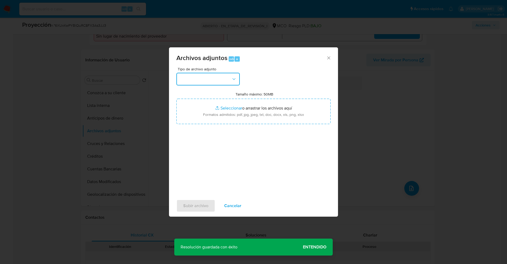
click at [211, 81] on button "button" at bounding box center [207, 79] width 63 height 13
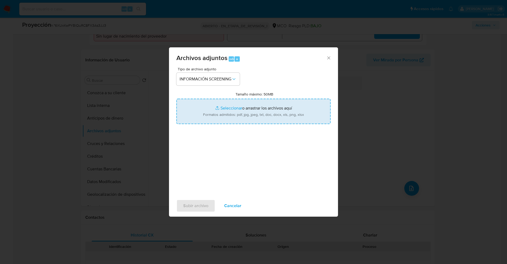
type input "C:\fakepath\_Luis Fernando Moreno Bustamante_ lavado de dinero - Buscar con Goo…"
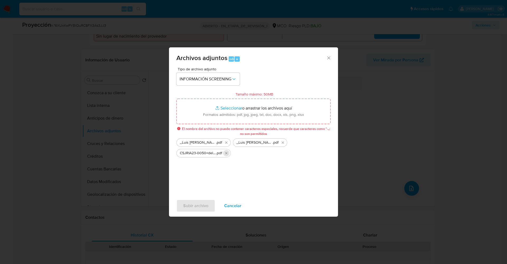
click at [225, 153] on icon "Eliminar CSJRIA23-0050+del+21.03.2023+BEAV+DejaSinEfectosAcuerdoCSJRIA22-266Dis…" at bounding box center [226, 153] width 4 height 4
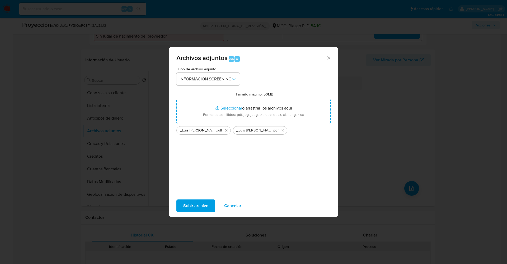
click at [202, 204] on span "Subir archivo" at bounding box center [195, 206] width 25 height 12
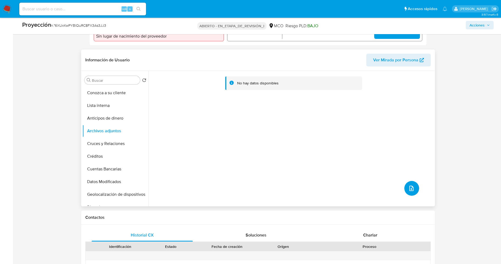
click at [412, 193] on button "subir archivo" at bounding box center [411, 188] width 15 height 15
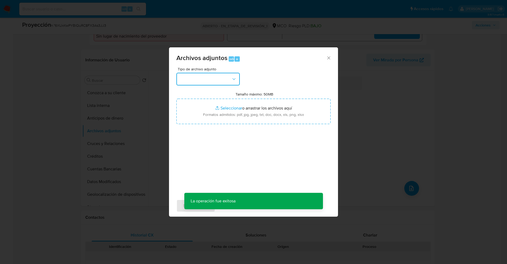
click at [205, 82] on button "button" at bounding box center [207, 79] width 63 height 13
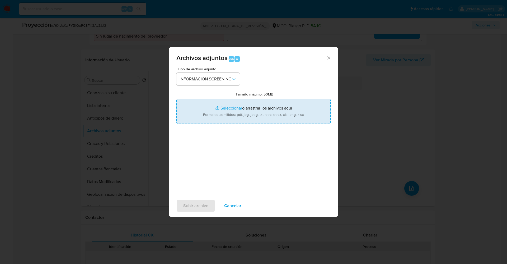
type input "C:\fakepath\CSJRIA.pdf"
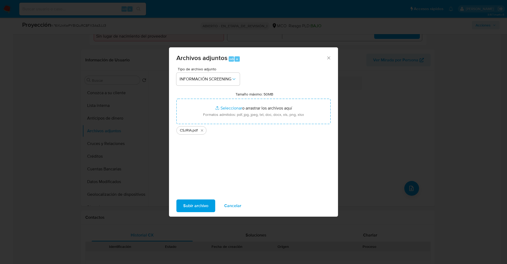
click at [193, 204] on font "Subir archivo" at bounding box center [195, 205] width 25 height 13
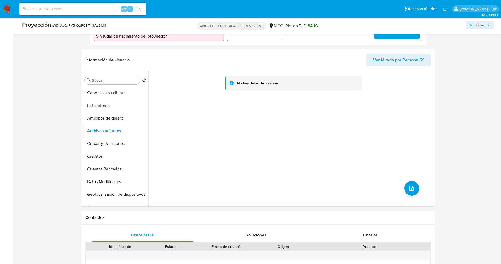
click at [389, 145] on div "No hay datos disponibles" at bounding box center [290, 138] width 285 height 135
click at [122, 105] on button "Lista interna" at bounding box center [113, 105] width 62 height 13
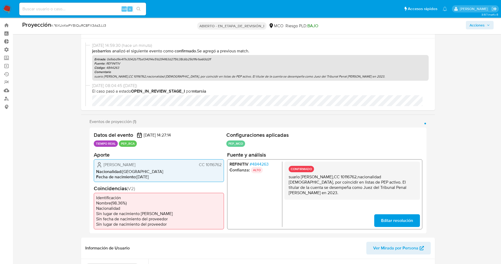
scroll to position [0, 0]
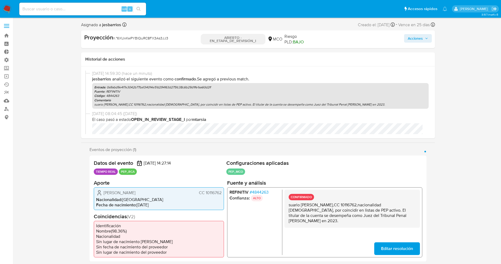
click at [431, 40] on button "Acciones" at bounding box center [418, 38] width 28 height 8
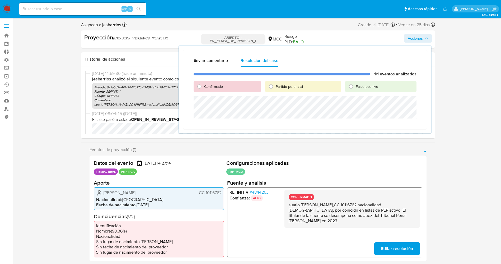
drag, startPoint x: 210, startPoint y: 85, endPoint x: 215, endPoint y: 96, distance: 11.8
click at [211, 87] on font "Confirmado" at bounding box center [213, 86] width 19 height 5
click at [204, 87] on input "Confirmado" at bounding box center [199, 86] width 8 height 8
radio input "true"
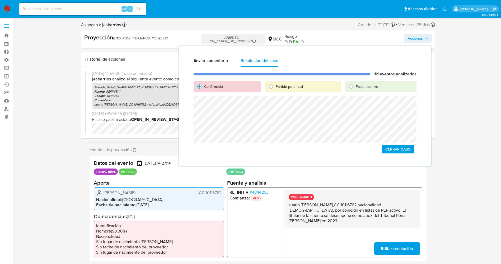
click at [393, 146] on span "Cerrar Caso" at bounding box center [397, 148] width 25 height 7
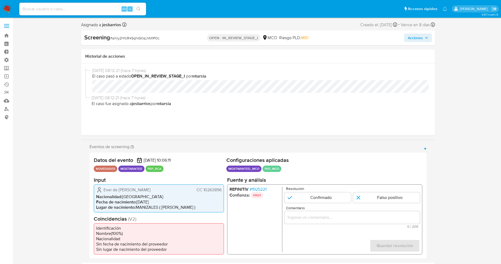
select select "10"
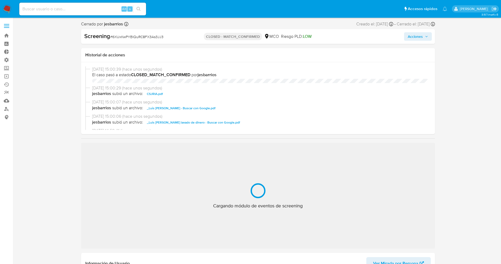
select select "10"
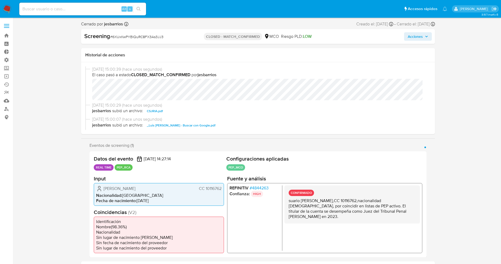
click at [7, 8] on img at bounding box center [7, 8] width 9 height 9
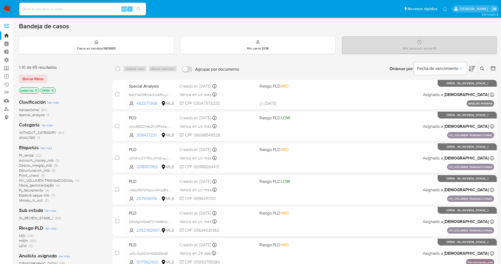
click at [4, 7] on img at bounding box center [7, 8] width 9 height 9
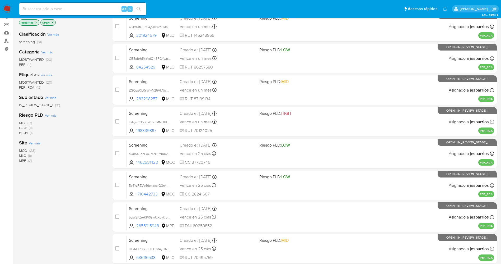
scroll to position [154, 0]
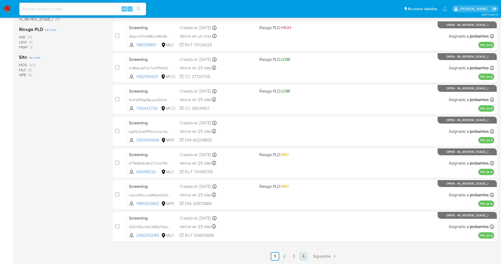
click at [306, 254] on link "4" at bounding box center [303, 256] width 8 height 8
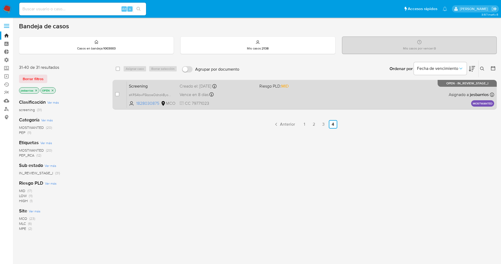
click at [229, 106] on span "CC 79771023" at bounding box center [218, 103] width 76 height 6
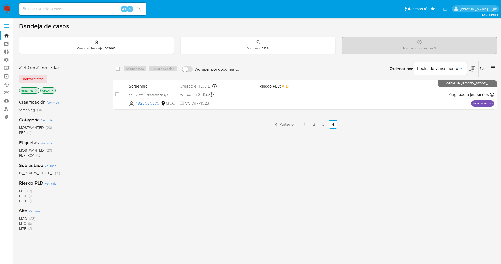
click at [10, 4] on nav "Pausado Ver notificaciones Alt s Accesos rápidos Presiona las siguientes teclas…" at bounding box center [250, 9] width 501 height 18
click at [7, 8] on img at bounding box center [7, 8] width 9 height 9
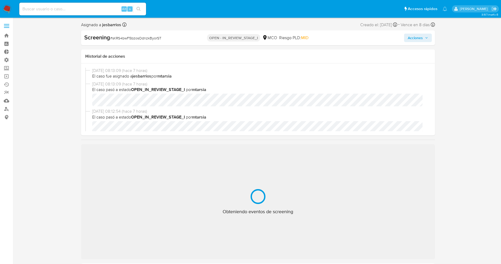
select select "10"
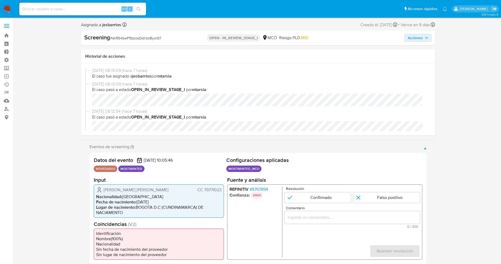
drag, startPoint x: 205, startPoint y: 190, endPoint x: 222, endPoint y: 191, distance: 17.5
click at [223, 191] on div "Davis Alejandro Zapata Martin CC 79771023 Nacionalidad : Colombia Fecha de naci…" at bounding box center [159, 200] width 130 height 33
click at [312, 193] on input "1 de 1" at bounding box center [317, 197] width 67 height 11
radio input "true"
click at [319, 218] on input "Comentario" at bounding box center [352, 216] width 136 height 7
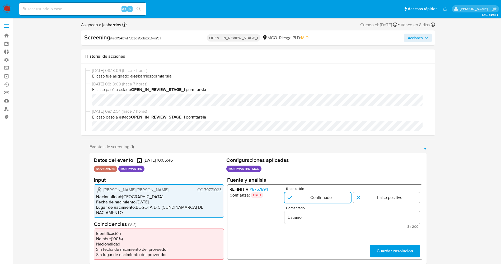
drag, startPoint x: 100, startPoint y: 189, endPoint x: 221, endPoint y: 191, distance: 121.5
click at [222, 192] on div "Davis Alejandro Zapata Martin CC 79771023 Nacionalidad : Colombia Fecha de naci…" at bounding box center [159, 200] width 130 height 33
click at [333, 217] on input "Usuario" at bounding box center [352, 216] width 136 height 7
paste input "Davis Alejandro Zapata Martin CC 79771023"
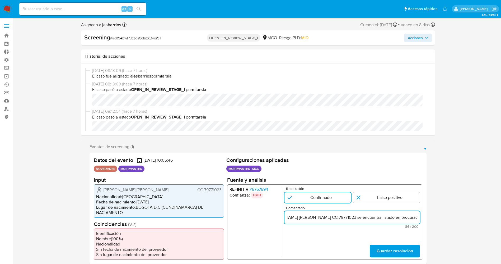
scroll to position [0, 38]
type input "Usuario [PERSON_NAME] [PERSON_NAME] CC 79771023 se encuentra listado en procura…"
click at [397, 254] on span "Guardar resolución" at bounding box center [394, 251] width 36 height 12
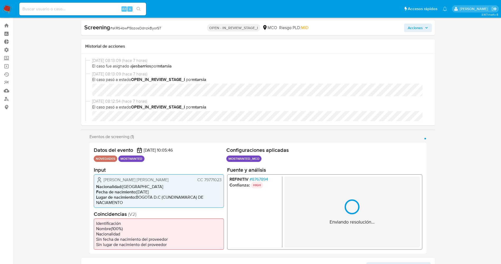
scroll to position [79, 0]
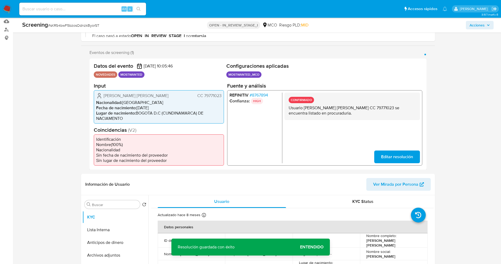
drag, startPoint x: 329, startPoint y: 114, endPoint x: 345, endPoint y: 117, distance: 16.4
click at [349, 119] on div "CONFIRMADO Usuario Davis Alejandro Zapata Martin CC 79771023 se encuentra lista…" at bounding box center [352, 105] width 136 height 27
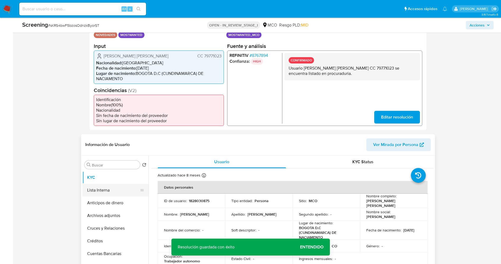
click at [94, 190] on button "Lista Interna" at bounding box center [113, 190] width 62 height 13
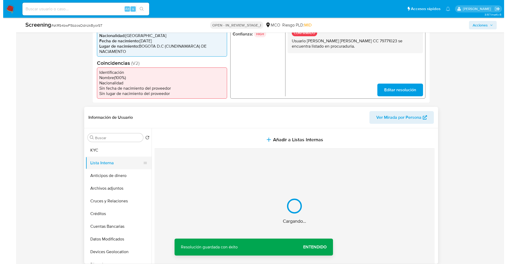
scroll to position [159, 0]
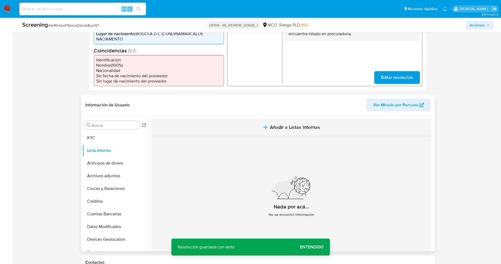
click at [294, 132] on button "Añadir a Listas Internas" at bounding box center [291, 127] width 280 height 18
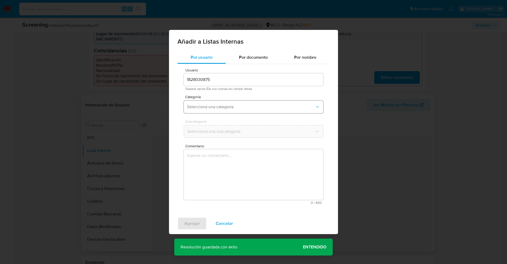
click at [235, 109] on span "Seleccioná una categoría" at bounding box center [251, 106] width 128 height 5
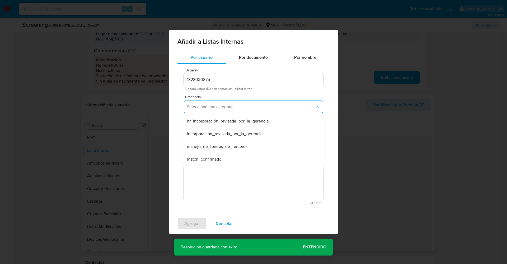
drag, startPoint x: 222, startPoint y: 159, endPoint x: 220, endPoint y: 151, distance: 7.9
click at [222, 158] on div "match_confirmado" at bounding box center [252, 159] width 130 height 13
drag, startPoint x: 217, startPoint y: 133, endPoint x: 217, endPoint y: 137, distance: 3.7
click at [217, 133] on span "Seleccioná una subcategoría" at bounding box center [251, 131] width 128 height 5
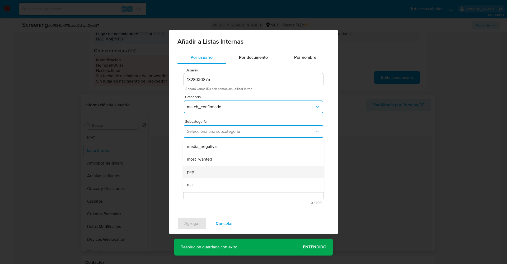
scroll to position [36, 0]
click at [212, 160] on div "pep" at bounding box center [252, 160] width 130 height 13
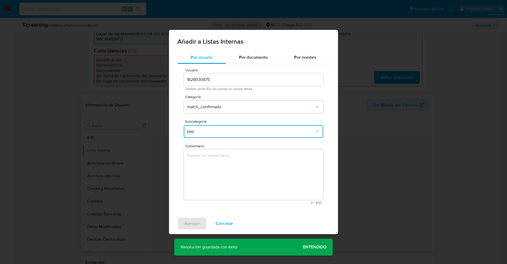
click at [214, 134] on button "pep" at bounding box center [253, 131] width 139 height 13
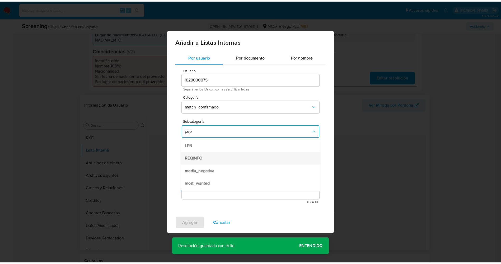
scroll to position [11, 0]
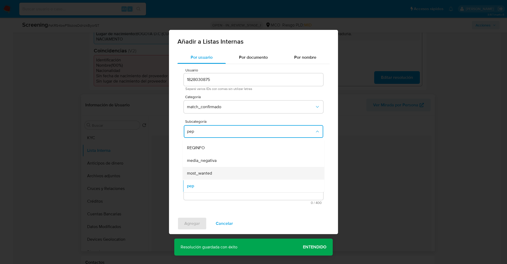
click at [207, 173] on span "most_wanted" at bounding box center [199, 172] width 25 height 5
click at [207, 173] on textarea "Comentario" at bounding box center [253, 174] width 139 height 51
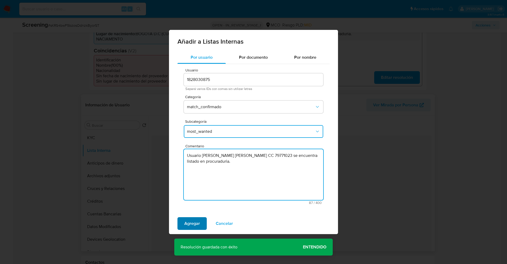
type textarea "Usuario [PERSON_NAME] [PERSON_NAME] CC 79771023 se encuentra listado en procura…"
click at [193, 225] on span "Agregar" at bounding box center [192, 223] width 16 height 12
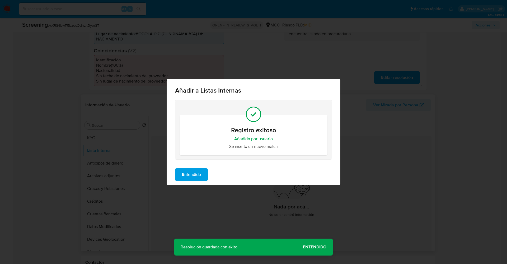
click at [197, 172] on span "Entendido" at bounding box center [191, 175] width 19 height 12
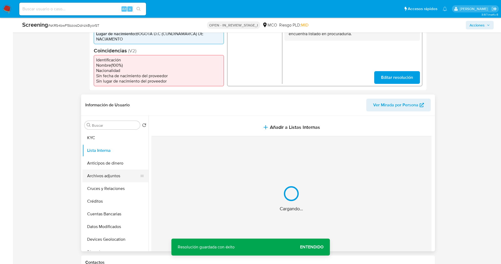
click at [111, 171] on button "Archivos adjuntos" at bounding box center [113, 175] width 62 height 13
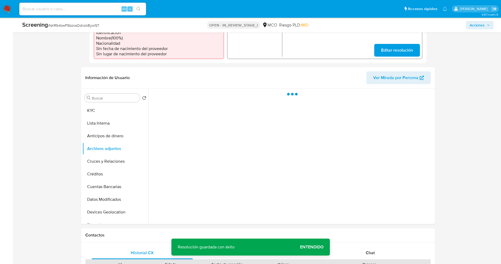
scroll to position [198, 0]
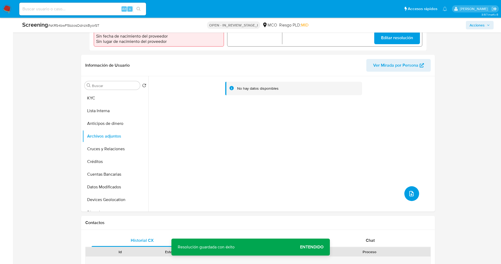
click at [405, 193] on button "upload-file" at bounding box center [411, 193] width 15 height 15
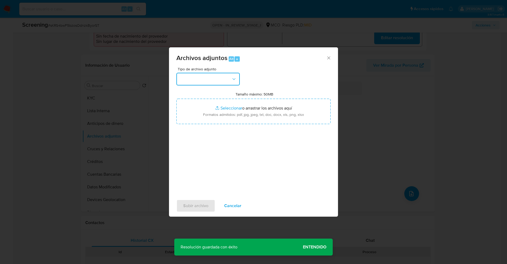
click at [198, 78] on button "button" at bounding box center [207, 79] width 63 height 13
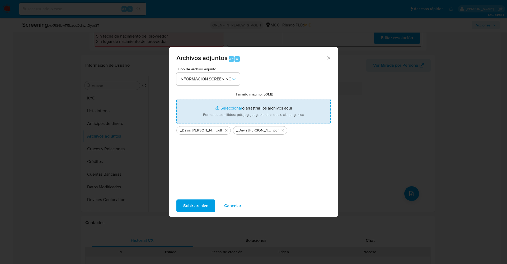
type input "C:\fakepath\Consulta de Antecedentes.pdf"
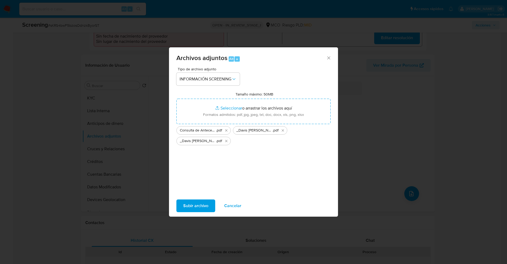
click at [212, 204] on button "Subir archivo" at bounding box center [195, 205] width 39 height 13
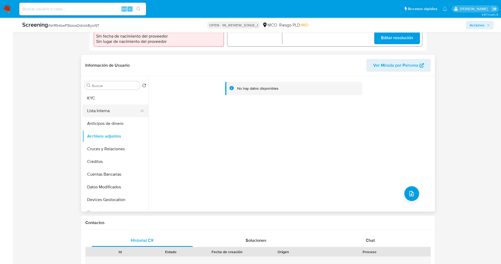
click at [103, 109] on button "Lista Interna" at bounding box center [113, 110] width 62 height 13
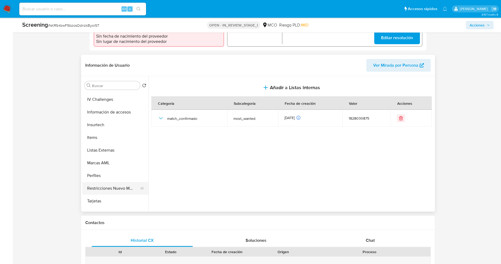
scroll to position [223, 0]
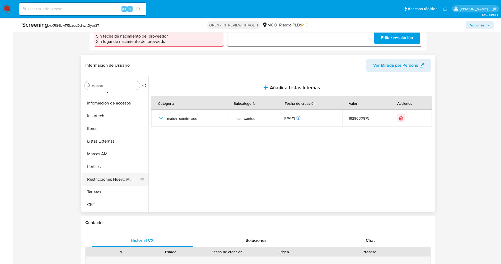
click at [109, 181] on button "Restricciones Nuevo Mundo" at bounding box center [113, 179] width 62 height 13
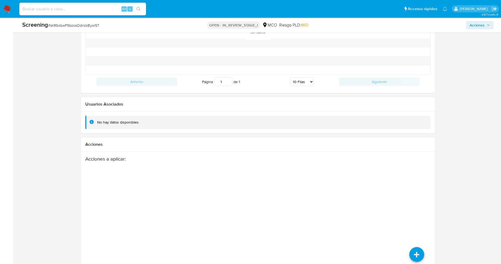
scroll to position [757, 0]
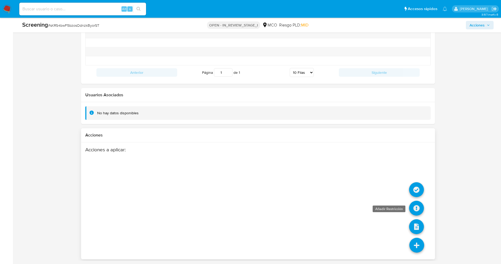
click at [416, 205] on icon at bounding box center [416, 208] width 15 height 15
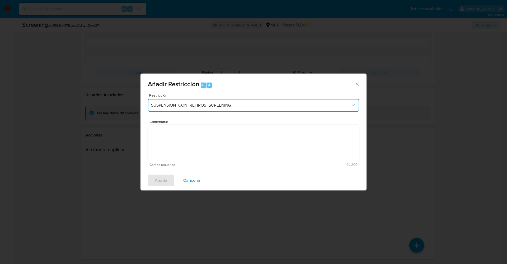
click at [215, 108] on span "SUSPENSION_CON_RETIROS_SCREENING" at bounding box center [251, 105] width 200 height 5
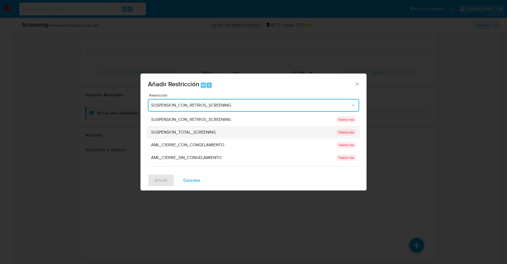
click at [201, 131] on span "SUSPENSION_TOTAL_SCREENING" at bounding box center [183, 131] width 65 height 5
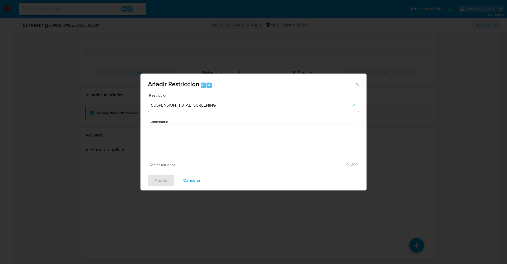
click at [199, 146] on textarea "Comentario" at bounding box center [253, 143] width 211 height 37
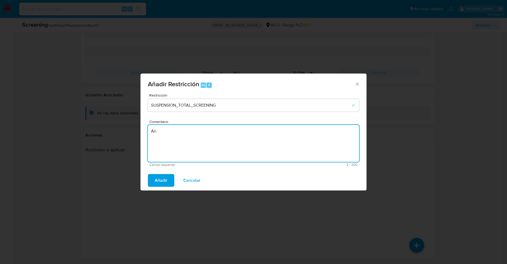
type textarea "A"
type textarea "."
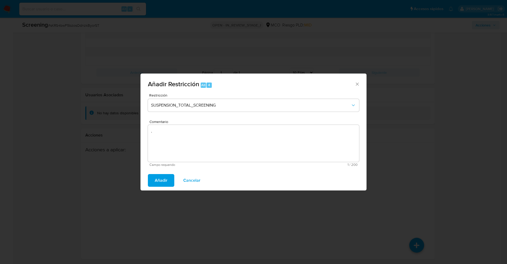
click at [151, 184] on button "Añadir" at bounding box center [161, 180] width 26 height 13
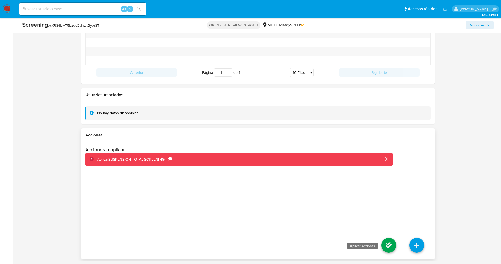
click at [394, 247] on icon at bounding box center [389, 245] width 15 height 15
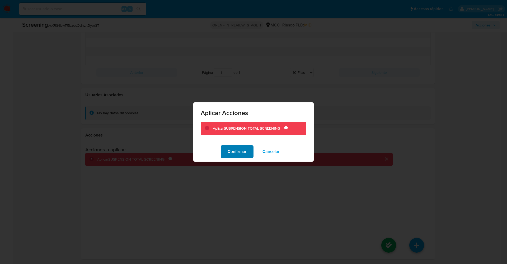
click at [241, 151] on span "Confirmar" at bounding box center [237, 152] width 19 height 12
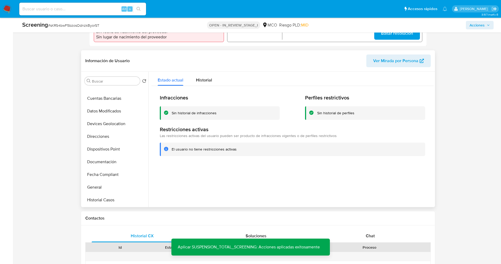
scroll to position [0, 0]
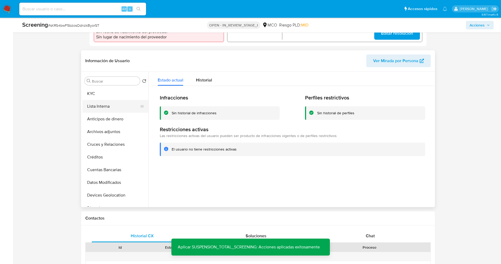
click at [104, 109] on button "Lista Interna" at bounding box center [113, 106] width 62 height 13
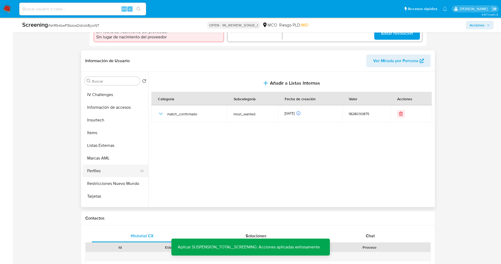
scroll to position [223, 0]
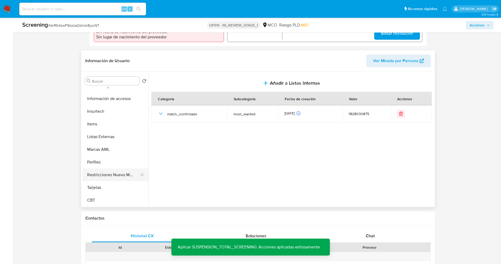
click at [110, 171] on button "Restricciones Nuevo Mundo" at bounding box center [113, 174] width 62 height 13
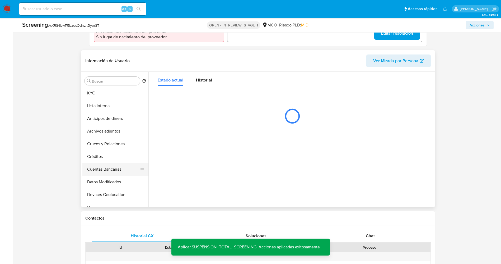
scroll to position [0, 0]
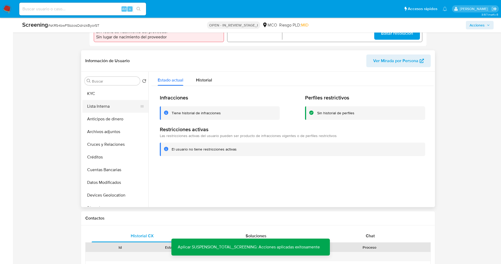
click at [109, 105] on button "Lista Interna" at bounding box center [113, 106] width 62 height 13
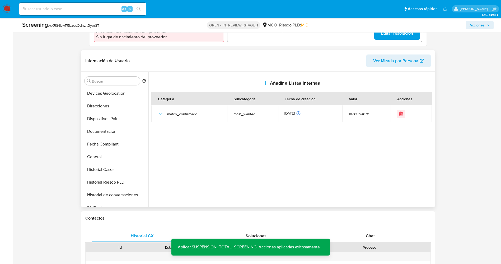
scroll to position [223, 0]
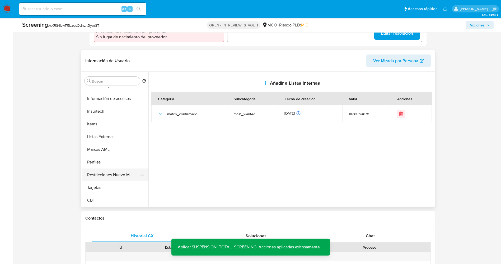
click at [105, 171] on button "Restricciones Nuevo Mundo" at bounding box center [113, 174] width 62 height 13
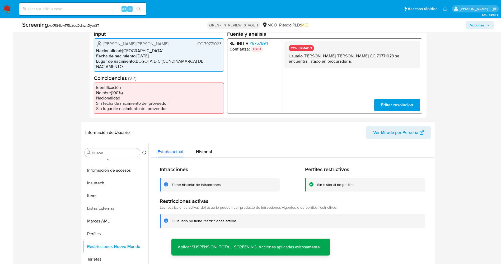
scroll to position [0, 0]
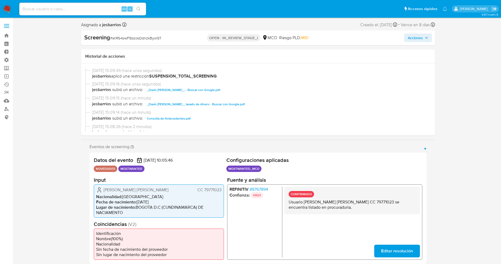
select select "10"
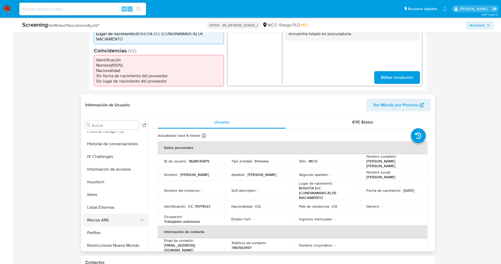
scroll to position [198, 0]
click at [117, 242] on button "Restricciones Nuevo Mundo" at bounding box center [113, 244] width 62 height 13
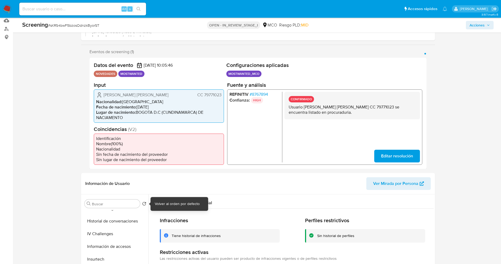
scroll to position [0, 0]
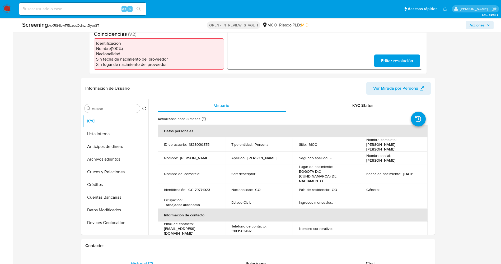
select select "10"
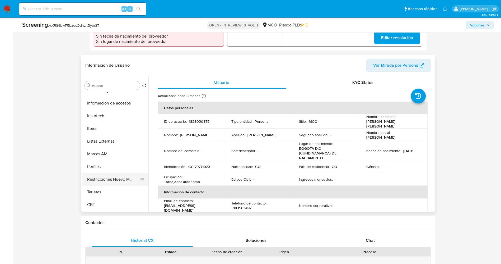
click at [108, 183] on button "Restricciones Nuevo Mundo" at bounding box center [113, 179] width 62 height 13
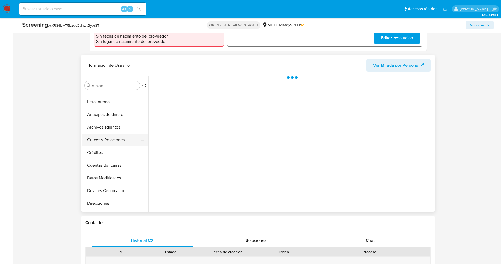
scroll to position [0, 0]
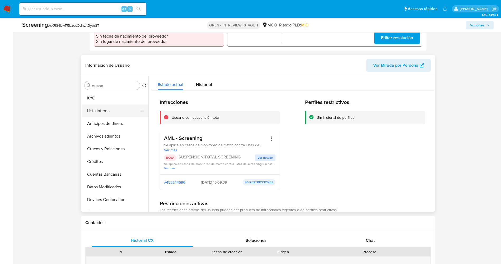
click at [103, 108] on button "Lista Interna" at bounding box center [113, 110] width 62 height 13
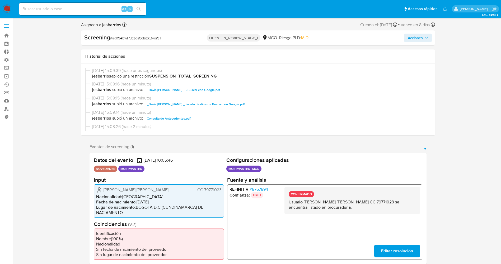
click at [421, 35] on span "Acciones" at bounding box center [415, 38] width 15 height 8
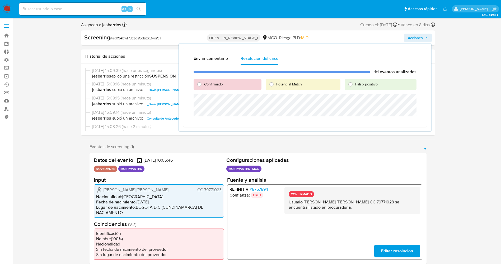
click at [284, 83] on span "Potencial Match" at bounding box center [289, 83] width 26 height 5
click at [276, 83] on input "Potencial Match" at bounding box center [271, 84] width 8 height 8
radio input "true"
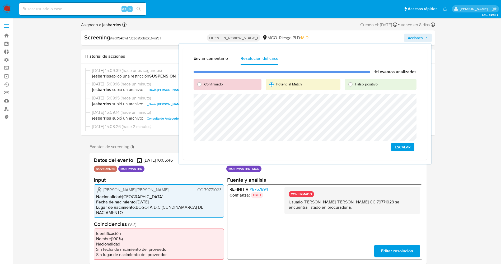
click at [401, 146] on span "Escalar" at bounding box center [403, 146] width 16 height 7
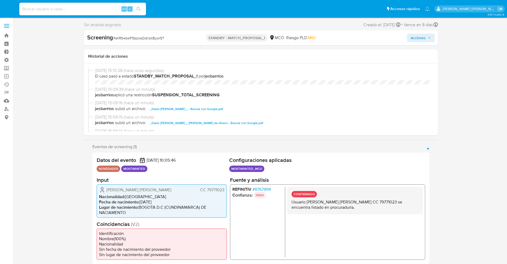
select select "10"
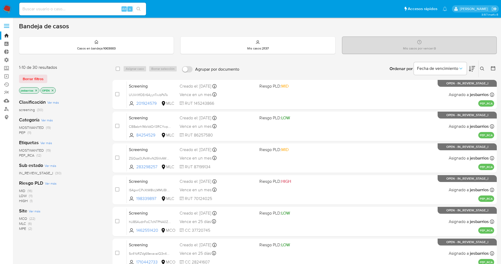
click at [31, 125] on span "MOSTWANTED" at bounding box center [31, 127] width 25 height 5
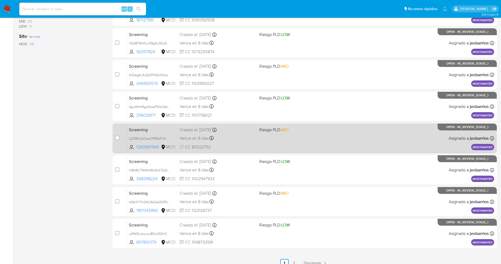
scroll to position [154, 0]
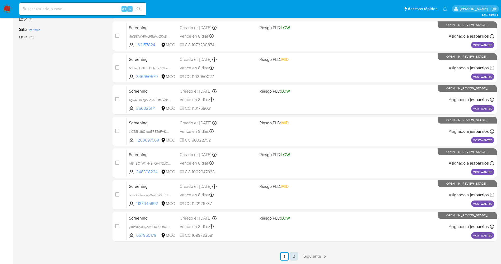
click at [295, 257] on link "2" at bounding box center [294, 256] width 8 height 8
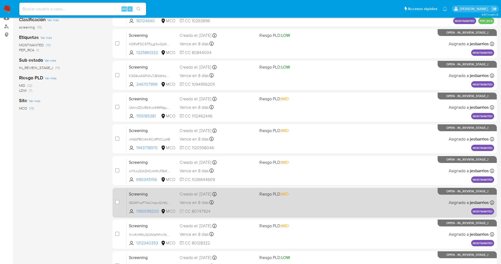
scroll to position [122, 0]
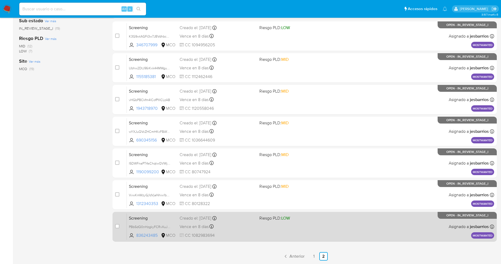
click at [287, 230] on div "Screening PBb5dQ0nHzgkyFCRvXuJmd3A 836243485 MCO Riesgo PLD: LOW Creado el: [DA…" at bounding box center [311, 226] width 368 height 27
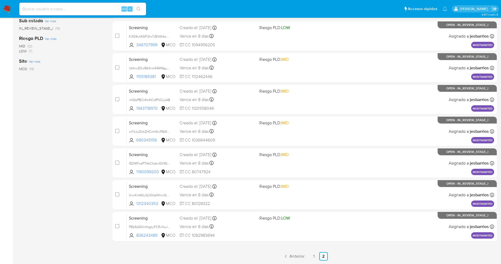
click at [6, 9] on img at bounding box center [7, 8] width 9 height 9
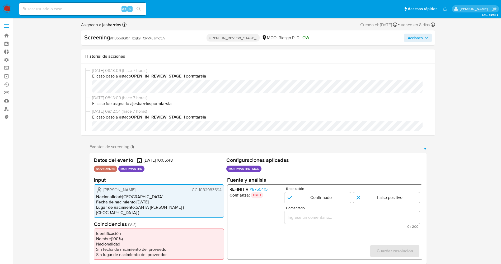
select select "10"
drag, startPoint x: 198, startPoint y: 190, endPoint x: 223, endPoint y: 190, distance: 24.8
click at [223, 190] on div "[PERSON_NAME] CC 1082983694 Nacionalidad : [DEMOGRAPHIC_DATA] Fecha de nacimien…" at bounding box center [159, 200] width 130 height 33
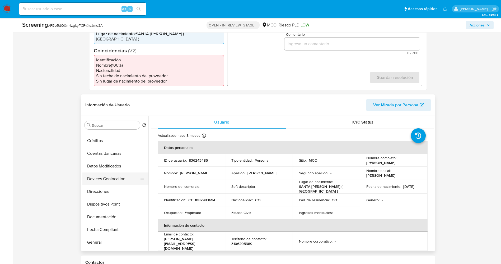
scroll to position [79, 0]
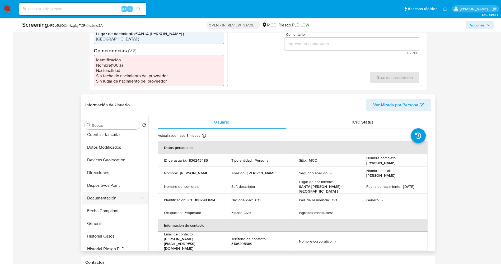
click at [107, 192] on button "Documentación" at bounding box center [113, 198] width 62 height 13
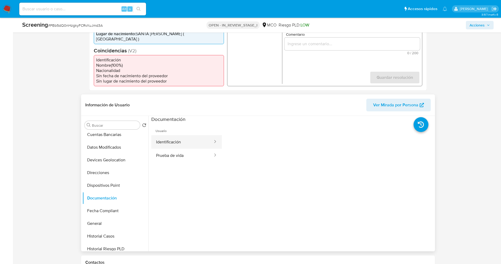
click at [172, 136] on button "Identificación" at bounding box center [182, 141] width 62 height 13
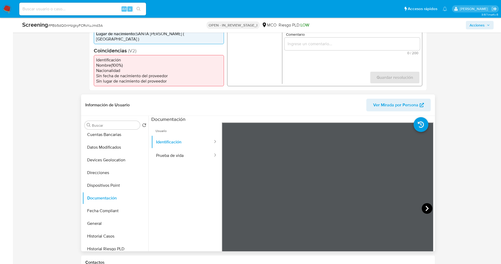
click at [423, 203] on icon at bounding box center [427, 208] width 11 height 11
click at [164, 150] on button "Prueba de vida" at bounding box center [182, 154] width 62 height 13
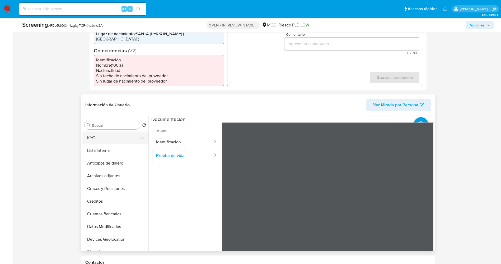
click at [95, 131] on button "KYC" at bounding box center [113, 137] width 62 height 13
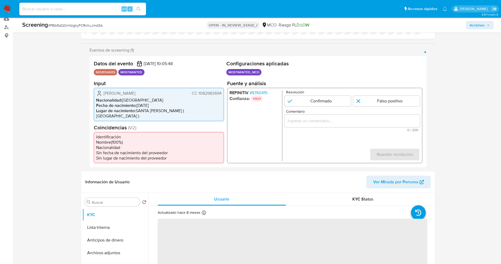
scroll to position [79, 0]
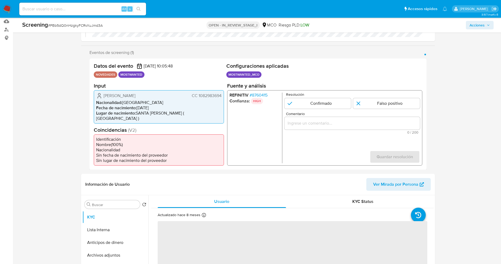
click at [259, 95] on span "# 8760415" at bounding box center [258, 94] width 18 height 5
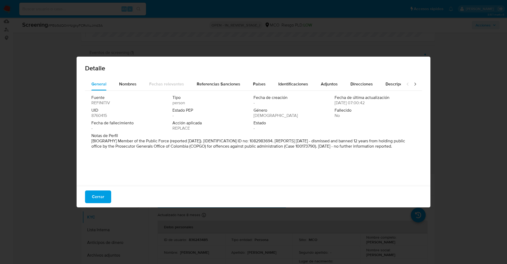
drag, startPoint x: 91, startPoint y: 137, endPoint x: 169, endPoint y: 160, distance: 80.7
click at [169, 160] on div "Fuente REFINITIV Tipo person Fecha de creación - Fecha de última actualización …" at bounding box center [253, 137] width 337 height 92
click at [135, 81] on span "Nombres" at bounding box center [127, 84] width 17 height 6
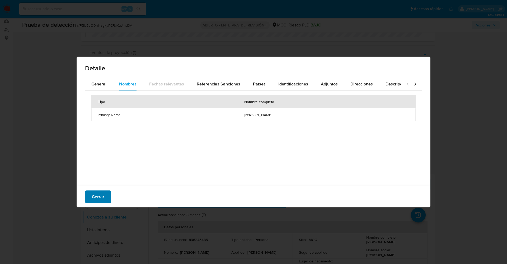
click at [94, 192] on span "Cerrar" at bounding box center [98, 197] width 12 height 12
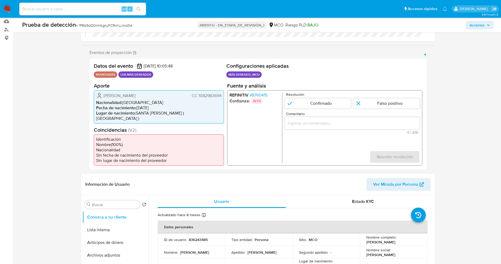
drag, startPoint x: 198, startPoint y: 94, endPoint x: 223, endPoint y: 94, distance: 24.3
click at [224, 94] on div "Datos del evento 31/08/2025 10:05:48 NOVEDADES LOS MÁS DESEADOS Configuraciones…" at bounding box center [258, 113] width 337 height 111
drag, startPoint x: 102, startPoint y: 95, endPoint x: 151, endPoint y: 94, distance: 49.4
click at [160, 93] on div "Hugo Alberto Marceles Lobo CC 1082983694" at bounding box center [158, 95] width 125 height 6
drag, startPoint x: 196, startPoint y: 97, endPoint x: 223, endPoint y: 94, distance: 27.4
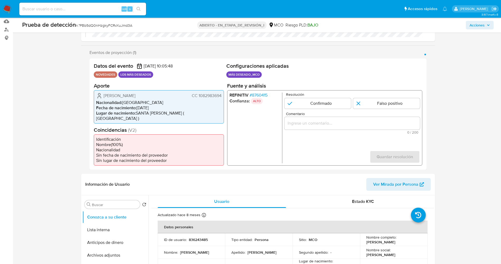
click at [227, 94] on div "Datos del evento 31/08/2025 10:05:48 NOVEDADES LOS MÁS DESEADOS Configuraciones…" at bounding box center [258, 113] width 337 height 111
click at [205, 100] on li "Nacionalidad : Colombia" at bounding box center [158, 102] width 125 height 5
drag, startPoint x: 198, startPoint y: 95, endPoint x: 221, endPoint y: 95, distance: 23.8
click at [221, 95] on font "CC 1082983694" at bounding box center [207, 95] width 30 height 6
drag, startPoint x: 103, startPoint y: 97, endPoint x: 163, endPoint y: 96, distance: 60.0
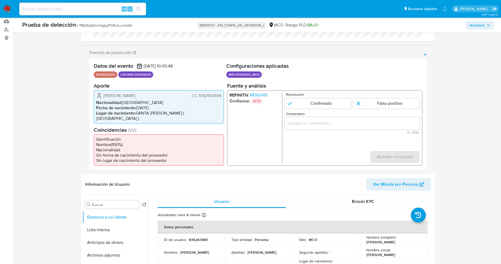
click at [163, 96] on div "Hugo Alberto Marceles Lobo CC 1082983694" at bounding box center [158, 95] width 125 height 6
click at [102, 100] on span "Nacionalidad :" at bounding box center [109, 102] width 26 height 6
drag, startPoint x: 173, startPoint y: 94, endPoint x: 224, endPoint y: 97, distance: 51.7
click at [224, 97] on div "Datos del evento 31/08/2025 10:05:48 NOVEDADES LOS MÁS DESEADOS Configuraciones…" at bounding box center [258, 113] width 337 height 111
click at [263, 92] on font "8760415" at bounding box center [260, 95] width 16 height 6
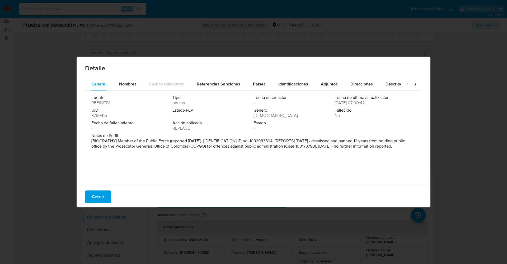
drag, startPoint x: 89, startPoint y: 197, endPoint x: 295, endPoint y: 121, distance: 219.5
click at [90, 197] on button "Cerrar" at bounding box center [98, 196] width 26 height 13
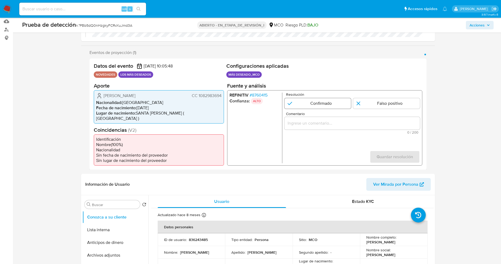
click at [314, 103] on input "1 de 1" at bounding box center [317, 103] width 67 height 11
radio input "true"
click at [313, 127] on div "1 de 1" at bounding box center [352, 123] width 136 height 13
click at [313, 118] on div "1 de 1" at bounding box center [352, 123] width 136 height 13
click at [319, 120] on input "Comentario" at bounding box center [352, 122] width 136 height 7
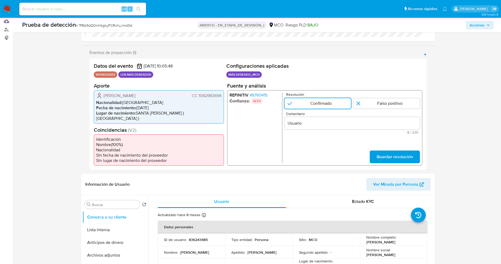
drag, startPoint x: 103, startPoint y: 96, endPoint x: 223, endPoint y: 97, distance: 120.7
click at [223, 97] on div "Hugo Alberto Marceles Lobo CC 1082983694 Nacionalidad : Colombia Fecha de nacim…" at bounding box center [159, 106] width 130 height 33
click at [337, 130] on div "Comentario Usuario 8 / 200 192 caracteres restantes" at bounding box center [352, 122] width 136 height 22
click at [331, 124] on input "Usuario" at bounding box center [352, 122] width 136 height 7
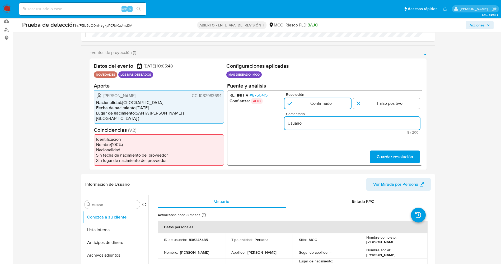
paste input "Hugo Alberto Marceles Lobo CC 1082983694"
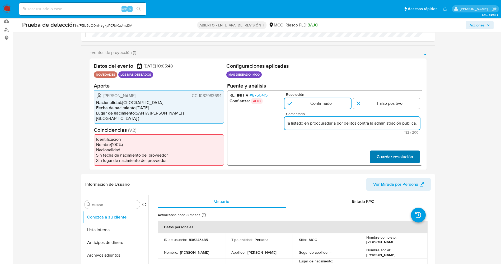
type input "Usuario Hugo Alberto Marceles Lobo CC 1082983694 se encuentra listado en prodcu…"
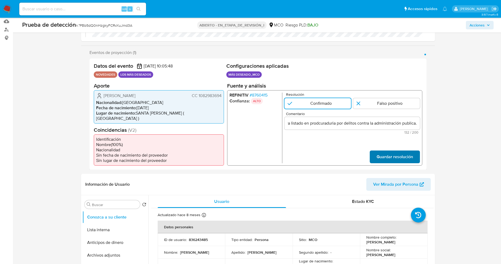
click at [388, 151] on span "Guardar resolución" at bounding box center [394, 157] width 36 height 12
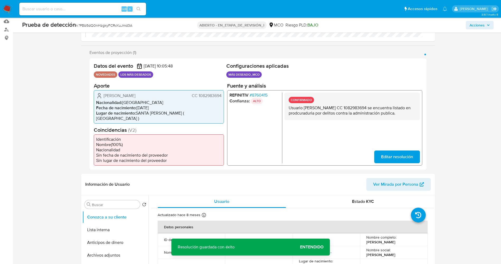
click at [424, 112] on div "Datos del evento 31/08/2025 10:05:48 NOVEDADES LOS MÁS DESEADOS Configuraciones…" at bounding box center [258, 113] width 337 height 111
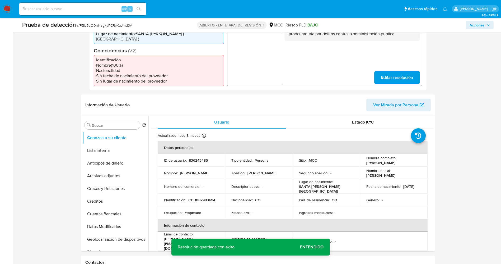
drag, startPoint x: 106, startPoint y: 144, endPoint x: 28, endPoint y: 145, distance: 78.2
click at [105, 144] on button "Lista interna" at bounding box center [115, 150] width 66 height 13
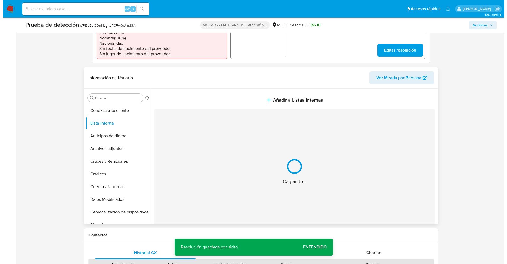
scroll to position [198, 0]
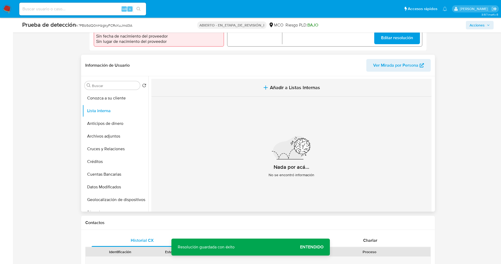
click at [265, 85] on button "Añadir a Listas Internas" at bounding box center [291, 88] width 280 height 18
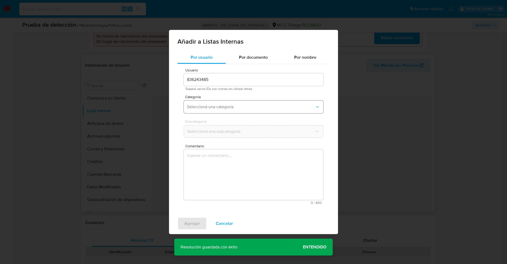
click at [208, 112] on button "Seleccioná una categoría" at bounding box center [253, 106] width 139 height 13
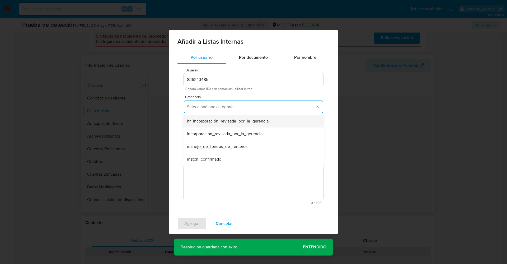
scroll to position [40, 0]
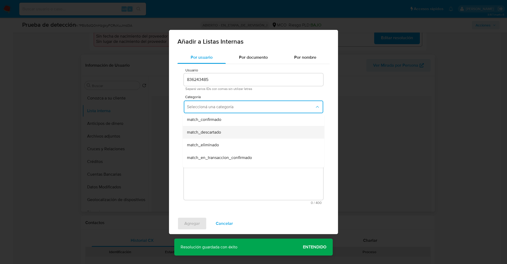
click at [224, 130] on div "match_descartado" at bounding box center [252, 132] width 130 height 13
click at [223, 130] on span "Seleccioná una subcategoría" at bounding box center [251, 131] width 128 height 5
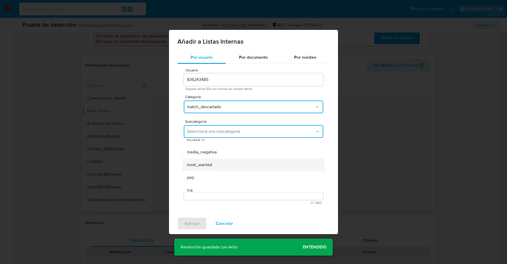
scroll to position [36, 0]
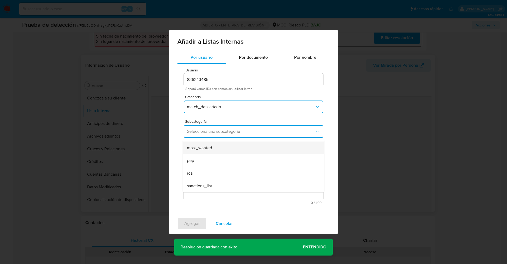
click at [212, 152] on div "most_wanted" at bounding box center [252, 147] width 130 height 13
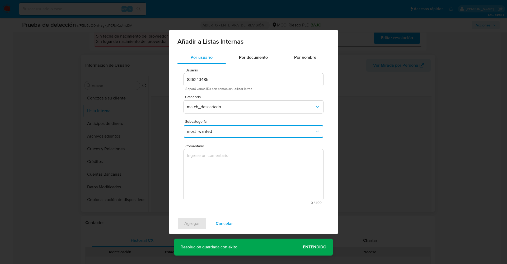
click at [211, 155] on textarea "Comentario" at bounding box center [253, 174] width 139 height 51
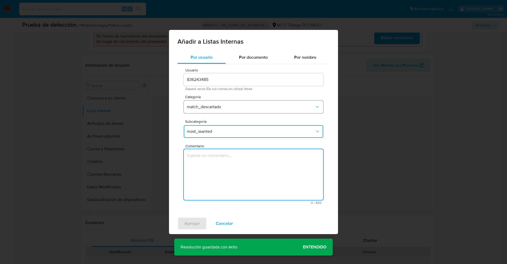
click at [216, 107] on span "match_descartado" at bounding box center [251, 106] width 128 height 5
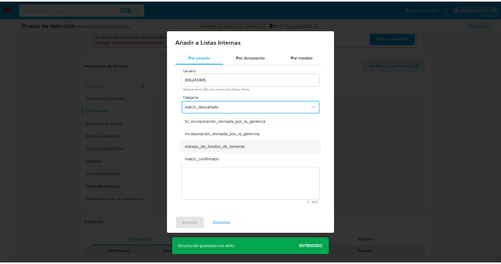
scroll to position [11, 0]
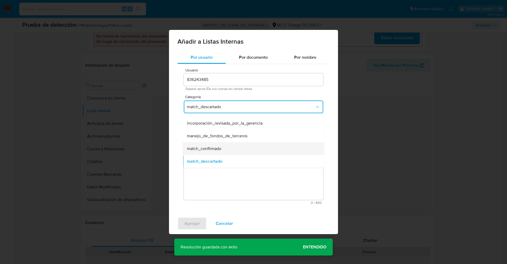
click at [209, 147] on span "match_confirmado" at bounding box center [204, 148] width 34 height 5
click at [213, 135] on button "Seleccioná una subcategoría" at bounding box center [253, 131] width 139 height 13
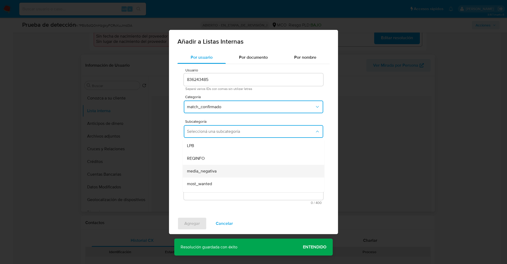
click at [209, 171] on span "media_negativa" at bounding box center [202, 170] width 30 height 5
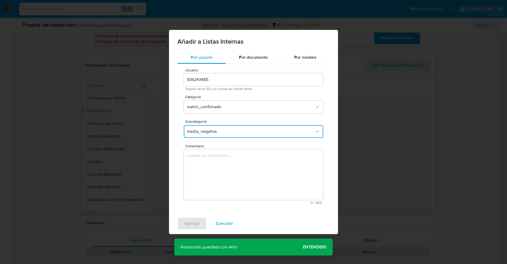
click at [213, 135] on button "media_negativa" at bounding box center [253, 131] width 139 height 13
click at [207, 178] on div "most_wanted" at bounding box center [252, 183] width 130 height 13
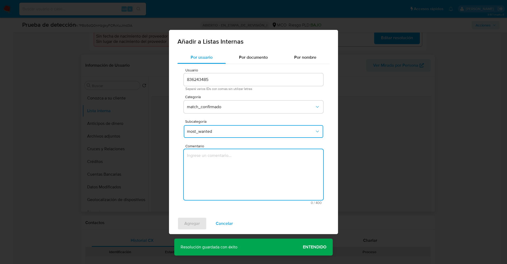
click at [207, 178] on textarea "Comentario" at bounding box center [253, 174] width 139 height 51
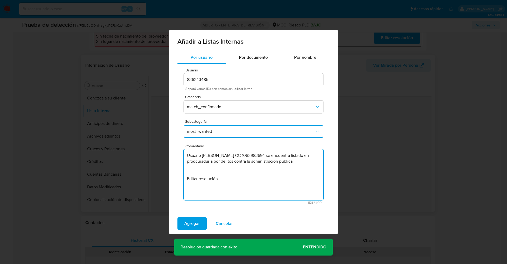
drag, startPoint x: 189, startPoint y: 181, endPoint x: 223, endPoint y: 180, distance: 33.6
click at [223, 180] on textarea "Usuario Hugo Alberto Marceles Lobo CC 1082983694 se encuentra listado en prodcu…" at bounding box center [253, 174] width 139 height 51
click at [220, 160] on textarea "Usuario Hugo Alberto Marceles Lobo CC 1082983694 se encuentra listado en prodcu…" at bounding box center [253, 174] width 139 height 51
click at [221, 163] on textarea "Usuario Hugo Alberto Marceles Lobo CC 1082983694 se encuentra listado en prodcu…" at bounding box center [253, 174] width 139 height 51
type textarea "Usuario Hugo Alberto Marceles Lobo CC 1082983694 se encuentra listado en procur…"
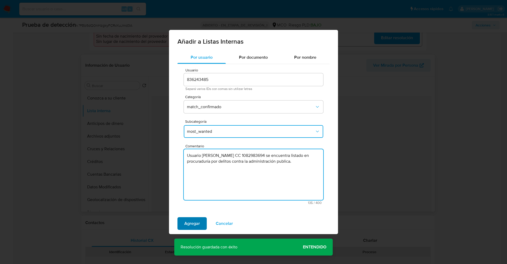
click at [184, 219] on span "Agregar" at bounding box center [192, 223] width 16 height 12
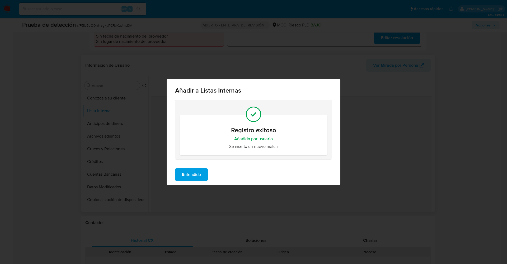
click at [198, 180] on span "Entendido" at bounding box center [191, 175] width 19 height 12
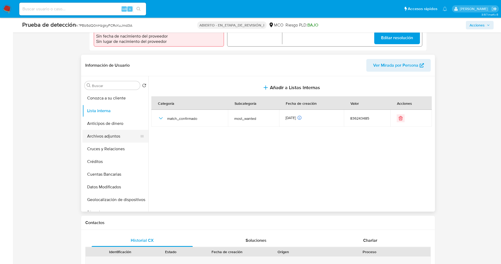
click at [118, 134] on button "Archivos adjuntos" at bounding box center [113, 136] width 62 height 13
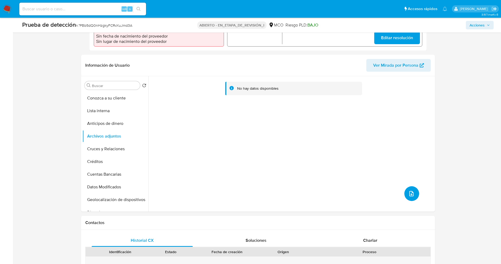
click at [408, 190] on span "subir archivo" at bounding box center [411, 193] width 6 height 6
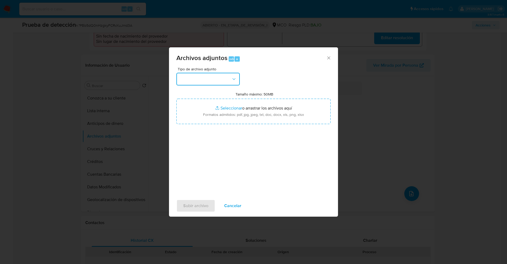
click at [191, 74] on button "button" at bounding box center [207, 79] width 63 height 13
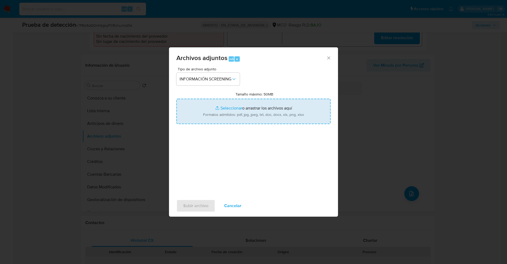
type input "C:\fakepath\_Hugo Alberto Marceles Lobo_ lavado de dinero - Buscar con Google.p…"
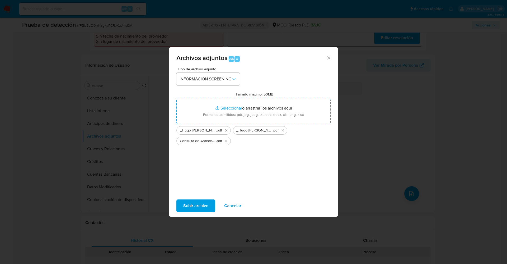
click at [197, 202] on span "Subir archivo" at bounding box center [195, 206] width 25 height 12
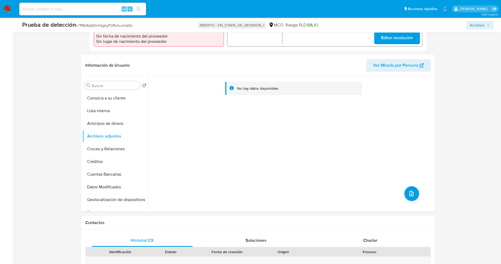
click at [104, 104] on button "Lista interna" at bounding box center [115, 110] width 66 height 13
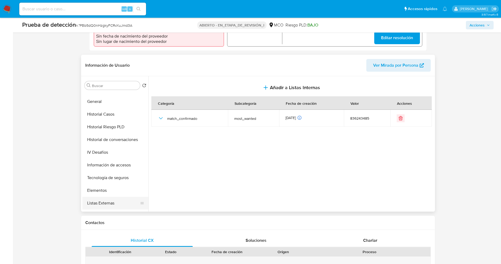
scroll to position [223, 0]
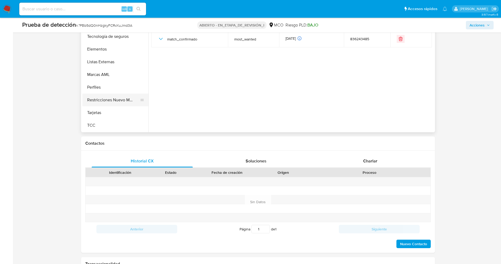
click at [123, 94] on button "Restricciones Nuevo Mundo" at bounding box center [113, 100] width 62 height 13
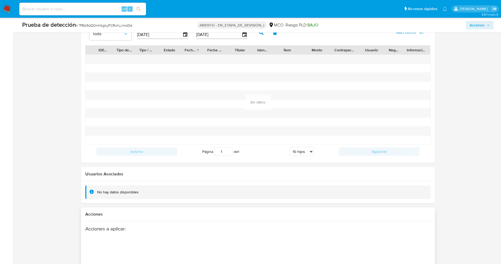
scroll to position [752, 0]
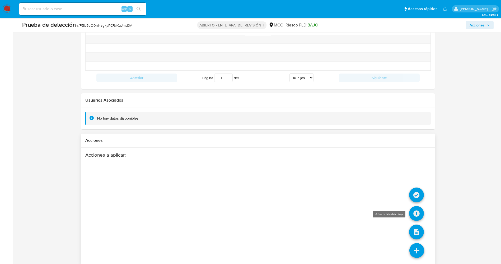
click at [417, 210] on icon at bounding box center [416, 213] width 15 height 15
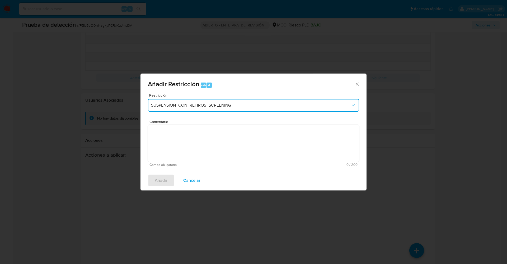
click at [170, 101] on button "SUSPENSION_CON_RETIROS_SCREENING" at bounding box center [253, 105] width 211 height 13
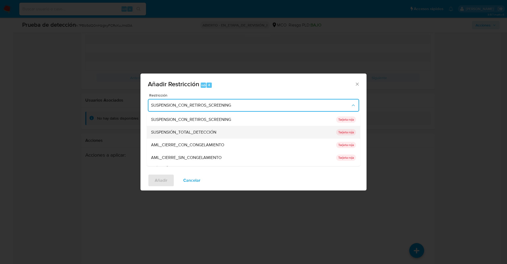
click at [185, 134] on font "SUSPENSIÓN_TOTAL_DETECCIÓN" at bounding box center [183, 132] width 65 height 6
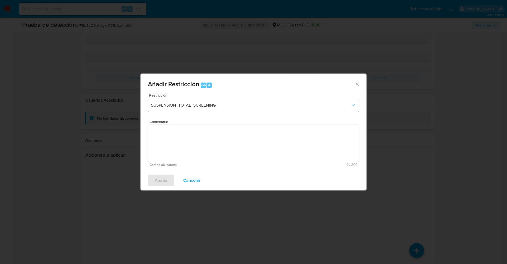
click at [188, 138] on textarea "Comentario" at bounding box center [253, 143] width 211 height 37
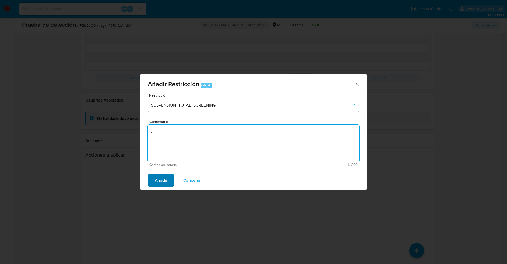
type textarea "."
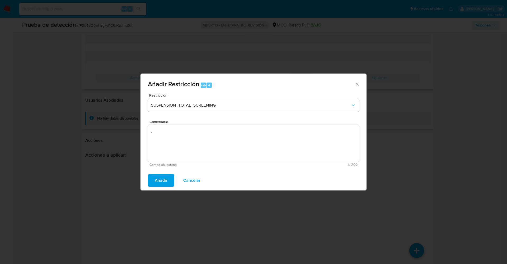
click at [154, 185] on button "Añadir" at bounding box center [161, 180] width 26 height 13
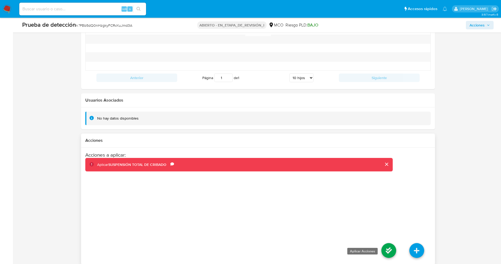
click at [387, 244] on icon at bounding box center [389, 250] width 15 height 15
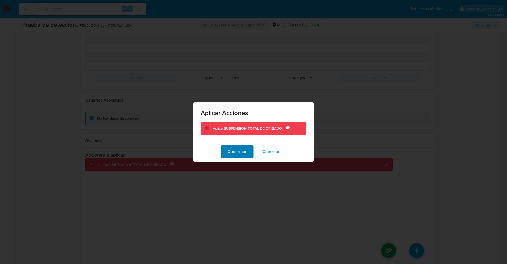
click at [240, 153] on font "Confirmar" at bounding box center [237, 151] width 19 height 13
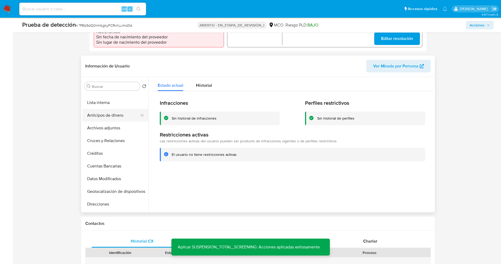
scroll to position [0, 0]
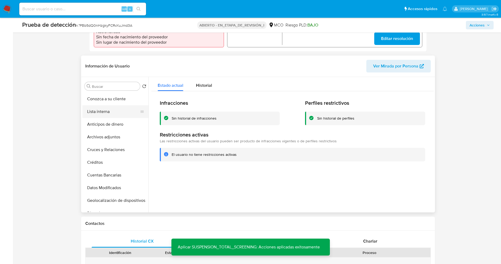
click at [108, 107] on button "Lista interna" at bounding box center [113, 111] width 62 height 13
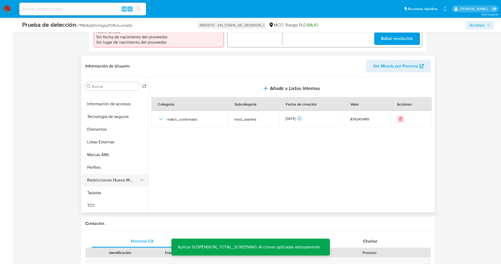
click at [110, 174] on button "Restricciones Nuevo Mundo" at bounding box center [113, 180] width 62 height 13
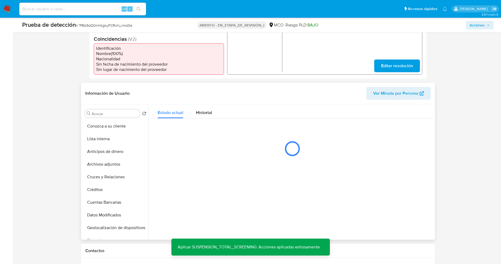
scroll to position [158, 0]
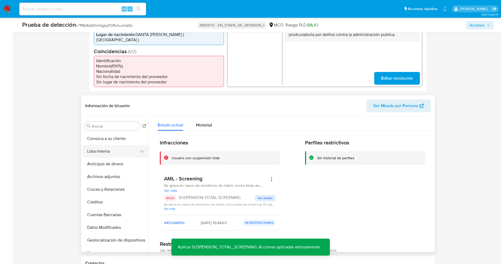
click at [105, 145] on button "Lista interna" at bounding box center [113, 151] width 62 height 13
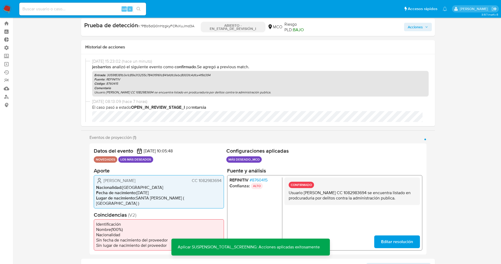
scroll to position [0, 0]
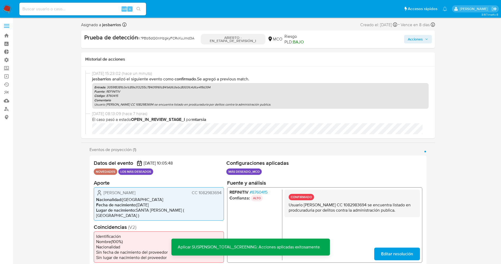
click at [424, 43] on span "Acciones" at bounding box center [418, 38] width 20 height 7
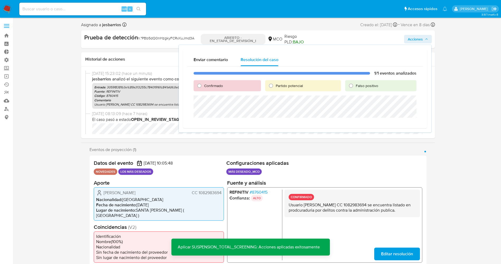
click at [211, 86] on font "Confirmado" at bounding box center [213, 85] width 19 height 5
click at [204, 86] on input "Confirmado" at bounding box center [199, 85] width 8 height 8
radio input "true"
click at [281, 82] on div "Partido potencial" at bounding box center [303, 85] width 76 height 11
click at [282, 82] on div "Partido potencial" at bounding box center [303, 85] width 76 height 11
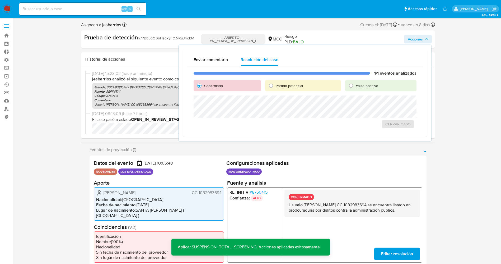
click at [281, 87] on font "Partido potencial" at bounding box center [289, 85] width 27 height 5
click at [275, 87] on input "Partido potencial" at bounding box center [271, 85] width 8 height 8
radio input "true"
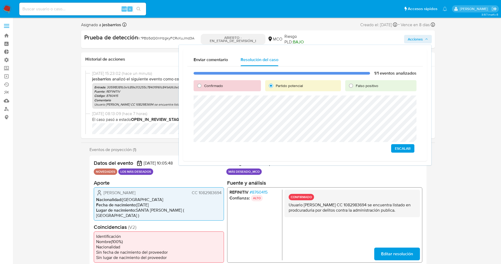
click at [404, 149] on span "Escalar" at bounding box center [403, 148] width 16 height 7
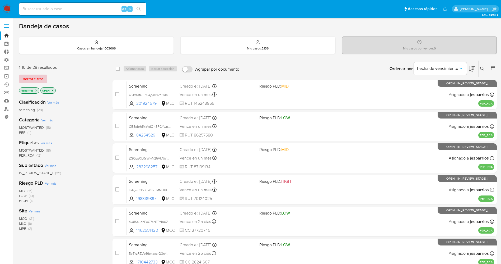
click at [40, 81] on span "Borrar filtros" at bounding box center [33, 78] width 21 height 7
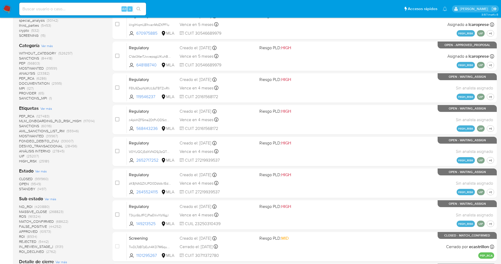
scroll to position [119, 0]
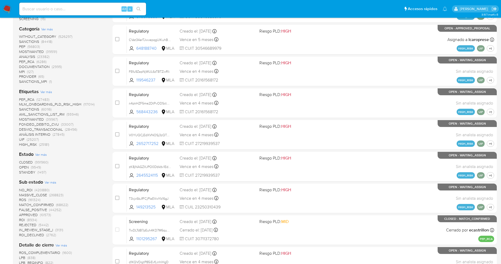
click at [27, 173] on span "STANDBY" at bounding box center [27, 171] width 16 height 5
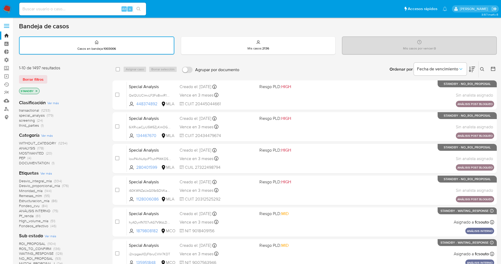
click at [9, 9] on img at bounding box center [7, 8] width 9 height 9
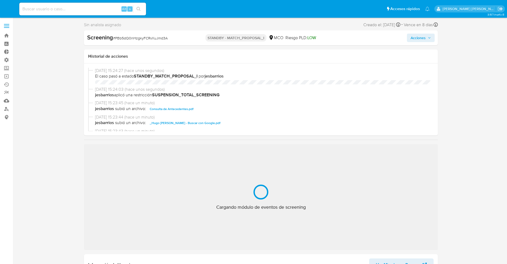
select select "10"
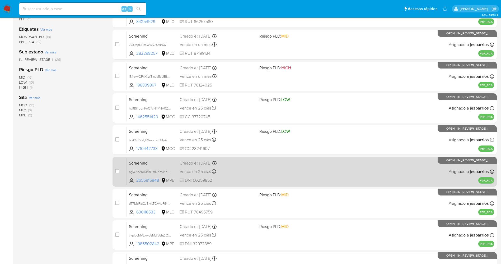
scroll to position [154, 0]
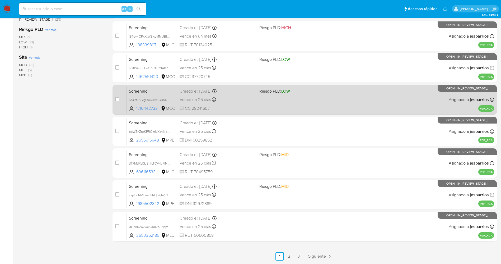
click at [298, 253] on link "3" at bounding box center [299, 256] width 8 height 8
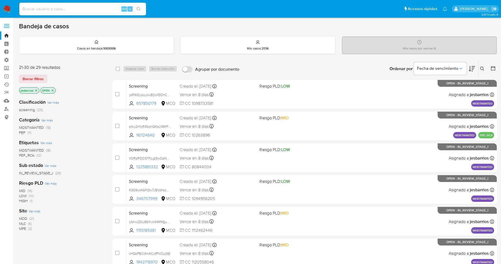
click at [35, 128] on span "MOSTWANTED" at bounding box center [31, 127] width 25 height 5
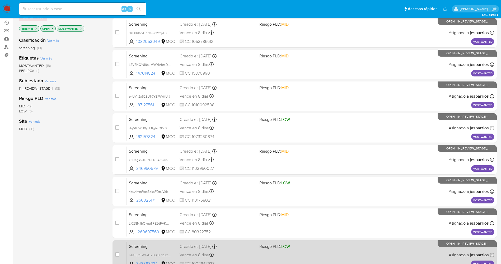
scroll to position [154, 0]
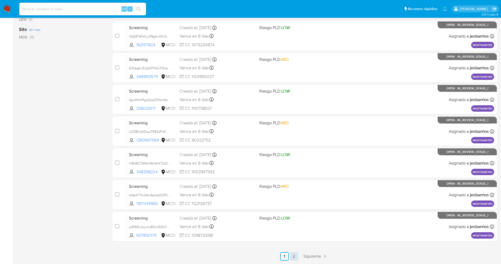
click at [297, 258] on link "2" at bounding box center [294, 256] width 8 height 8
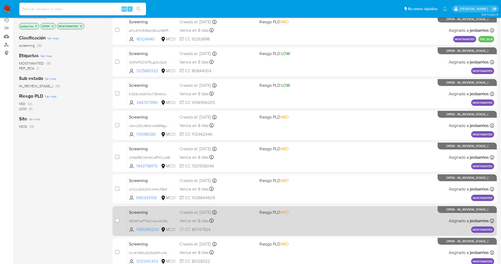
scroll to position [90, 0]
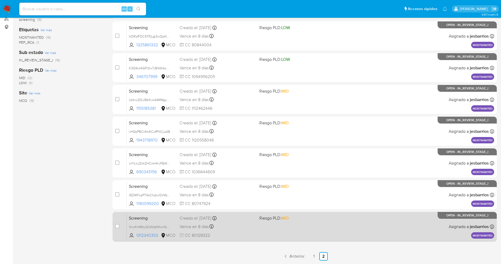
click at [267, 227] on div "Screening VvwKmWzyGj1dVjeNhiw1bmW6 1312340353 MCO Riesgo PLD: MID Creado el: 31…" at bounding box center [311, 226] width 368 height 27
click at [311, 231] on div "Screening VvwKmWzyGj1dVjeNhiw1bmW6 1312340353 MCO Riesgo PLD: MID Creado el: 31…" at bounding box center [311, 226] width 368 height 27
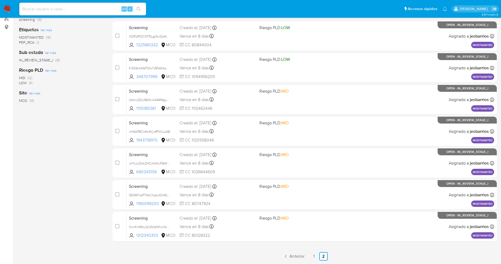
click at [4, 10] on img at bounding box center [7, 8] width 9 height 9
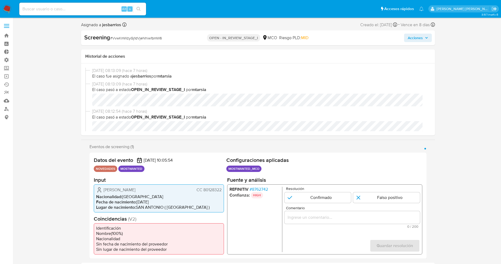
select select "10"
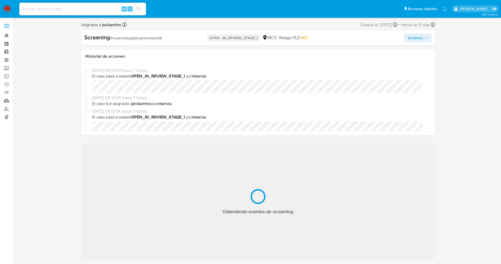
select select "10"
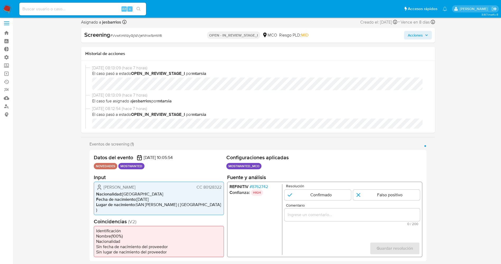
scroll to position [40, 0]
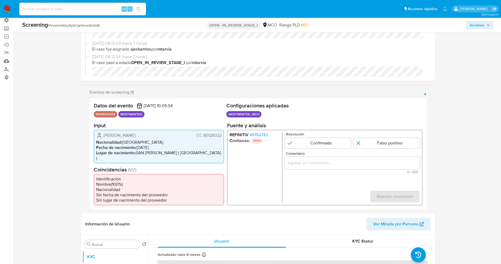
click at [258, 134] on span "# 8762742" at bounding box center [258, 134] width 18 height 5
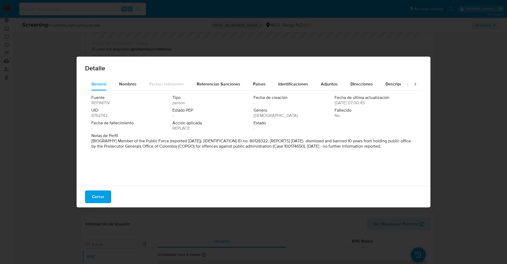
drag, startPoint x: 117, startPoint y: 140, endPoint x: 148, endPoint y: 151, distance: 33.3
click at [148, 149] on p "[BIOGRAPHY] Member of the Public Force (reported Sep 2023). [IDENTIFICATION] ID…" at bounding box center [252, 143] width 323 height 11
click at [129, 78] on div "Nombres" at bounding box center [127, 84] width 17 height 13
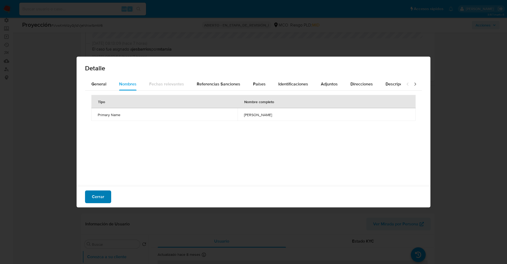
click at [99, 196] on span "Cerrar" at bounding box center [98, 197] width 12 height 12
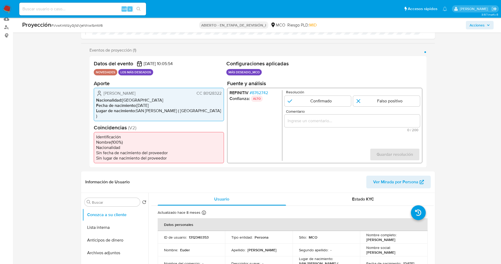
scroll to position [119, 0]
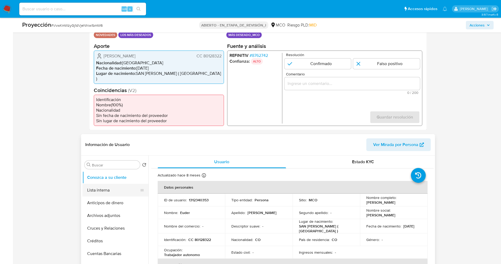
click at [99, 184] on button "Lista interna" at bounding box center [113, 190] width 62 height 13
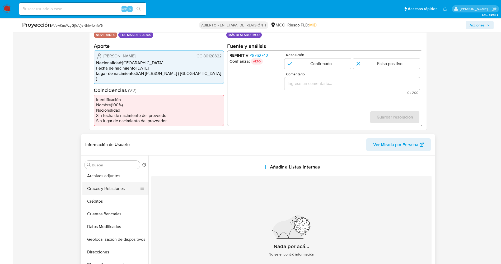
scroll to position [79, 0]
click at [100, 235] on button "Documentación" at bounding box center [113, 237] width 62 height 13
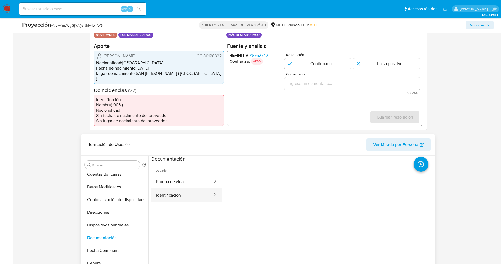
click at [171, 193] on button "Identificación" at bounding box center [182, 194] width 62 height 13
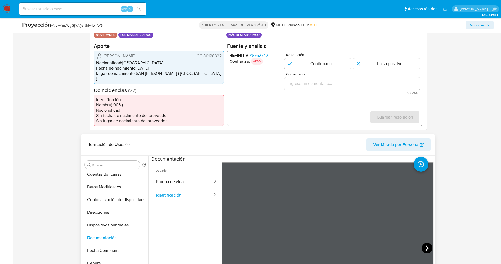
click at [426, 243] on icon at bounding box center [427, 248] width 11 height 11
click at [168, 175] on button "Prueba de vida" at bounding box center [182, 181] width 62 height 13
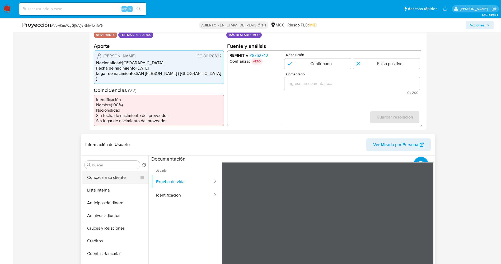
click at [112, 172] on button "Conozca a su cliente" at bounding box center [113, 177] width 62 height 13
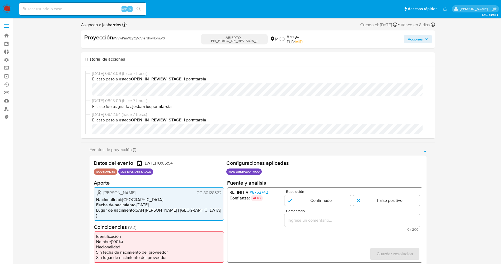
drag, startPoint x: 203, startPoint y: 191, endPoint x: 213, endPoint y: 192, distance: 9.4
click at [224, 192] on div "Euder Reyes Barragan CC 80128322 Nacionalidad : Colombia Fecha de nacimiento : …" at bounding box center [159, 203] width 130 height 33
drag, startPoint x: 101, startPoint y: 190, endPoint x: 144, endPoint y: 195, distance: 43.1
click at [144, 195] on div "Euder Reyes Barragan CC 80128322" at bounding box center [158, 192] width 125 height 6
click at [138, 203] on li "Fecha de nacimiento : 09/02/1980" at bounding box center [158, 204] width 125 height 5
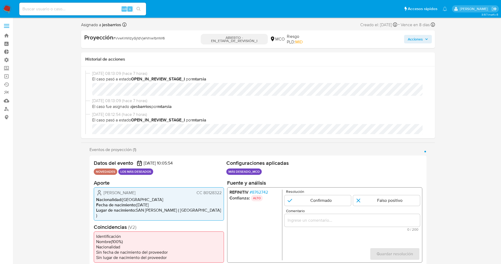
drag, startPoint x: 115, startPoint y: 192, endPoint x: 217, endPoint y: 192, distance: 101.7
click at [221, 192] on div "Euder Reyes Barragan CC 80128322" at bounding box center [158, 192] width 125 height 6
click at [267, 190] on font "8762742" at bounding box center [260, 192] width 16 height 6
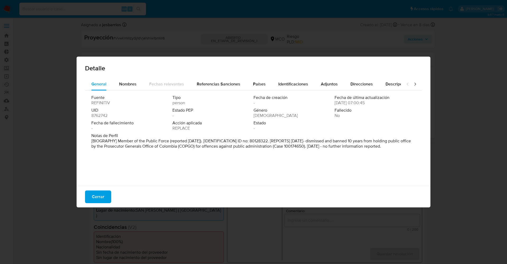
click at [99, 195] on font "Cerrar" at bounding box center [98, 196] width 12 height 13
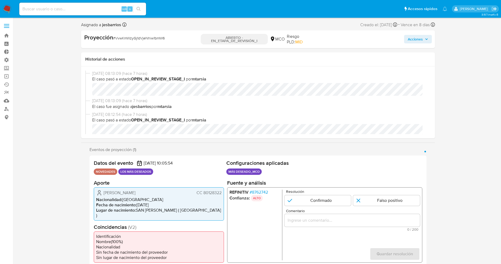
click at [308, 192] on p "Resolución" at bounding box center [353, 191] width 134 height 4
click at [308, 195] on input "1 de 1" at bounding box center [317, 200] width 67 height 11
radio input "true"
click at [313, 223] on input "Comentario" at bounding box center [352, 219] width 136 height 7
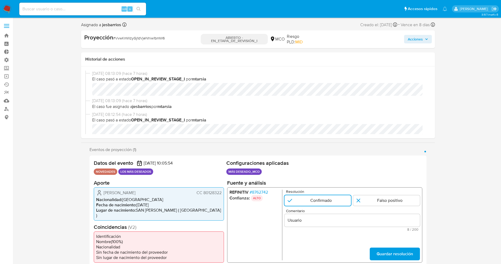
drag, startPoint x: 99, startPoint y: 191, endPoint x: 212, endPoint y: 193, distance: 112.6
click at [222, 193] on div "Euder Reyes Barragan CC 80128322 Nacionalidad : Colombia Fecha de nacimiento : …" at bounding box center [159, 203] width 130 height 33
click at [314, 219] on input "Usuario" at bounding box center [352, 219] width 136 height 7
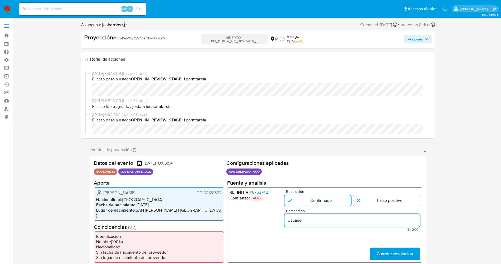
paste input "Euder Reyes Barragan CC 80128322"
click at [263, 194] on font "8762742" at bounding box center [260, 192] width 16 height 6
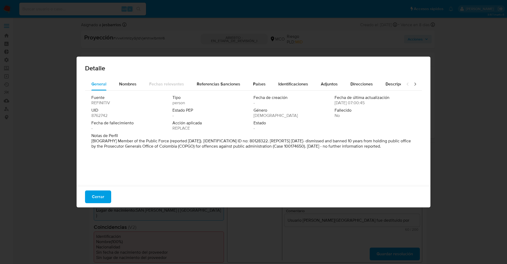
drag, startPoint x: 90, startPoint y: 141, endPoint x: 135, endPoint y: 151, distance: 46.5
click at [135, 151] on div "Fuente REFINITIV Tipo person Fecha de creación - Fecha de última actualización …" at bounding box center [253, 137] width 337 height 92
click at [272, 123] on span "Estado" at bounding box center [294, 122] width 80 height 5
drag, startPoint x: 307, startPoint y: 147, endPoint x: 385, endPoint y: 146, distance: 77.7
click at [385, 146] on font "[BIOGRAFÍA] Miembro de la Fuerza Pública (reportado en septiembre de 2023). [ID…" at bounding box center [251, 146] width 320 height 17
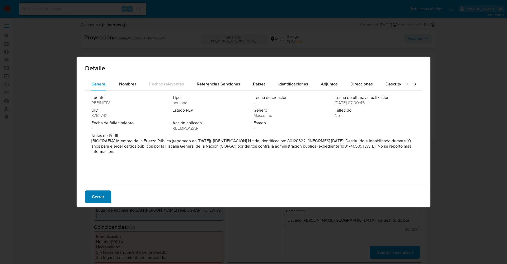
click at [100, 193] on font "Cerrar" at bounding box center [98, 196] width 12 height 13
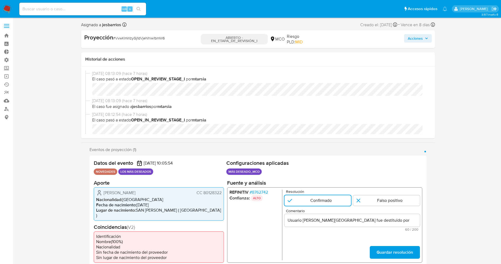
click at [411, 221] on input "Usuario Euder Reyes Barragan CC 80128322 fue destituido por" at bounding box center [352, 219] width 136 height 7
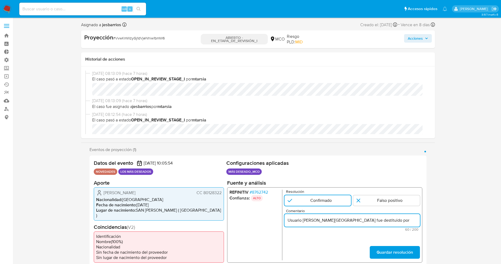
paste input "por delitos contra la administración pública"
type input "Usuario Euder Reyes Barragan CC 80128322 fue destituido por por delitos contra …"
click at [411, 250] on font "Guardar resolución" at bounding box center [394, 252] width 36 height 13
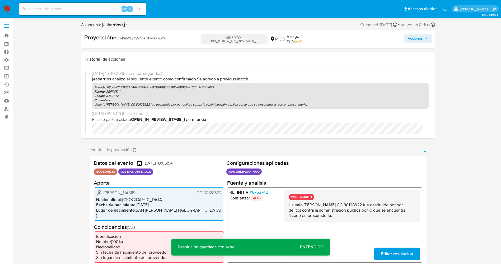
drag, startPoint x: 308, startPoint y: 206, endPoint x: 337, endPoint y: 220, distance: 32.0
click at [338, 221] on div "CONFIRMADO Usuario Euder Reyes Barragan CC 80128322 fue destituido por por deli…" at bounding box center [352, 205] width 136 height 33
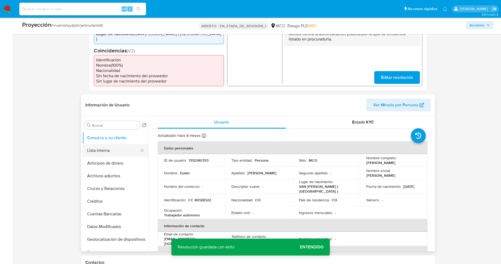
click at [114, 144] on button "Lista interna" at bounding box center [113, 150] width 62 height 13
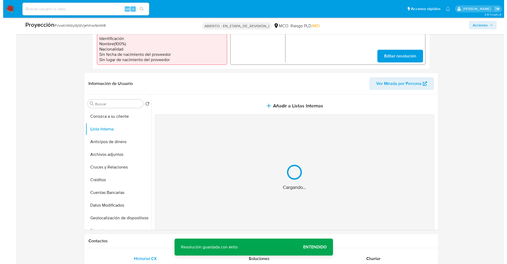
scroll to position [198, 0]
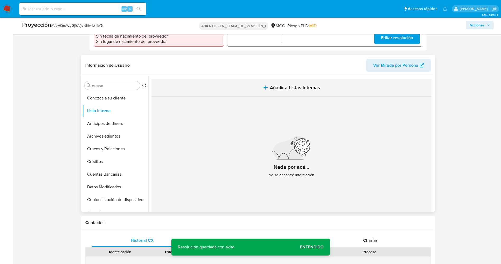
click at [263, 84] on icon "button" at bounding box center [266, 87] width 6 height 6
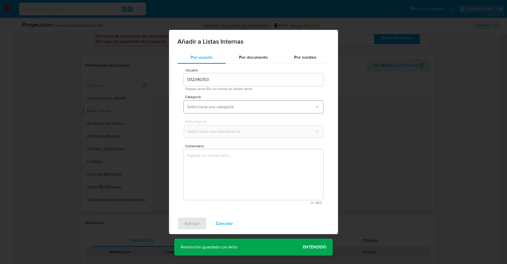
click at [236, 107] on span "Seleccioná una categoría" at bounding box center [251, 106] width 128 height 5
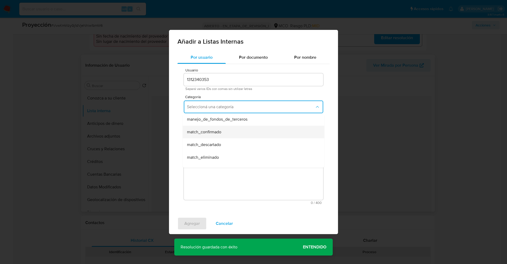
scroll to position [40, 0]
click at [228, 121] on div "match_confirmado" at bounding box center [252, 119] width 130 height 13
click at [226, 132] on span "Seleccioná una subcategoría" at bounding box center [251, 131] width 128 height 5
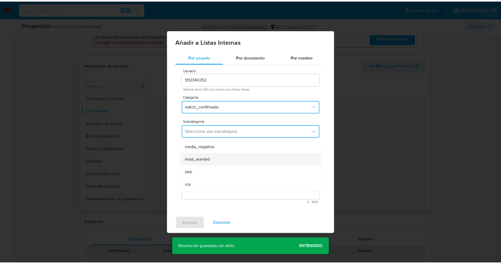
scroll to position [36, 0]
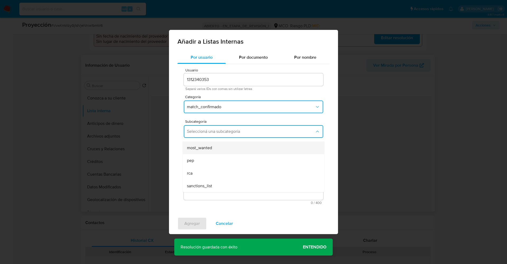
click at [217, 148] on div "most_wanted" at bounding box center [252, 147] width 130 height 13
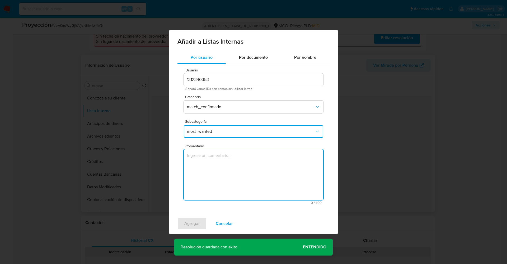
click at [215, 158] on textarea "Comentario" at bounding box center [253, 174] width 139 height 51
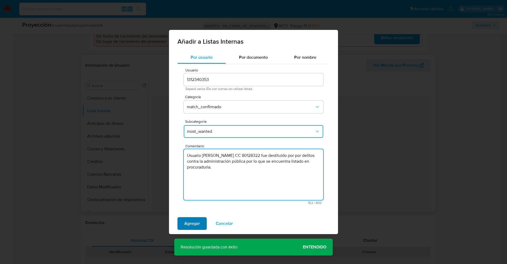
type textarea "Usuario Euder Reyes Barragan CC 80128322 fue destituido por por delitos contra …"
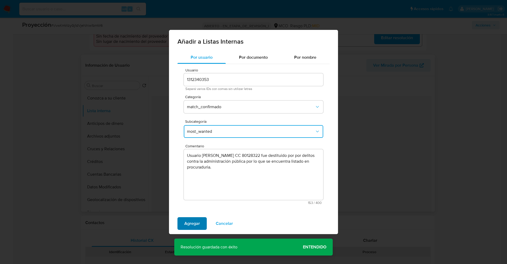
click at [193, 227] on span "Agregar" at bounding box center [192, 223] width 16 height 12
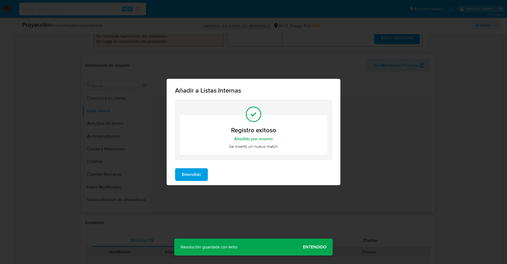
click at [195, 179] on span "Entendido" at bounding box center [191, 175] width 19 height 12
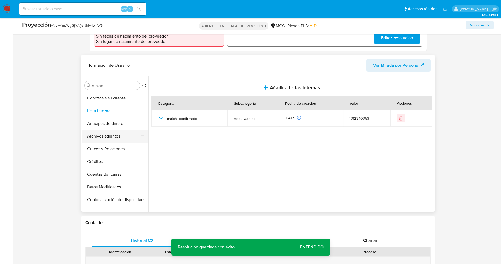
click at [113, 132] on button "Archivos adjuntos" at bounding box center [113, 136] width 62 height 13
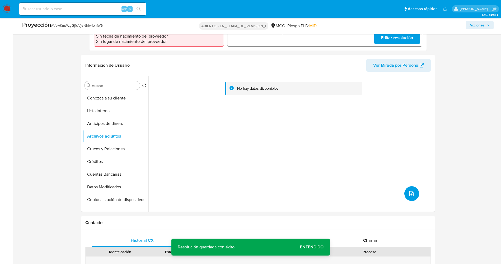
click at [411, 190] on icon "subir archivo" at bounding box center [411, 193] width 6 height 6
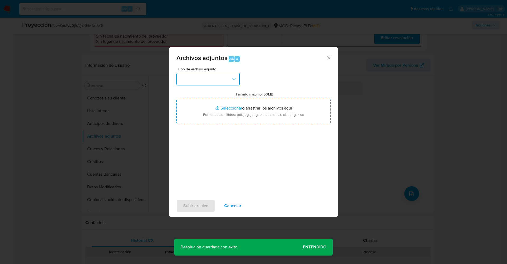
click at [192, 73] on button "button" at bounding box center [207, 79] width 63 height 13
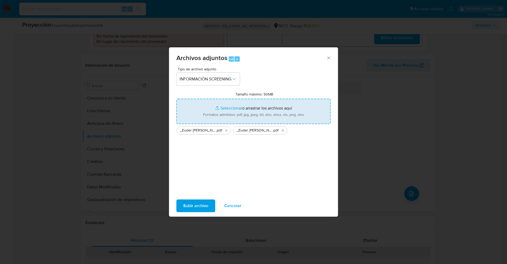
type input "C:\fakepath\Consulta de Antecedentes.pdf"
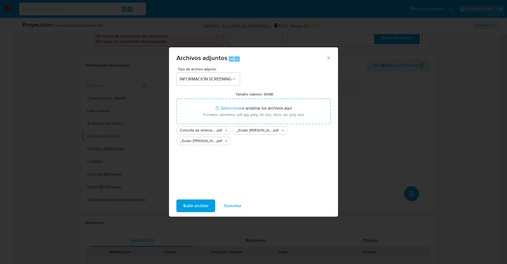
click at [190, 203] on span "Subir archivo" at bounding box center [195, 206] width 25 height 12
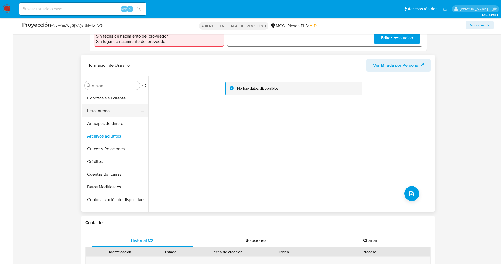
click at [105, 106] on button "Lista interna" at bounding box center [113, 110] width 62 height 13
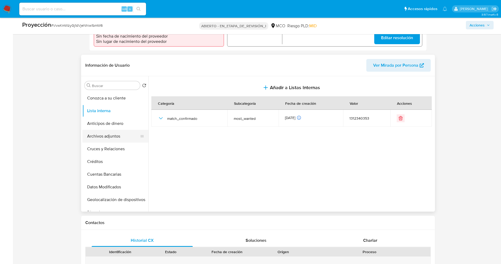
click at [112, 130] on button "Archivos adjuntos" at bounding box center [113, 136] width 62 height 13
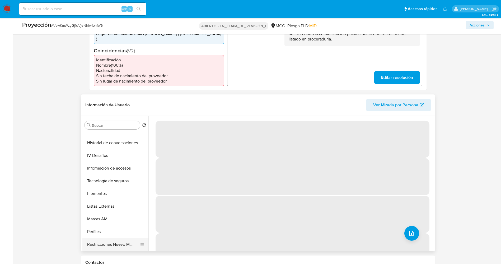
scroll to position [223, 0]
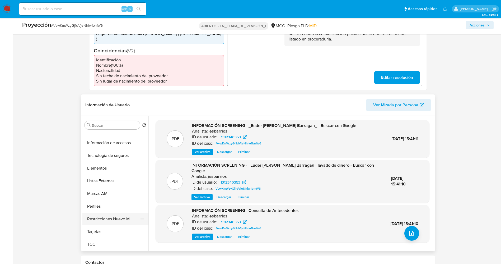
click at [117, 213] on button "Restricciones Nuevo Mundo" at bounding box center [113, 218] width 62 height 13
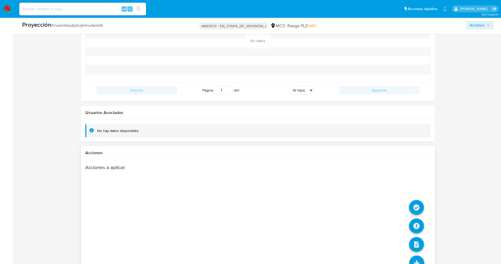
scroll to position [752, 0]
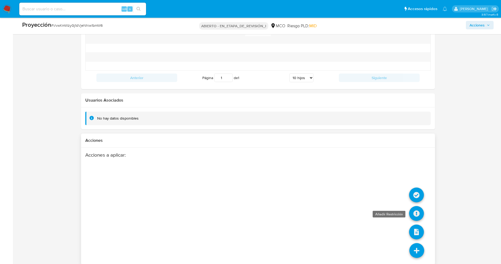
click at [413, 206] on icon at bounding box center [416, 213] width 15 height 15
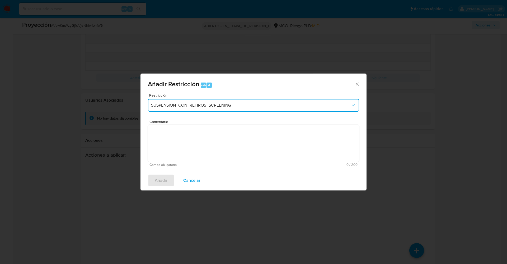
click at [211, 107] on span "SUSPENSION_CON_RETIROS_SCREENING" at bounding box center [251, 105] width 200 height 5
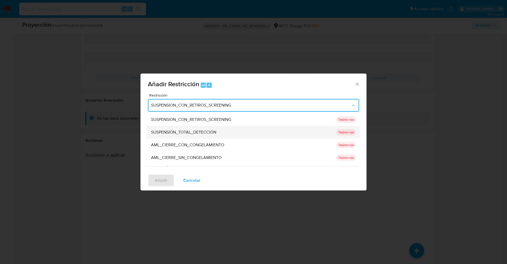
click at [204, 131] on font "SUSPENSIÓN_TOTAL_DETECCIÓN" at bounding box center [183, 132] width 65 height 6
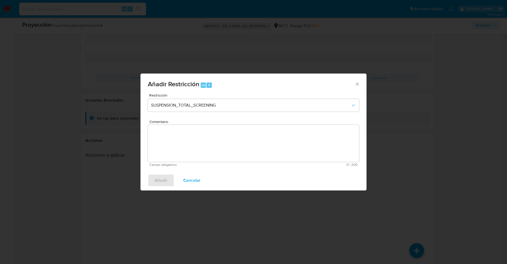
click at [238, 146] on textarea "Comentario" at bounding box center [253, 143] width 211 height 37
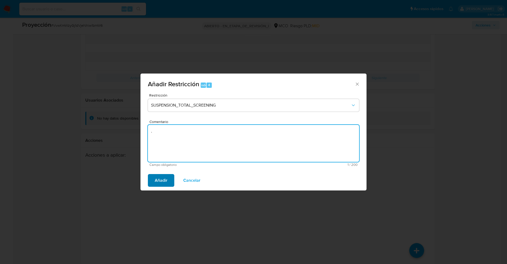
type textarea "."
click at [155, 182] on button "Añadir" at bounding box center [161, 180] width 26 height 13
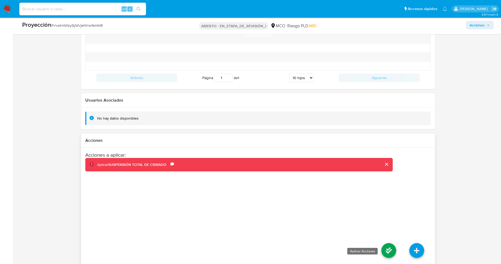
click at [390, 244] on icon at bounding box center [389, 250] width 15 height 15
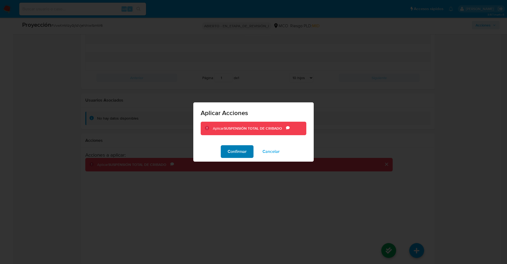
click at [243, 154] on font "Confirmar" at bounding box center [237, 151] width 19 height 13
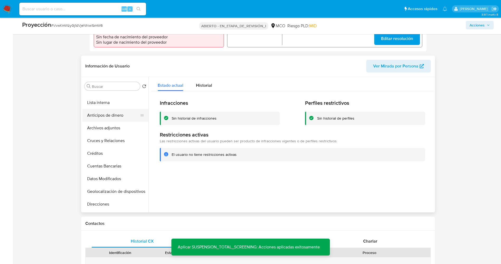
scroll to position [0, 0]
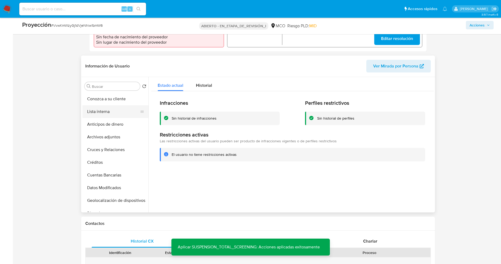
click at [89, 105] on button "Lista interna" at bounding box center [113, 111] width 62 height 13
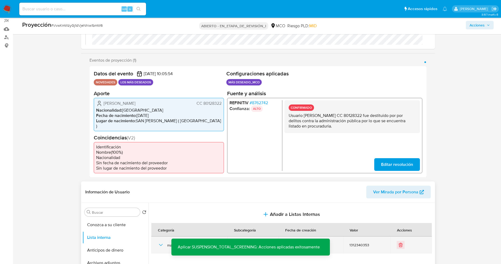
scroll to position [119, 0]
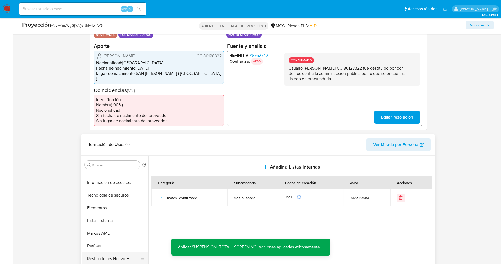
click at [103, 253] on button "Restricciones Nuevo Mundo" at bounding box center [113, 258] width 62 height 13
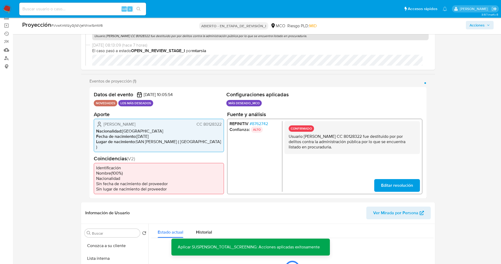
scroll to position [0, 0]
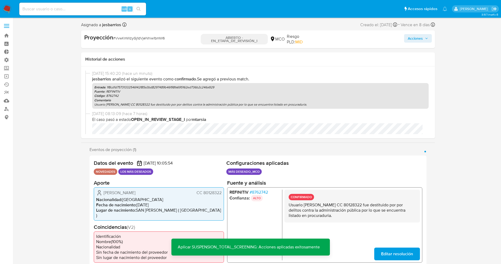
click at [423, 38] on span "Acciones" at bounding box center [418, 38] width 20 height 7
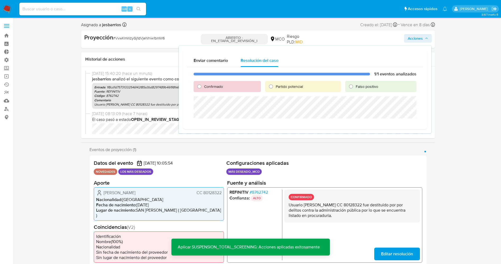
click at [280, 85] on font "Partido potencial" at bounding box center [289, 86] width 27 height 5
click at [275, 85] on input "Partido potencial" at bounding box center [271, 86] width 8 height 8
radio input "true"
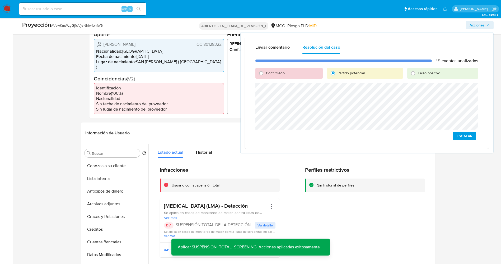
scroll to position [119, 0]
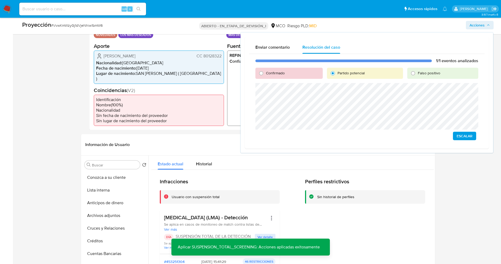
click at [459, 138] on span "Escalar" at bounding box center [465, 135] width 16 height 7
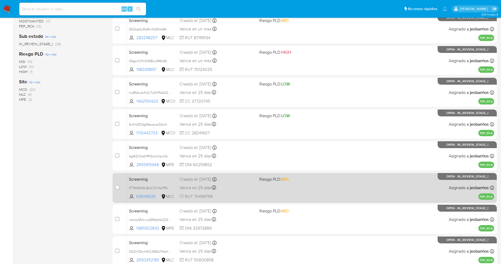
scroll to position [154, 0]
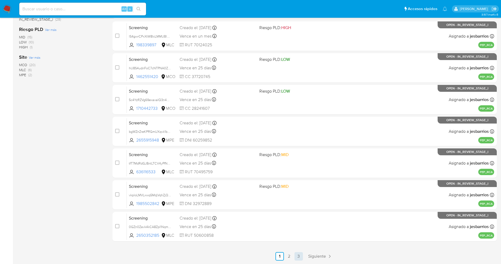
click at [297, 257] on link "3" at bounding box center [299, 256] width 8 height 8
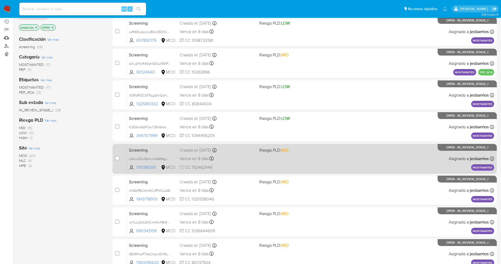
scroll to position [90, 0]
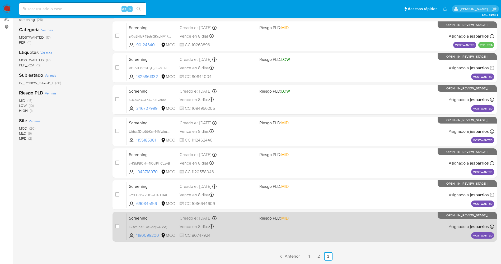
click at [279, 228] on div "Screening I5DWFnaPT4sChqtwQVWjoIsw 1190099200 MCO Riesgo PLD: MID Creado el: 31…" at bounding box center [311, 226] width 368 height 27
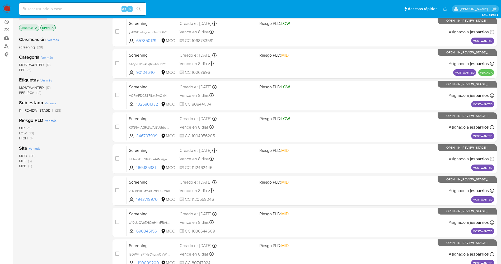
scroll to position [50, 0]
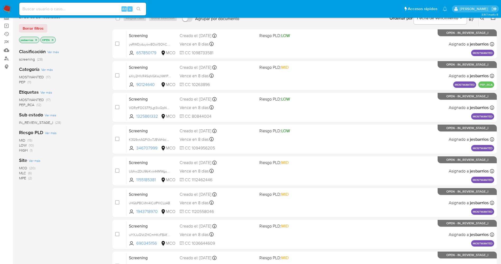
click at [5, 10] on img at bounding box center [7, 8] width 9 height 9
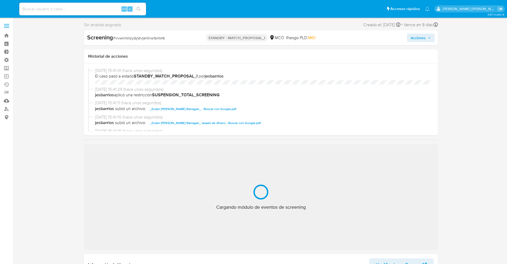
select select "10"
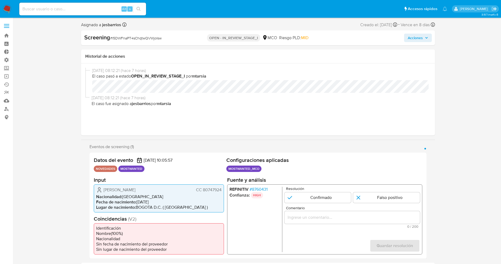
select select "10"
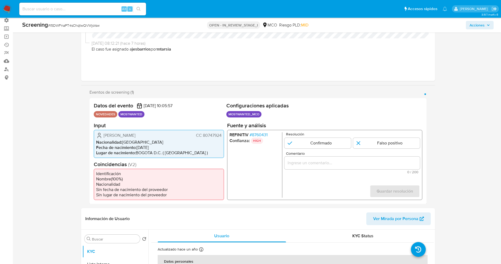
click at [254, 133] on span "# 8760431" at bounding box center [258, 134] width 18 height 5
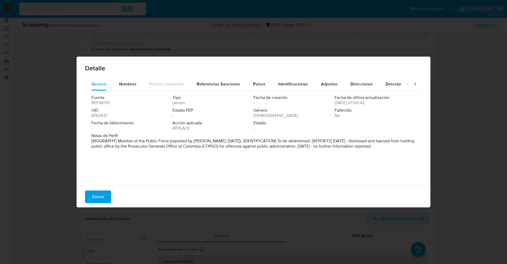
drag, startPoint x: 131, startPoint y: 142, endPoint x: 235, endPoint y: 160, distance: 105.6
click at [235, 160] on div "Fuente REFINITIV Tipo person Fecha de creación - Fecha de última actualización …" at bounding box center [253, 137] width 337 height 92
click at [127, 87] on div "Nombres" at bounding box center [127, 84] width 17 height 13
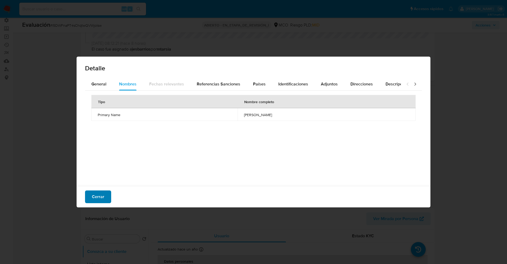
click at [102, 196] on span "Cerrar" at bounding box center [98, 197] width 12 height 12
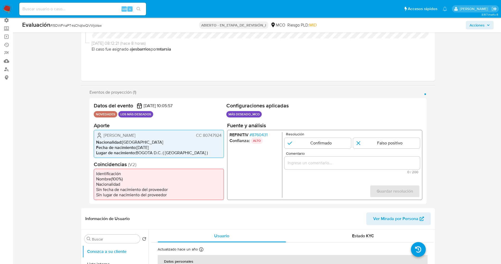
drag, startPoint x: 201, startPoint y: 139, endPoint x: 221, endPoint y: 139, distance: 20.1
click at [221, 138] on font "CC 80747924" at bounding box center [209, 135] width 26 height 6
drag, startPoint x: 100, startPoint y: 134, endPoint x: 132, endPoint y: 135, distance: 31.7
click at [138, 138] on div "Jonathan Alexander Suarez Puentes CC 80747924" at bounding box center [158, 135] width 125 height 6
drag, startPoint x: 137, startPoint y: 148, endPoint x: 115, endPoint y: 143, distance: 21.9
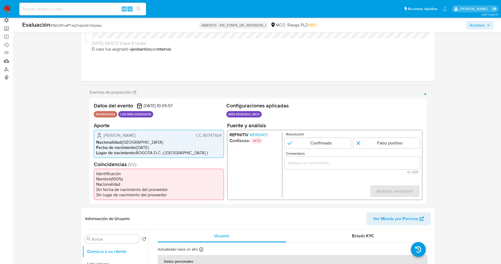
click at [136, 145] on li "Nacionalidad : Colombia" at bounding box center [158, 141] width 125 height 5
drag, startPoint x: 103, startPoint y: 133, endPoint x: 222, endPoint y: 137, distance: 119.2
click at [222, 137] on div "Jonathan Alexander Suarez Puentes CC 80747924 Nacionalidad : Colombia Fecha de …" at bounding box center [159, 143] width 130 height 28
click at [313, 138] on input "1 de 1" at bounding box center [317, 142] width 67 height 11
radio input "true"
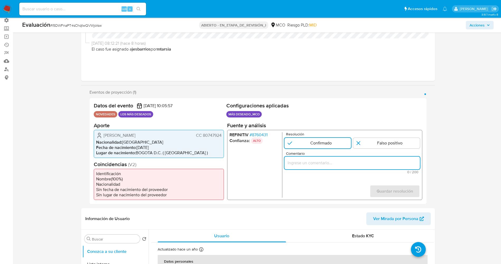
click at [311, 165] on input "Comentario" at bounding box center [352, 162] width 136 height 7
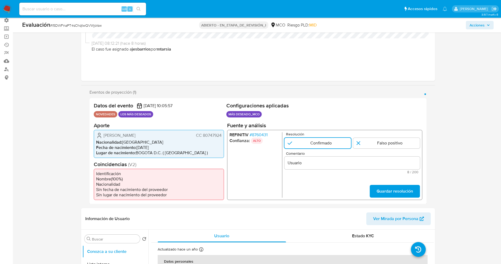
drag, startPoint x: 134, startPoint y: 133, endPoint x: 223, endPoint y: 138, distance: 88.9
click at [223, 138] on div "Jonathan Alexander Suarez Puentes CC 80747924 Nacionalidad : Colombia Fecha de …" at bounding box center [159, 143] width 130 height 28
click at [330, 166] on input "Usuario" at bounding box center [352, 162] width 136 height 7
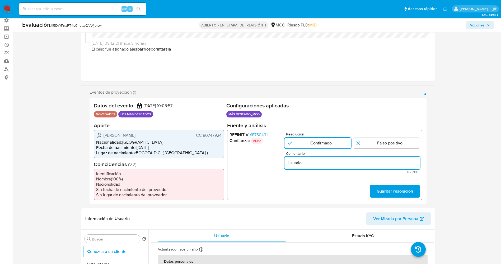
paste input "Jonathan Alexander Suarez Puentes CC 80747924"
type input "Usuario Jonathan Alexander Suarez Puentes CC 80747924 se encuentra listado por …"
click at [382, 194] on span "Guardar resolución" at bounding box center [394, 191] width 36 height 12
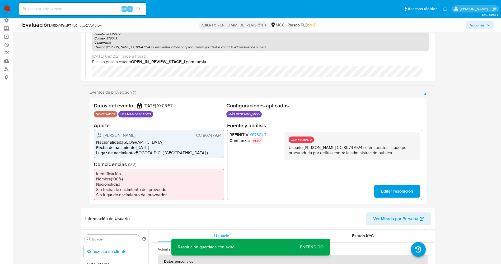
drag, startPoint x: 287, startPoint y: 145, endPoint x: 336, endPoint y: 157, distance: 50.3
click at [336, 157] on div "CONFIRMADO Usuario Jonathan Alexander Suarez Puentes CC 80747924 se encuentra l…" at bounding box center [352, 145] width 136 height 27
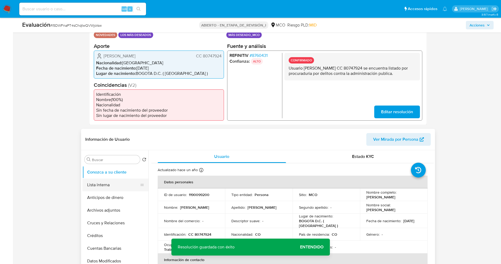
drag, startPoint x: 119, startPoint y: 189, endPoint x: 85, endPoint y: 183, distance: 34.1
click at [118, 188] on button "Lista interna" at bounding box center [113, 184] width 62 height 13
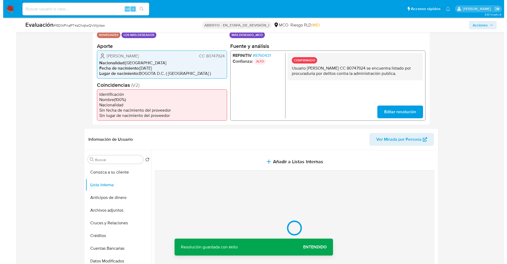
scroll to position [159, 0]
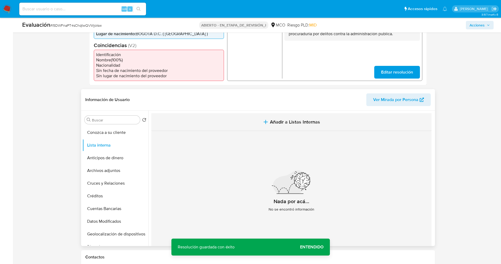
click at [275, 120] on button "Añadir a Listas Internas" at bounding box center [291, 122] width 280 height 18
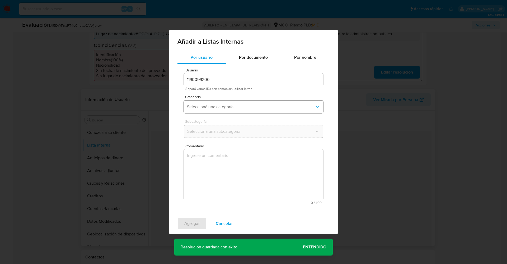
click at [222, 107] on span "Seleccioná una categoría" at bounding box center [251, 106] width 128 height 5
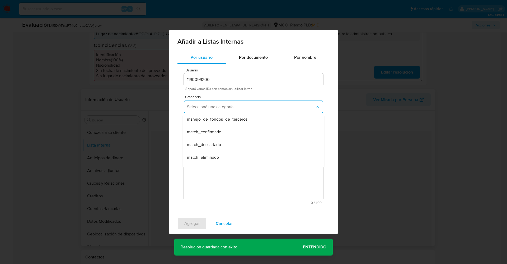
scroll to position [40, 0]
click at [219, 121] on span "match_confirmado" at bounding box center [204, 119] width 34 height 5
click at [220, 128] on button "Seleccioná una subcategoría" at bounding box center [253, 131] width 139 height 13
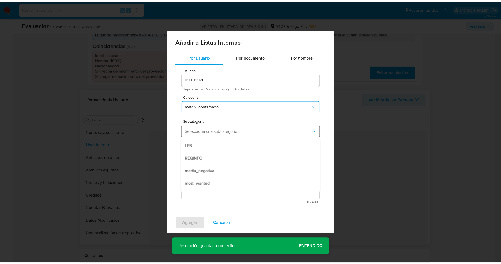
scroll to position [36, 0]
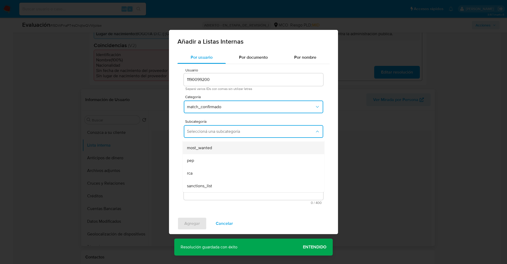
click at [209, 147] on span "most_wanted" at bounding box center [199, 147] width 25 height 5
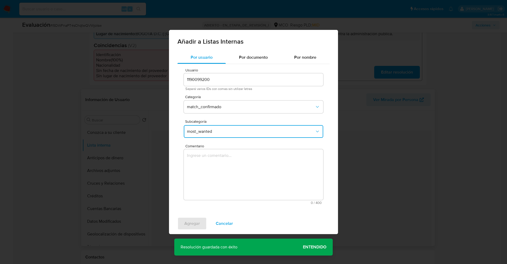
click at [209, 160] on textarea "Comentario" at bounding box center [253, 174] width 139 height 51
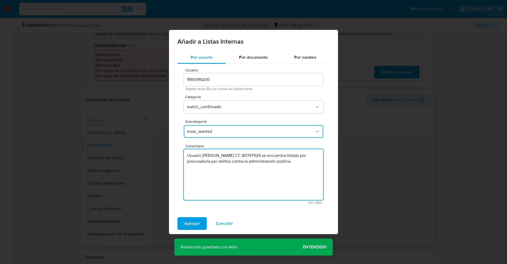
type textarea "Usuario Jonathan Alexander Suarez Puentes CC 80747924 se encuentra listado por …"
click at [196, 224] on span "Agregar" at bounding box center [192, 223] width 16 height 12
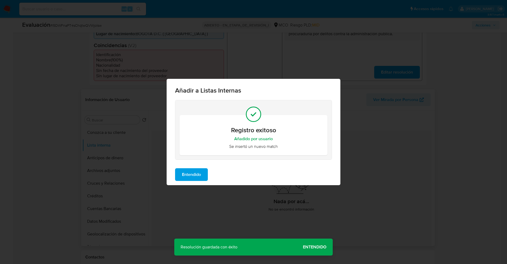
click at [193, 177] on span "Entendido" at bounding box center [191, 175] width 19 height 12
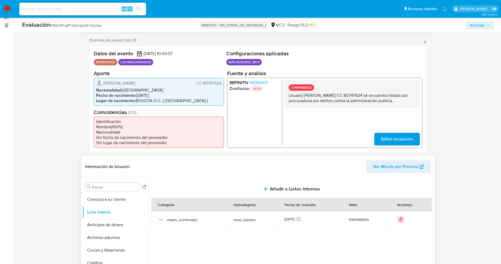
scroll to position [79, 0]
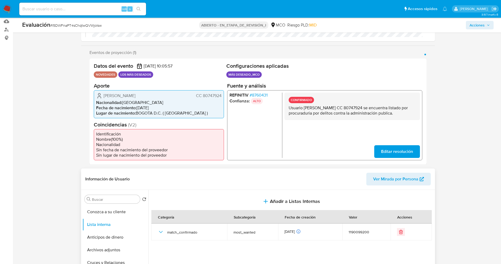
drag, startPoint x: 101, startPoint y: 94, endPoint x: 138, endPoint y: 104, distance: 39.3
click at [138, 104] on div "Jonathan Alexander Suarez Puentes CC 80747924 Nacionalidad : Colombia Fecha de …" at bounding box center [159, 104] width 130 height 28
click at [121, 93] on span "Jonathan Alexander Suarez Puentes" at bounding box center [120, 95] width 32 height 5
drag, startPoint x: 102, startPoint y: 93, endPoint x: 127, endPoint y: 100, distance: 26.3
click at [128, 99] on div "Jonathan Alexander Suarez Puentes CC 80747924" at bounding box center [158, 95] width 125 height 6
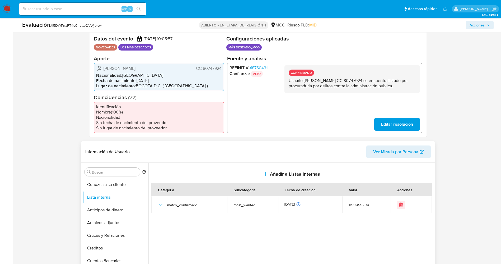
scroll to position [119, 0]
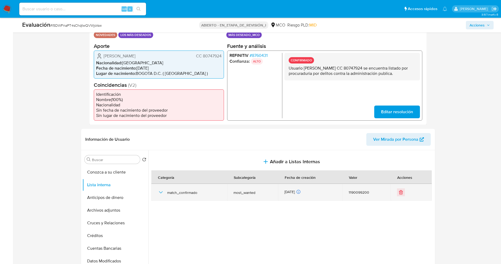
click at [164, 196] on div "match_confirmado" at bounding box center [189, 192] width 63 height 17
click at [162, 194] on icon "button" at bounding box center [161, 192] width 6 height 6
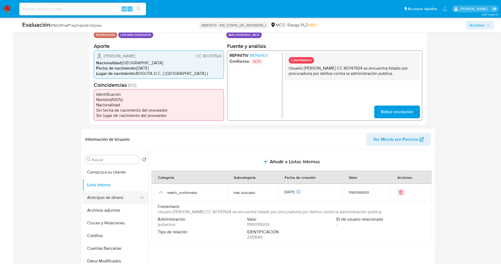
drag, startPoint x: 162, startPoint y: 192, endPoint x: 143, endPoint y: 203, distance: 21.9
click at [162, 191] on div "match_confirmado" at bounding box center [189, 192] width 63 height 17
click at [105, 215] on button "Archivos adjuntos" at bounding box center [113, 210] width 62 height 13
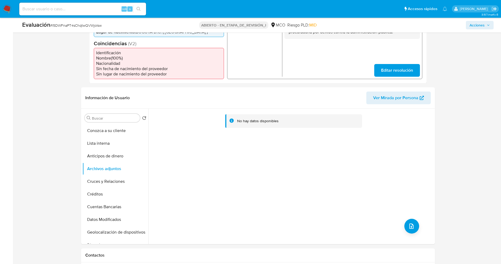
scroll to position [198, 0]
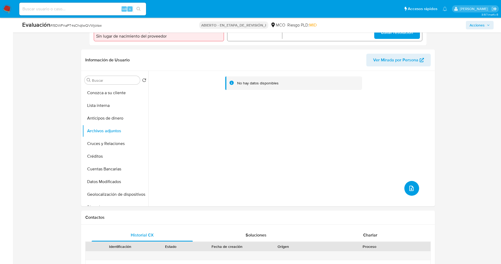
click at [409, 189] on icon "subir archivo" at bounding box center [411, 188] width 6 height 6
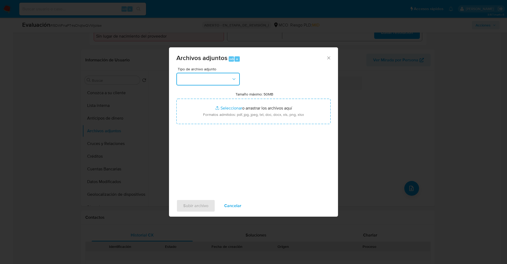
click at [191, 78] on button "button" at bounding box center [207, 79] width 63 height 13
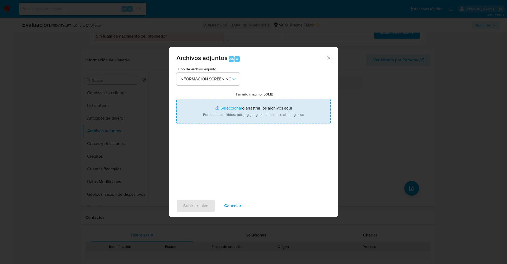
type input "C:\fakepath\_Jonathan Alexander Suarez Puentes_ lavado de dinero - Buscar con G…"
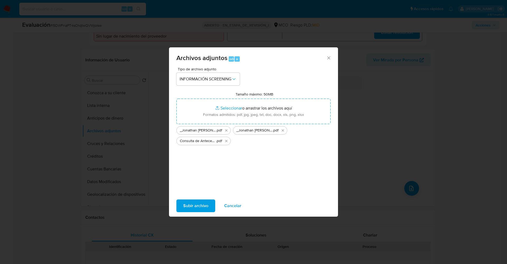
click at [192, 202] on span "Subir archivo" at bounding box center [195, 206] width 25 height 12
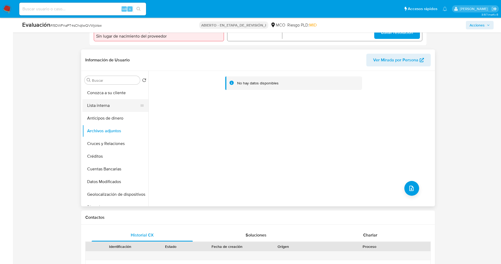
click at [93, 112] on button "Lista interna" at bounding box center [113, 105] width 62 height 13
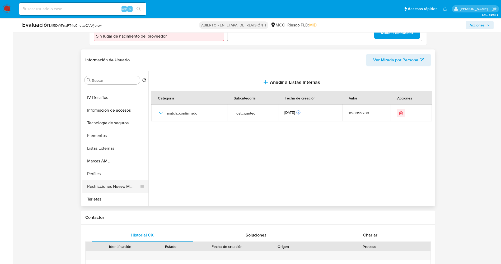
scroll to position [223, 0]
click at [111, 180] on button "Restricciones Nuevo Mundo" at bounding box center [113, 174] width 62 height 13
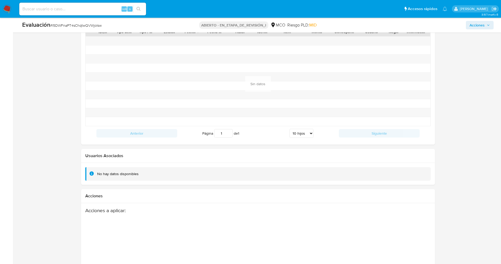
scroll to position [756, 0]
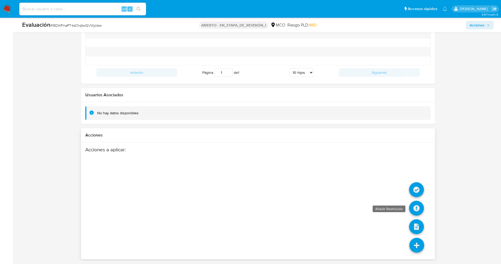
drag, startPoint x: 421, startPoint y: 206, endPoint x: 418, endPoint y: 206, distance: 2.7
click at [418, 206] on icon at bounding box center [416, 208] width 15 height 15
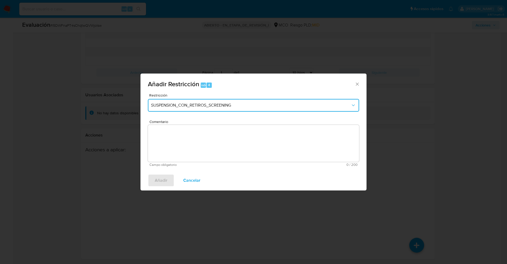
click at [266, 106] on span "SUSPENSION_CON_RETIROS_SCREENING" at bounding box center [251, 105] width 200 height 5
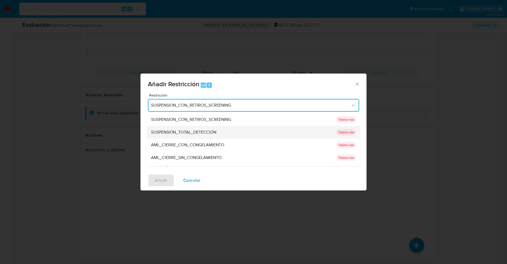
click at [225, 132] on div "SUSPENSIÓN_TOTAL_DETECCIÓN" at bounding box center [242, 132] width 182 height 13
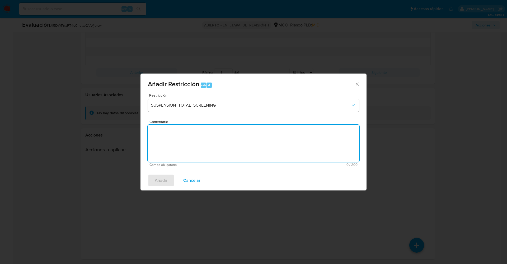
click at [225, 132] on textarea "Comentario" at bounding box center [253, 143] width 211 height 37
type textarea "."
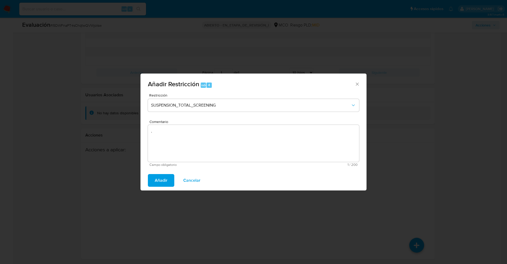
click at [164, 179] on span "Añadir" at bounding box center [161, 180] width 13 height 12
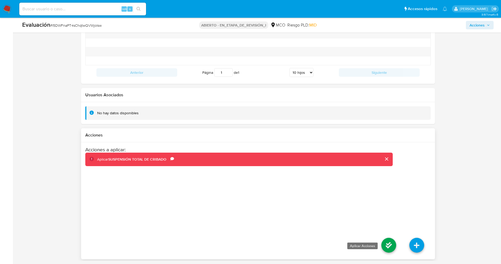
click at [391, 240] on icon at bounding box center [389, 245] width 15 height 15
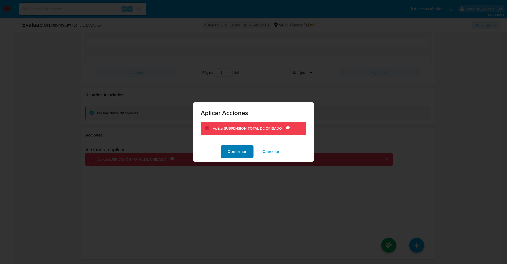
click at [243, 148] on font "Confirmar" at bounding box center [237, 151] width 19 height 13
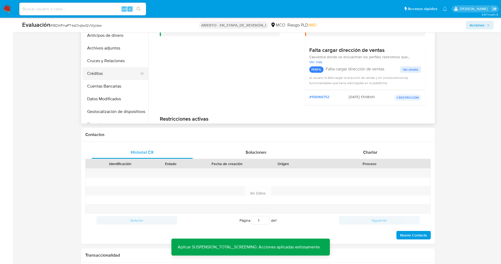
scroll to position [202, 0]
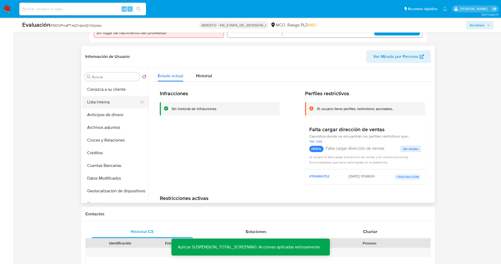
click at [111, 102] on button "Lista interna" at bounding box center [113, 102] width 62 height 13
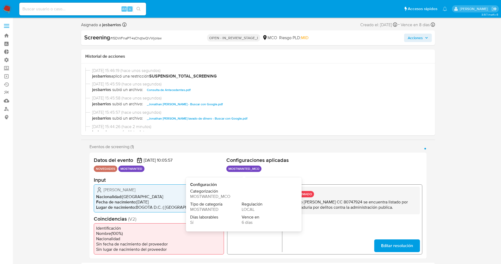
select select "10"
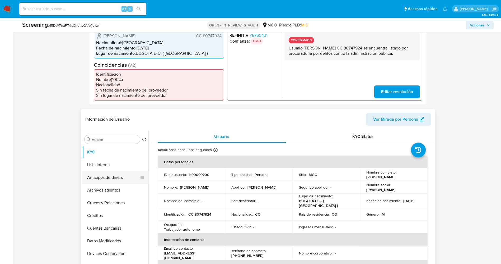
scroll to position [159, 0]
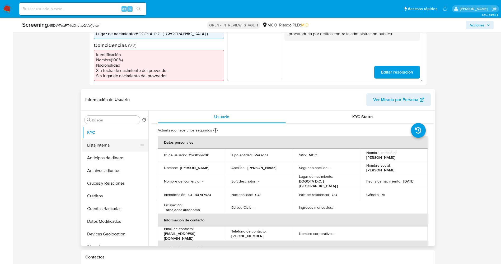
click at [109, 150] on button "Lista Interna" at bounding box center [113, 145] width 62 height 13
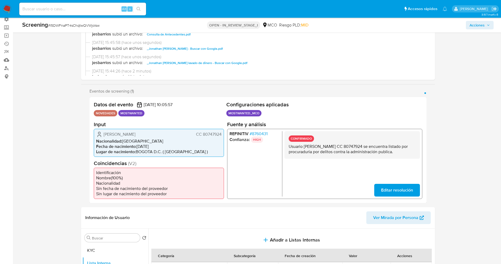
scroll to position [0, 0]
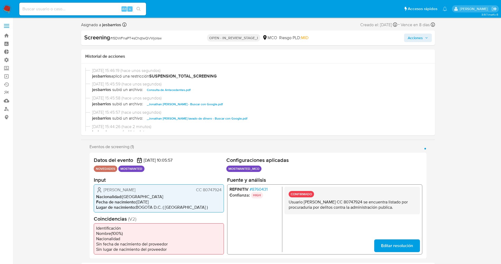
click at [419, 37] on span "Acciones" at bounding box center [415, 38] width 15 height 8
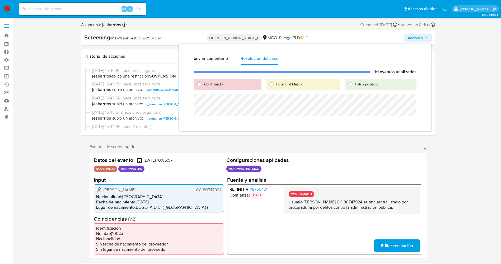
click at [296, 83] on span "Potencial Match" at bounding box center [289, 83] width 26 height 5
click at [276, 83] on input "Potencial Match" at bounding box center [271, 84] width 8 height 8
radio input "true"
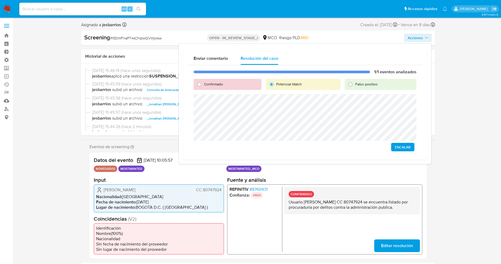
click at [411, 146] on span "Escalar" at bounding box center [403, 146] width 16 height 7
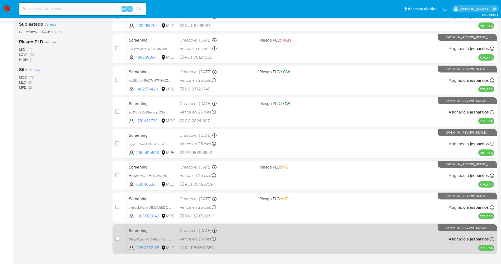
scroll to position [154, 0]
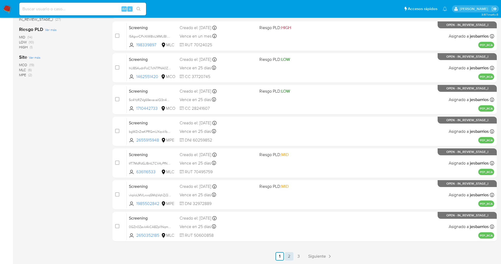
click at [291, 254] on link "2" at bounding box center [289, 256] width 8 height 8
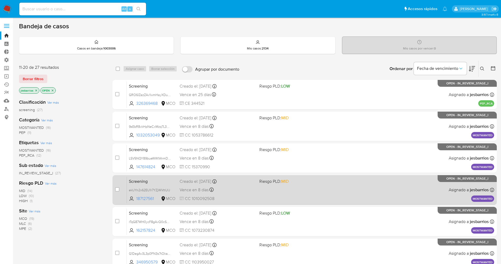
scroll to position [154, 0]
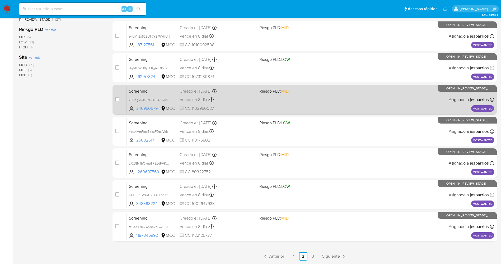
click at [313, 254] on link "3" at bounding box center [313, 256] width 8 height 8
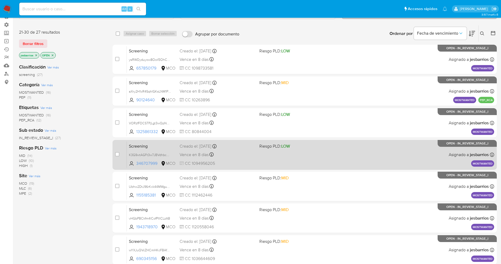
scroll to position [58, 0]
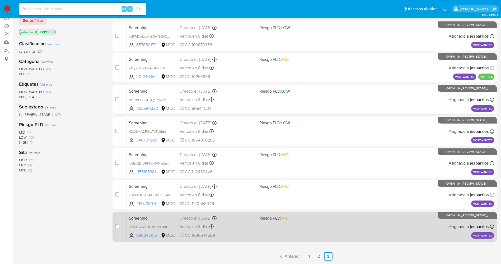
click at [286, 222] on div "Screening wYXJuQVcZHCmHKcFBAfBBAtc 690345156 MCO Riesgo PLD: MID Creado el: [DA…" at bounding box center [311, 226] width 368 height 27
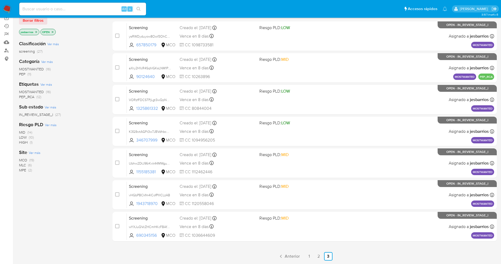
click at [7, 9] on img at bounding box center [7, 8] width 9 height 9
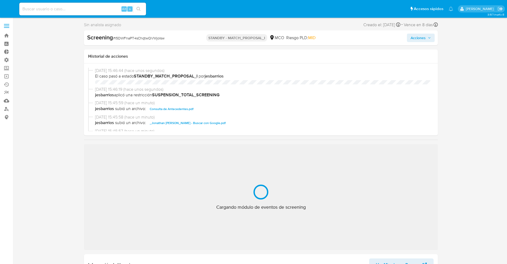
select select "10"
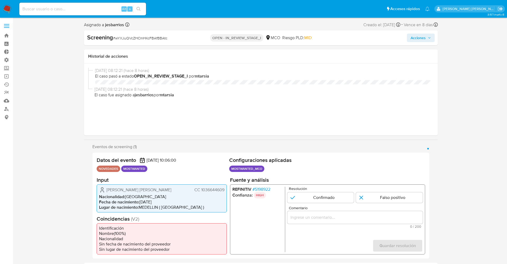
select select "10"
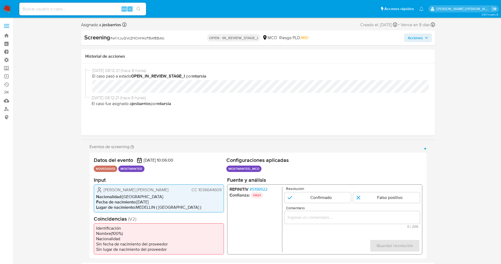
click at [264, 187] on span "# 5198922" at bounding box center [258, 188] width 18 height 5
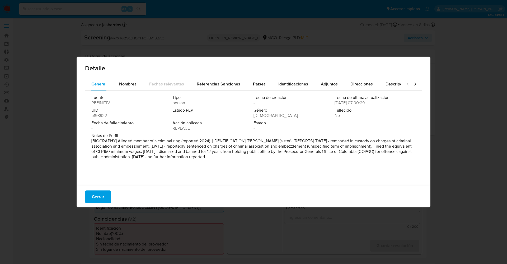
drag, startPoint x: 237, startPoint y: 141, endPoint x: 332, endPoint y: 164, distance: 97.7
click at [332, 164] on div "Fuente REFINITIV Tipo person Fecha de creación - Fecha de última actualización …" at bounding box center [253, 137] width 337 height 92
click at [122, 80] on div "Nombres" at bounding box center [127, 84] width 17 height 13
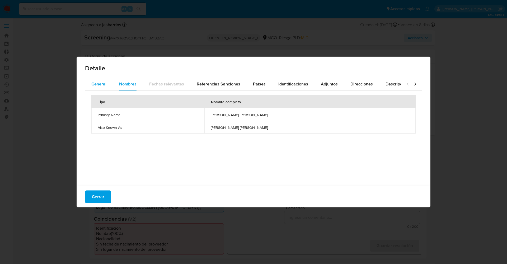
click at [103, 82] on span "General" at bounding box center [98, 84] width 15 height 6
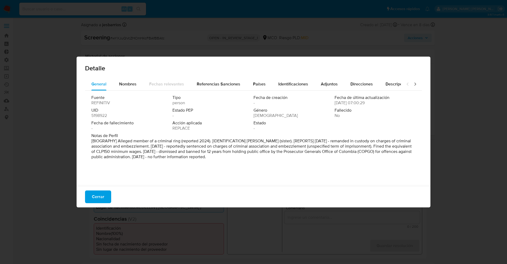
drag, startPoint x: 195, startPoint y: 145, endPoint x: 156, endPoint y: 161, distance: 42.2
click at [156, 161] on div "Notas de Perfil [BIOGRAPHY] Alleged member of a criminal ring (reported 2024). …" at bounding box center [253, 147] width 324 height 29
drag, startPoint x: 118, startPoint y: 142, endPoint x: 273, endPoint y: 148, distance: 155.2
click at [302, 159] on div "Notas de Perfil [BIOGRAPHY] Alleged member of a criminal ring (reported 2024). …" at bounding box center [253, 147] width 324 height 29
click at [125, 78] on div "Nombres" at bounding box center [127, 84] width 17 height 13
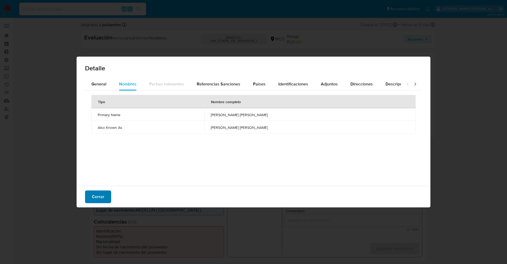
click at [98, 196] on span "Cerrar" at bounding box center [98, 197] width 12 height 12
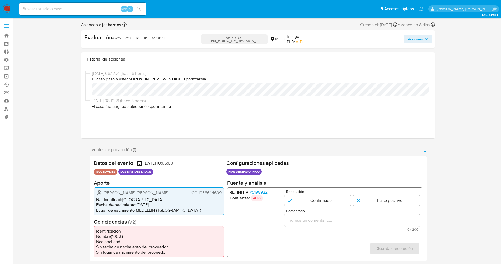
scroll to position [40, 0]
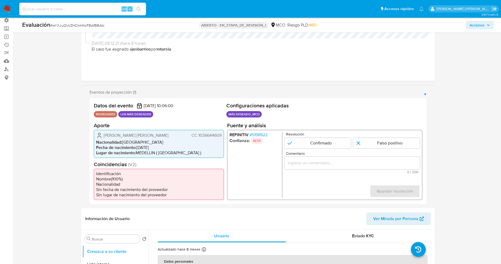
click at [162, 131] on div "[PERSON_NAME] [PERSON_NAME] 1036644609 Nacionalidad : Colombia Fecha de nacimie…" at bounding box center [159, 143] width 130 height 28
drag, startPoint x: 198, startPoint y: 133, endPoint x: 223, endPoint y: 132, distance: 25.4
click at [223, 132] on div "[PERSON_NAME] [PERSON_NAME] 1036644609 Nacionalidad : Colombia Fecha de nacimie…" at bounding box center [159, 143] width 130 height 28
click at [124, 141] on li "Nacionalidad : [GEOGRAPHIC_DATA]" at bounding box center [158, 141] width 125 height 5
drag, startPoint x: 100, startPoint y: 136, endPoint x: 213, endPoint y: 133, distance: 112.3
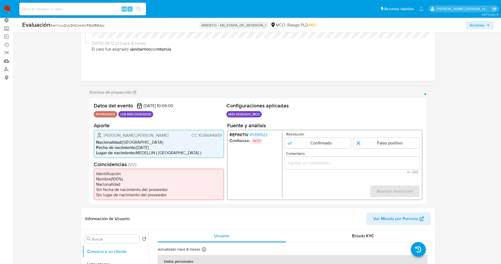
click at [223, 136] on div "[PERSON_NAME] [PERSON_NAME] 1036644609 Nacionalidad : Colombia Fecha de nacimie…" at bounding box center [159, 143] width 130 height 28
drag, startPoint x: 207, startPoint y: 132, endPoint x: 201, endPoint y: 136, distance: 6.9
click at [207, 132] on div "[PERSON_NAME] [PERSON_NAME] 1036644609 Nacionalidad : Colombia Fecha de nacimie…" at bounding box center [159, 143] width 130 height 28
click at [198, 137] on font "CC 1036644609" at bounding box center [206, 135] width 30 height 6
drag, startPoint x: 198, startPoint y: 135, endPoint x: 208, endPoint y: 135, distance: 10.3
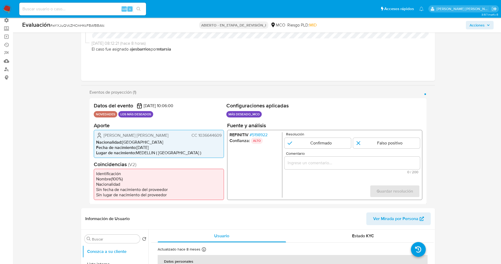
click at [223, 135] on div "[PERSON_NAME] [PERSON_NAME] 1036644609 Nacionalidad : Colombia Fecha de nacimie…" at bounding box center [159, 143] width 130 height 28
click at [262, 135] on font "5198922" at bounding box center [260, 134] width 16 height 6
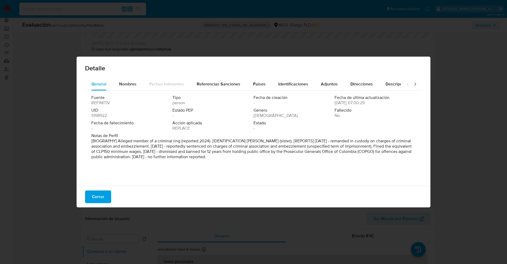
drag, startPoint x: 88, startPoint y: 140, endPoint x: 327, endPoint y: 155, distance: 240.1
click at [327, 155] on div "Fuente REFINITIV Tipo person Fecha de creación - Fecha de última actualización …" at bounding box center [253, 137] width 337 height 92
click at [328, 128] on div "Estado -" at bounding box center [294, 125] width 81 height 11
drag, startPoint x: 378, startPoint y: 141, endPoint x: 186, endPoint y: 146, distance: 191.6
click at [186, 146] on font "[BIOGRAFÍA] Presunto miembro de una banda criminal (reportado en 2024). [IDENTI…" at bounding box center [252, 149] width 322 height 22
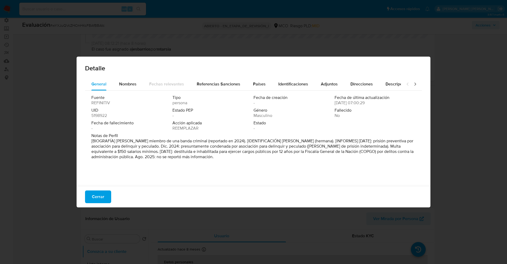
click at [244, 152] on font "[BIOGRAFÍA] Presunto miembro de una banda criminal (reportado en 2024). [IDENTI…" at bounding box center [252, 149] width 322 height 22
drag, startPoint x: 237, startPoint y: 146, endPoint x: 395, endPoint y: 145, distance: 158.5
click at [395, 145] on font "[BIOGRAFÍA] Presunto miembro de una banda criminal (reportado en 2024). [IDENTI…" at bounding box center [252, 149] width 322 height 22
click at [104, 199] on button "Cerrar" at bounding box center [98, 196] width 26 height 13
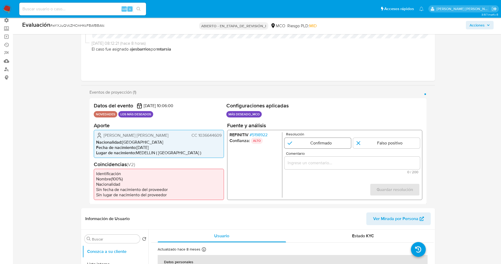
click at [322, 142] on input "1 de 1" at bounding box center [317, 142] width 67 height 11
radio input "true"
click at [318, 166] on div "1 de 1" at bounding box center [352, 162] width 136 height 13
click at [319, 164] on input "Comentario" at bounding box center [352, 162] width 136 height 7
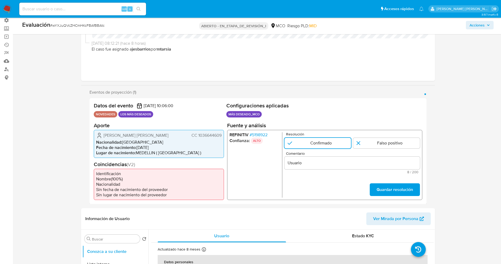
drag, startPoint x: 114, startPoint y: 134, endPoint x: 222, endPoint y: 136, distance: 108.6
click at [222, 136] on div "Andres Felipe Umaña Tobon CC 1036644609 Nacionalidad : Colombia Fecha de nacimi…" at bounding box center [159, 143] width 130 height 28
click at [336, 165] on input "Usuario" at bounding box center [352, 162] width 136 height 7
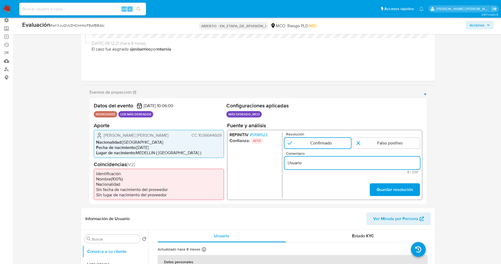
paste input "Andres Felipe Umaña Tobon CC 1036644609"
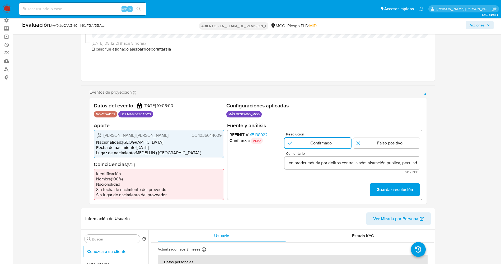
scroll to position [0, 0]
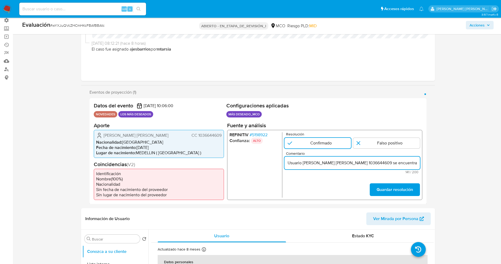
click at [406, 163] on input "Usuario Andres Felipe Umaña Tobon CC 1036644609 se encuentra listado en prodcur…" at bounding box center [352, 162] width 136 height 7
paste input "sociación para delinquir"
click at [373, 162] on input "Usuario Andres Felipe Umaña Tobon CC 1036644609 se encuentra listado en prodcur…" at bounding box center [352, 162] width 136 height 7
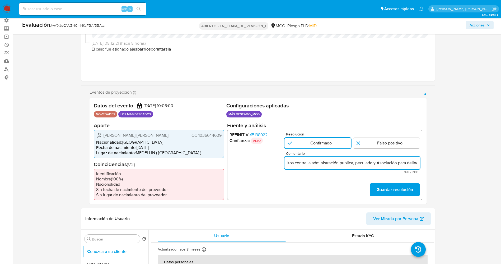
click at [413, 164] on input "Usuario Andres Felipe Umaña Tobon CC 1036644609 se encuentra listado en prodcur…" at bounding box center [352, 162] width 136 height 7
type input "Usuario Andres Felipe Umaña Tobon CC 1036644609 se encuentra listado en prodcur…"
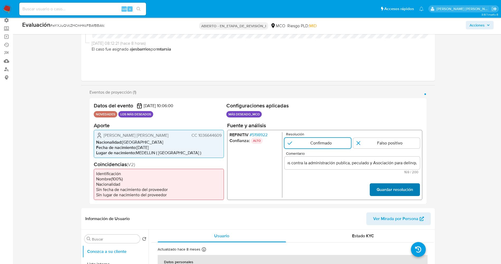
click at [406, 191] on font "Guardar resolución" at bounding box center [394, 189] width 36 height 13
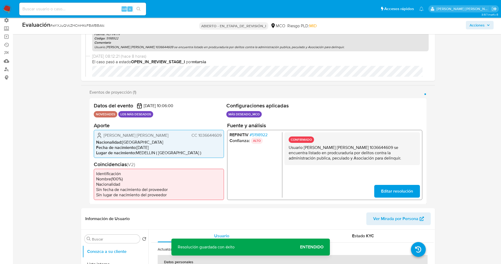
drag, startPoint x: 292, startPoint y: 148, endPoint x: 356, endPoint y: 159, distance: 65.4
click at [372, 159] on div "CONFIRMADO Usuario Andres Felipe Umaña Tobon CC 1036644609 se encuentra listado…" at bounding box center [352, 148] width 136 height 33
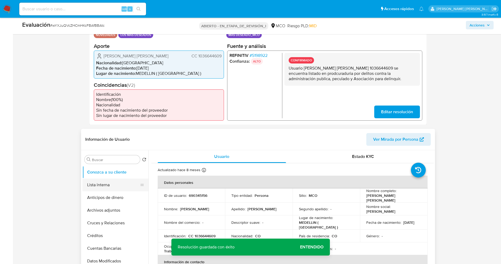
click at [106, 181] on button "Lista interna" at bounding box center [113, 184] width 62 height 13
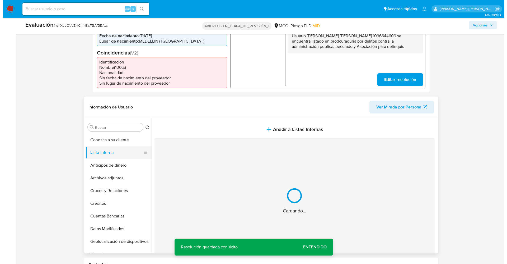
scroll to position [159, 0]
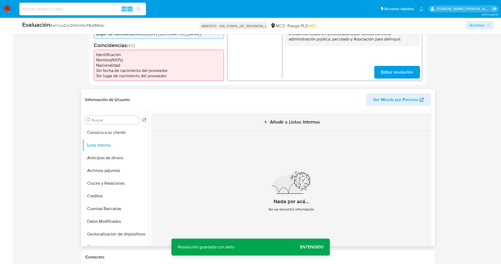
click at [274, 118] on button "Añadir a Listas Internas" at bounding box center [291, 122] width 280 height 18
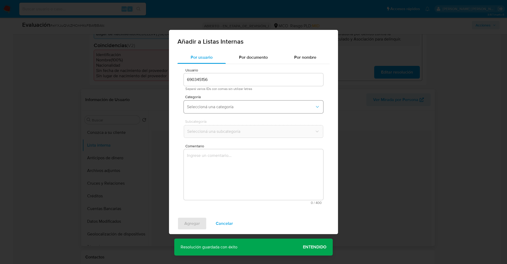
click at [240, 108] on span "Seleccioná una categoría" at bounding box center [251, 106] width 128 height 5
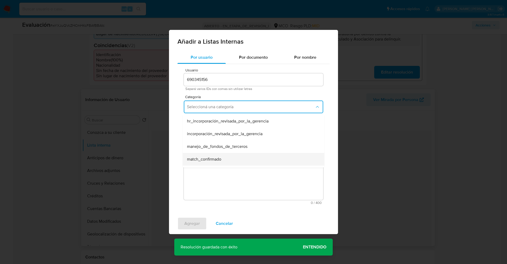
click at [216, 161] on span "match_confirmado" at bounding box center [204, 158] width 34 height 5
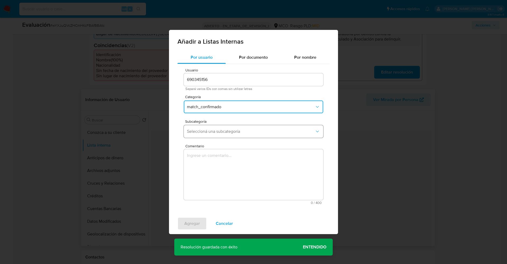
click at [228, 136] on button "Seleccioná una subcategoría" at bounding box center [253, 131] width 139 height 13
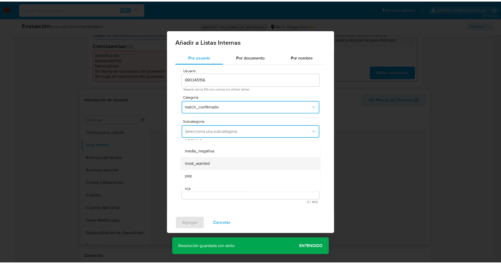
scroll to position [36, 0]
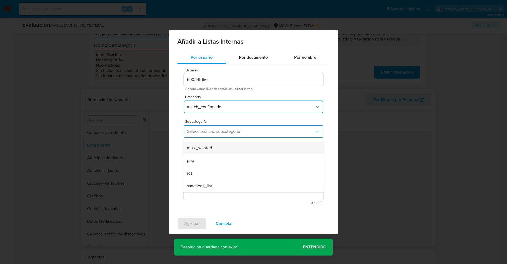
click at [218, 148] on div "most_wanted" at bounding box center [252, 147] width 130 height 13
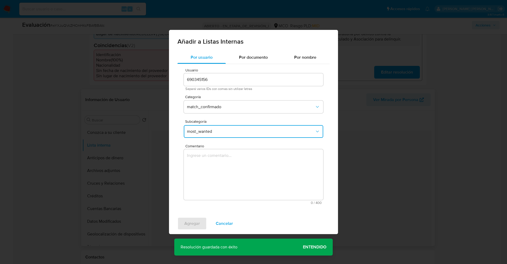
click at [215, 164] on textarea "Comentario" at bounding box center [253, 174] width 139 height 51
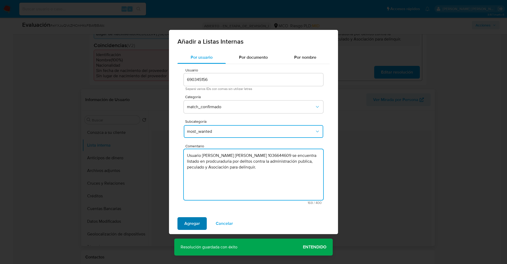
type textarea "Usuario Andres Felipe Umaña Tobon CC 1036644609 se encuentra listado en prodcur…"
drag, startPoint x: 202, startPoint y: 218, endPoint x: 203, endPoint y: 198, distance: 20.1
click at [202, 218] on button "Agregar" at bounding box center [192, 223] width 29 height 13
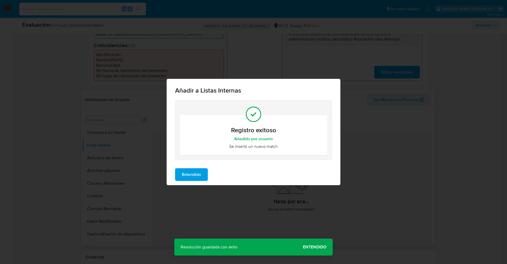
click at [193, 178] on span "Entendido" at bounding box center [191, 175] width 19 height 12
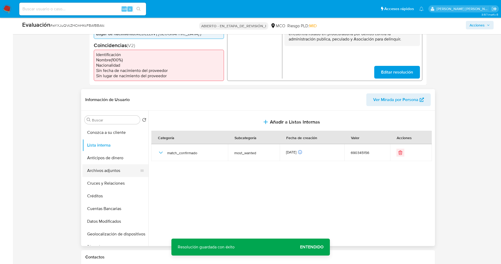
click at [106, 169] on button "Archivos adjuntos" at bounding box center [113, 170] width 62 height 13
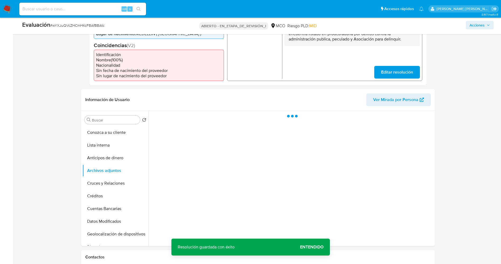
scroll to position [198, 0]
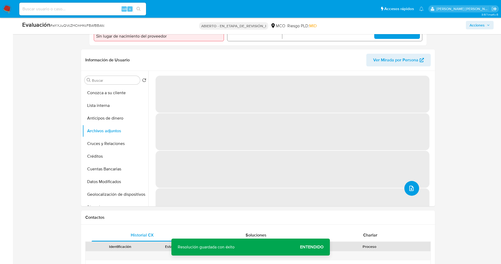
click at [410, 189] on icon "subir archivo" at bounding box center [412, 187] width 4 height 5
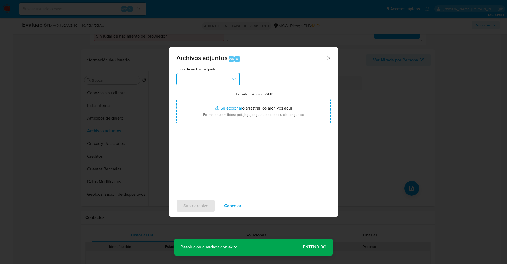
click at [214, 81] on button "button" at bounding box center [207, 79] width 63 height 13
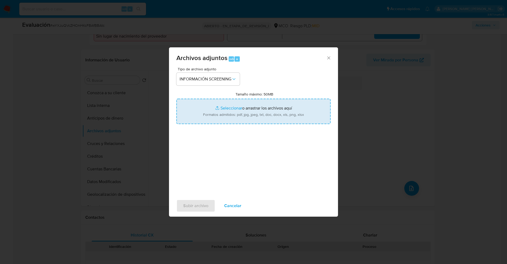
type input "C:\fakepath\Consulta de Antecedentes.pdf"
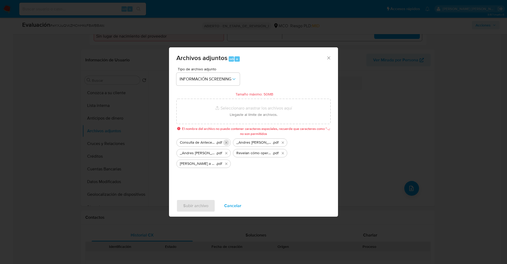
click at [227, 141] on icon "Eliminar Consulta de Antecedentes.pdf" at bounding box center [226, 142] width 4 height 4
click at [281, 155] on icon "Eliminar Condenaron a cuatro ex empleados del Metro de Medellín por corrupción …" at bounding box center [283, 153] width 4 height 4
click at [226, 154] on icon "Eliminar Revelan cómo operaba la banda que le habría robado $214 millones al Me…" at bounding box center [226, 153] width 4 height 4
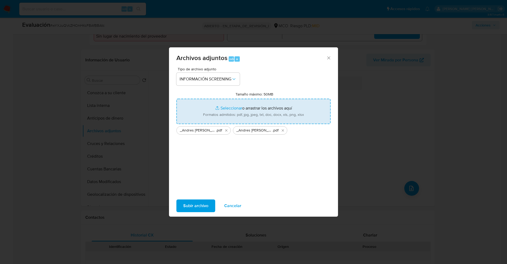
type input "C:\fakepath\_Andres Felipe Umaña Tobon_ - Buscar con Google.pdf"
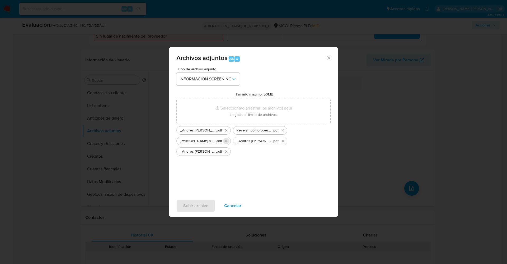
click at [227, 139] on icon "Eliminar Condenaron a cuatro ex empleados del Metro de Medellín por corrupción …" at bounding box center [226, 141] width 4 height 4
click at [281, 130] on icon "Eliminar Revelan cómo operaba la banda que le habría robado 214 millones al Met…" at bounding box center [283, 130] width 4 height 4
click at [227, 130] on icon "Eliminar _Andres Felipe Umaña Tobon_ - Buscar con Google.pdf" at bounding box center [226, 130] width 4 height 4
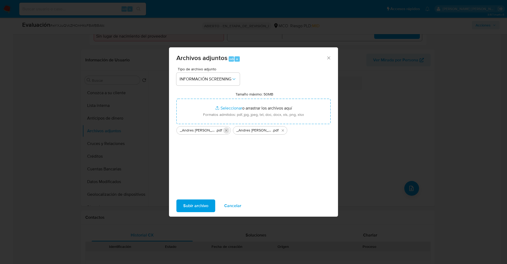
click at [225, 130] on icon "Eliminar _Andres Felipe Umaña Tobon_ lavado de dinero - Buscar con Google.pdf" at bounding box center [226, 130] width 4 height 4
click at [225, 130] on icon "Eliminar _Andres Felipe Umaña Tobon_ - Buscar con Google.pdf" at bounding box center [226, 130] width 4 height 4
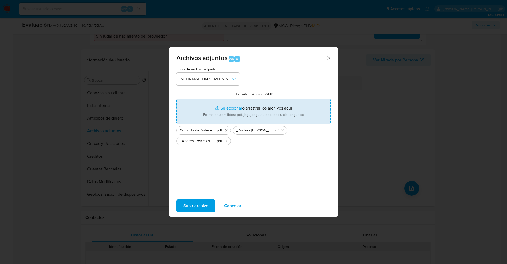
type input "C:\fakepath\Revelan cómo operaba la banda que le habría robado 214 millones al …"
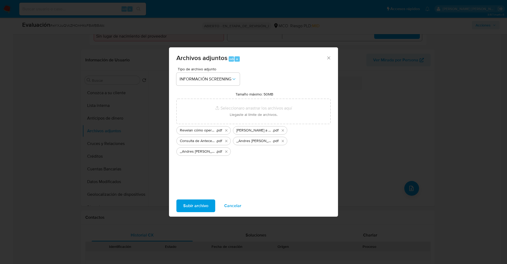
click at [200, 200] on span "Subir archivo" at bounding box center [195, 206] width 25 height 12
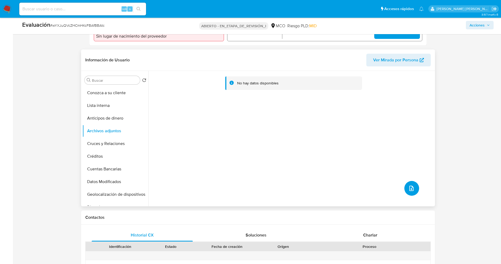
click at [408, 189] on icon "subir archivo" at bounding box center [411, 188] width 6 height 6
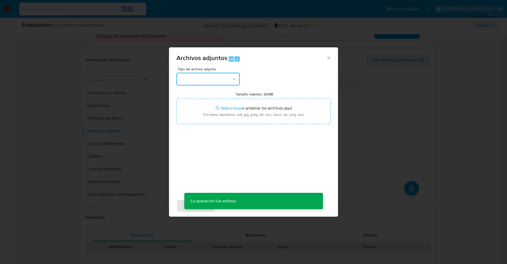
click at [209, 82] on button "button" at bounding box center [207, 79] width 63 height 13
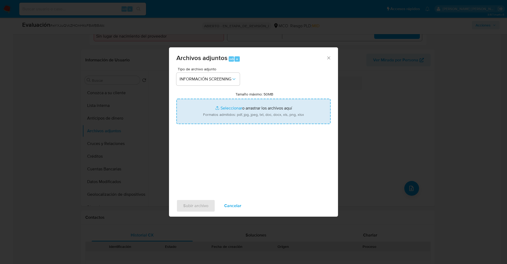
type input "C:\fakepath\Cuatro exfuncionarios del metro de Medellín fueron condenados por c…"
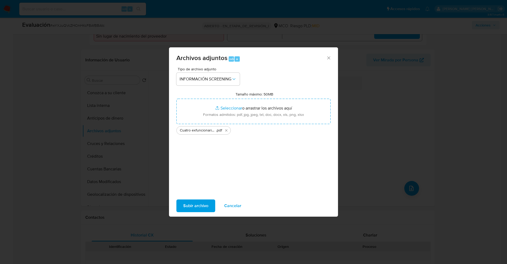
click at [200, 206] on font "Subir archivo" at bounding box center [195, 205] width 25 height 13
click at [227, 127] on button "Eliminar Cuatro exfuncionarios del metro de Medellín fueron condenados por corr…" at bounding box center [226, 130] width 6 height 6
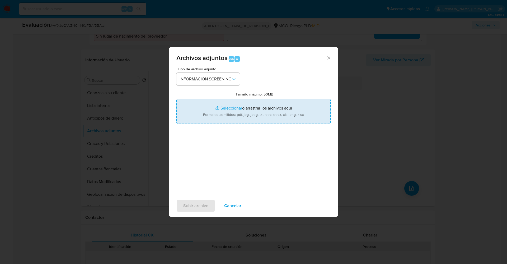
type input "C:\fakepath\Cuatro exfuncionarios del metro de Medellín fueron condenados por c…"
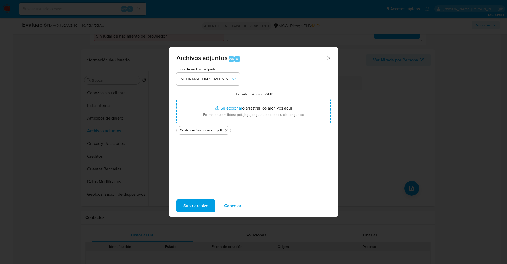
click at [207, 205] on font "Subir archivo" at bounding box center [195, 205] width 25 height 13
click at [201, 211] on font "Subir archivo" at bounding box center [195, 205] width 25 height 13
click at [226, 129] on icon "Eliminar Cuatro exfuncionarios del metro de Medellín fueron condenados por corr…" at bounding box center [226, 130] width 2 height 2
click at [236, 207] on font "Cancelar" at bounding box center [232, 205] width 17 height 13
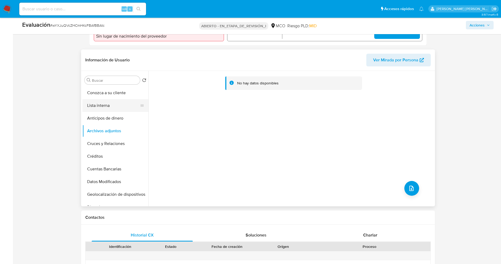
click at [94, 103] on button "Lista interna" at bounding box center [113, 105] width 62 height 13
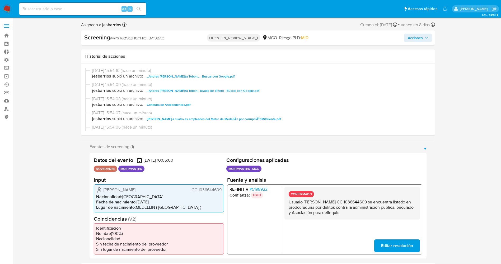
select select "10"
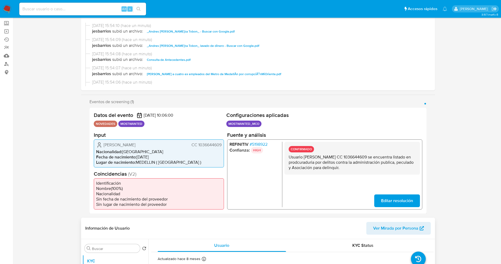
scroll to position [119, 0]
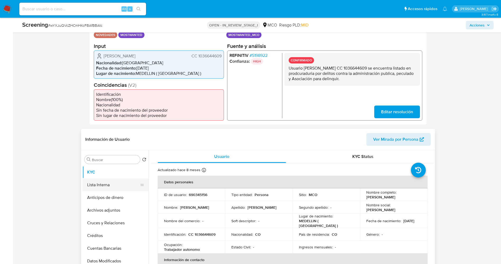
click at [102, 185] on button "Lista Interna" at bounding box center [113, 184] width 62 height 13
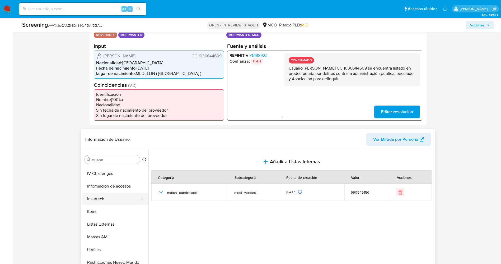
scroll to position [223, 0]
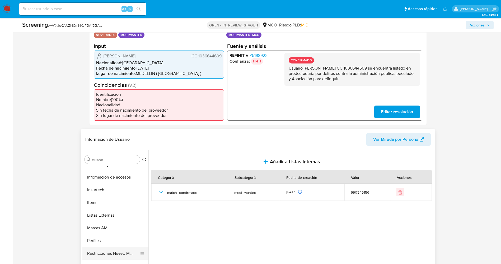
click at [118, 248] on button "Restricciones Nuevo Mundo" at bounding box center [113, 253] width 62 height 13
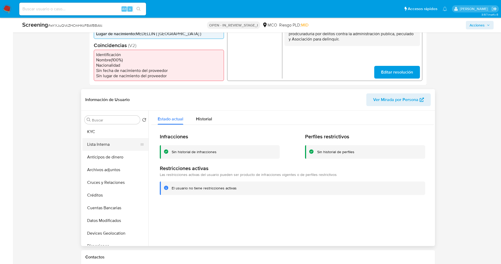
scroll to position [0, 0]
click at [107, 147] on button "Lista Interna" at bounding box center [113, 145] width 62 height 13
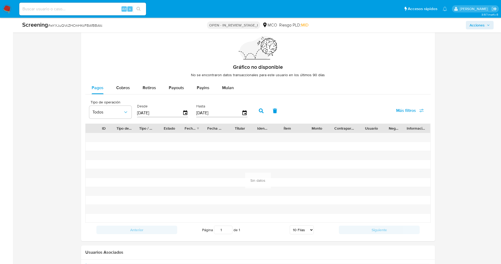
scroll to position [752, 0]
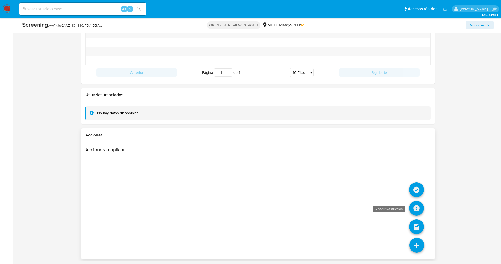
click at [421, 210] on icon at bounding box center [416, 208] width 15 height 15
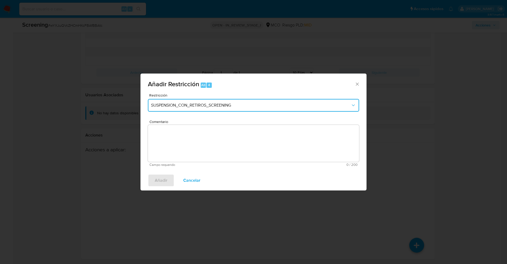
click at [238, 103] on span "SUSPENSION_CON_RETIROS_SCREENING" at bounding box center [251, 105] width 200 height 5
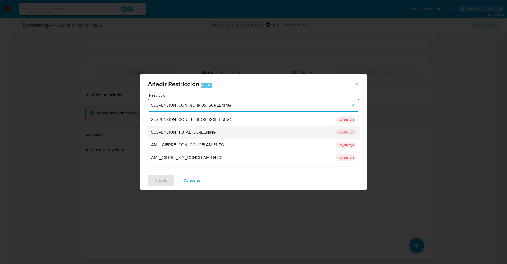
click at [198, 131] on span "SUSPENSION_TOTAL_SCREENING" at bounding box center [183, 131] width 65 height 5
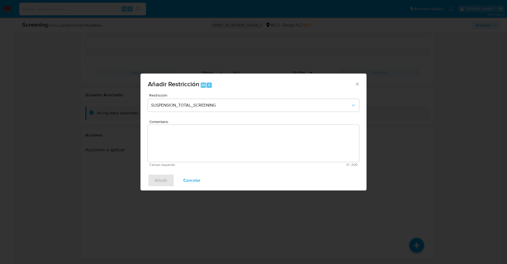
click at [174, 150] on textarea "Comentario" at bounding box center [253, 143] width 211 height 37
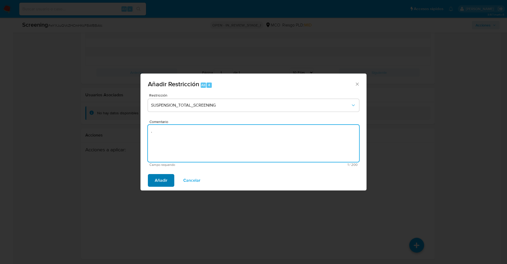
type textarea "."
click at [161, 179] on span "Añadir" at bounding box center [161, 180] width 13 height 12
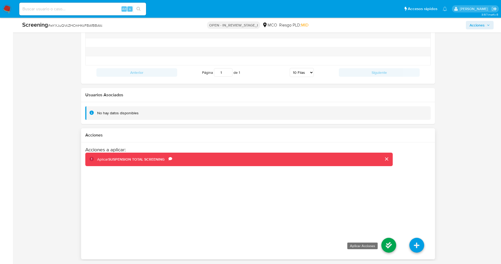
click at [386, 242] on icon at bounding box center [389, 245] width 15 height 15
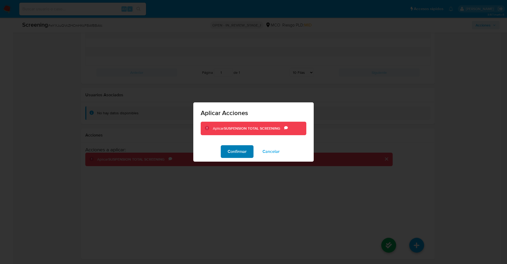
click at [245, 147] on span "Confirmar" at bounding box center [237, 152] width 19 height 12
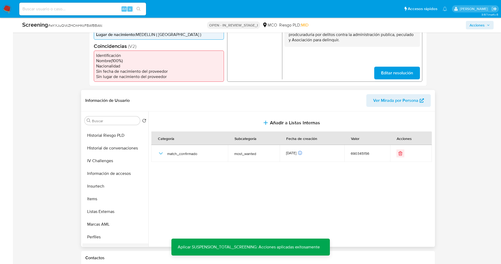
scroll to position [223, 0]
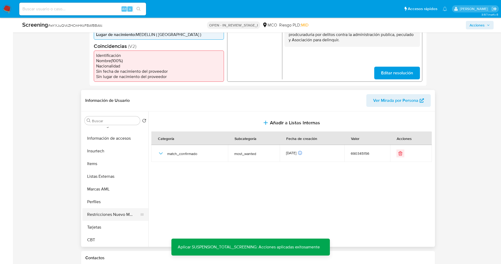
click at [115, 215] on button "Restricciones Nuevo Mundo" at bounding box center [113, 214] width 62 height 13
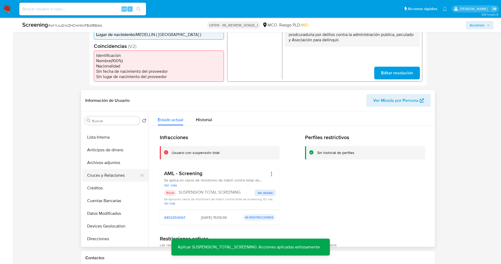
scroll to position [0, 0]
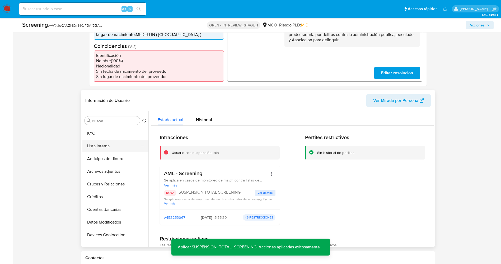
click at [99, 145] on button "Lista Interna" at bounding box center [113, 145] width 62 height 13
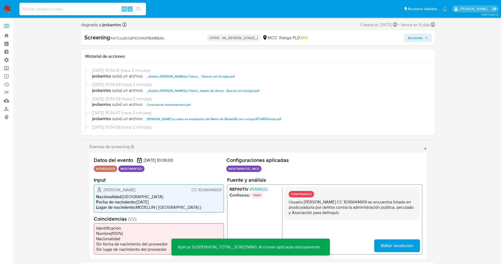
click at [421, 38] on span "Acciones" at bounding box center [415, 38] width 15 height 8
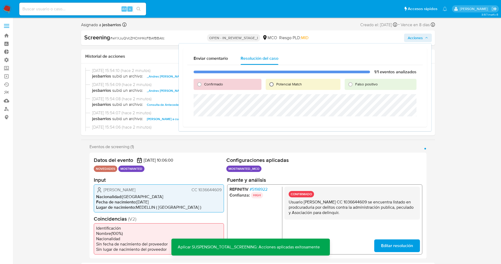
click at [274, 82] on input "Potencial Match" at bounding box center [271, 84] width 8 height 8
radio input "true"
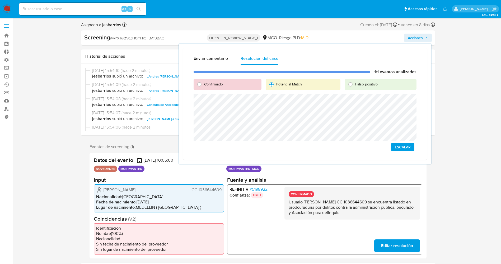
click at [408, 147] on span "Escalar" at bounding box center [403, 146] width 16 height 7
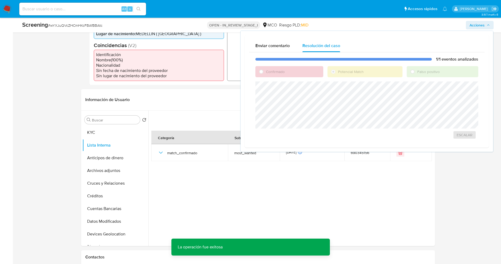
scroll to position [119, 0]
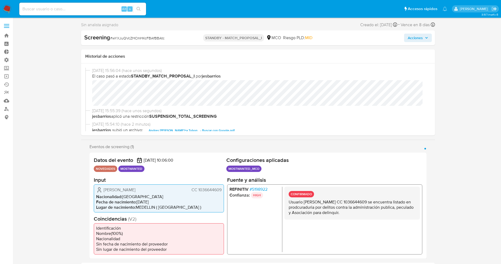
select select "10"
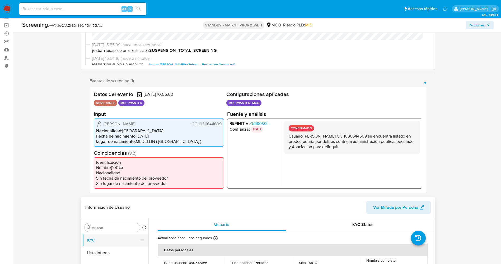
scroll to position [119, 0]
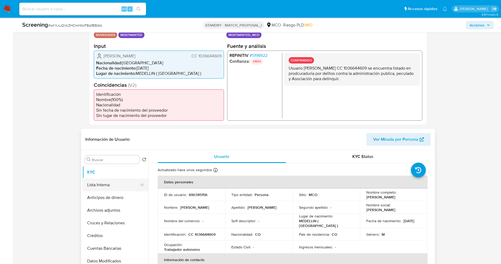
click at [109, 184] on button "Lista Interna" at bounding box center [113, 184] width 62 height 13
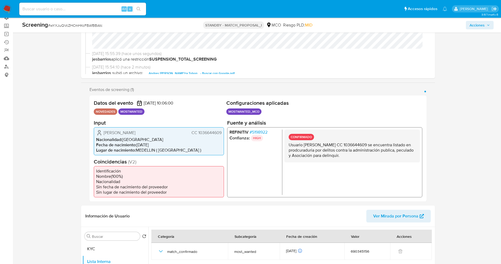
scroll to position [0, 0]
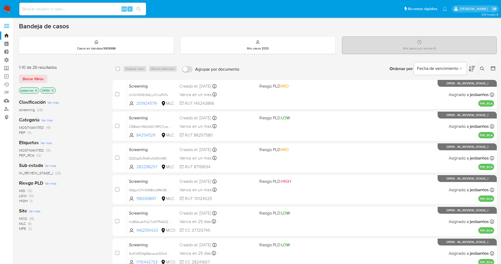
click at [4, 10] on img at bounding box center [7, 8] width 9 height 9
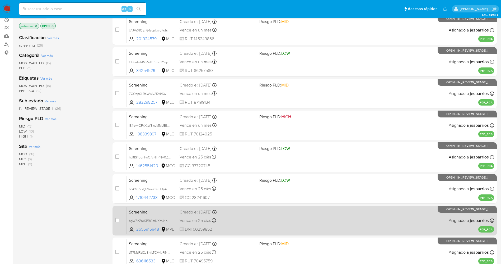
scroll to position [154, 0]
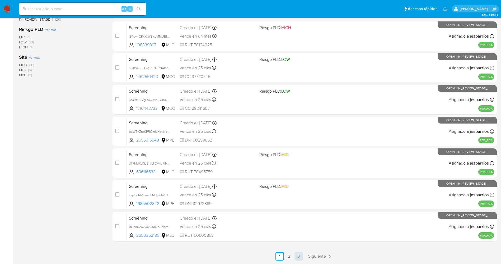
click at [297, 258] on link "3" at bounding box center [299, 256] width 8 height 8
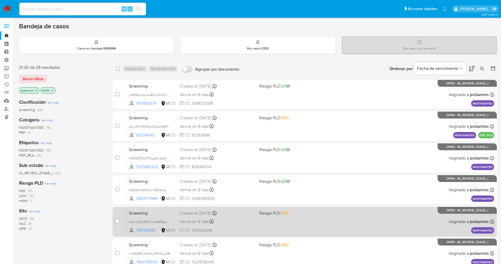
scroll to position [39, 0]
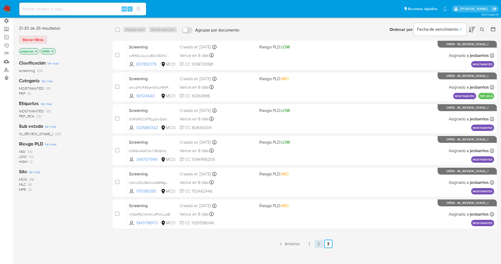
click at [317, 243] on link "2" at bounding box center [319, 243] width 8 height 8
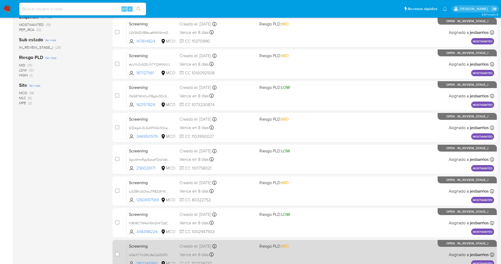
scroll to position [154, 0]
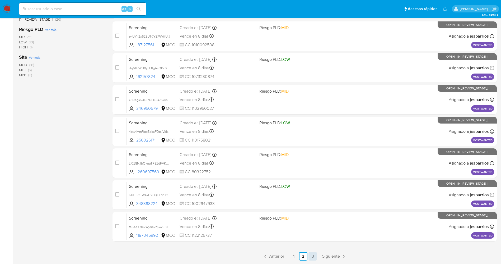
click at [315, 257] on link "3" at bounding box center [313, 256] width 8 height 8
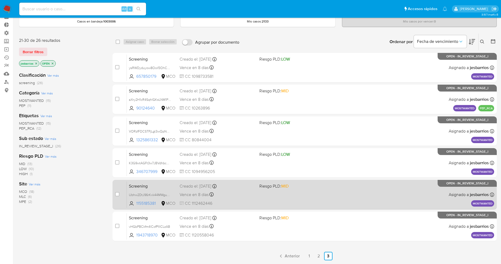
scroll to position [39, 0]
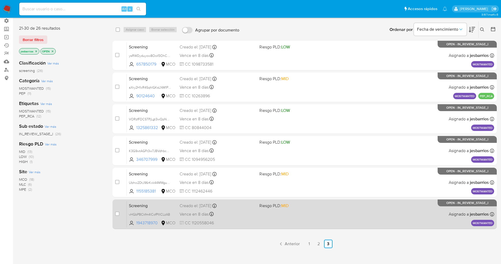
click at [282, 213] on div "Screening vHGbPBCkfm4lCofPIIlCLzAB 1943718970 MCO Riesgo PLD: MID Creado el: 31…" at bounding box center [311, 214] width 368 height 27
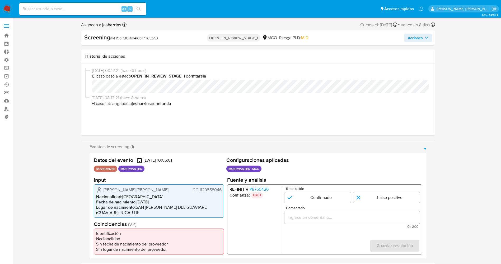
select select "10"
